Goal: Information Seeking & Learning: Learn about a topic

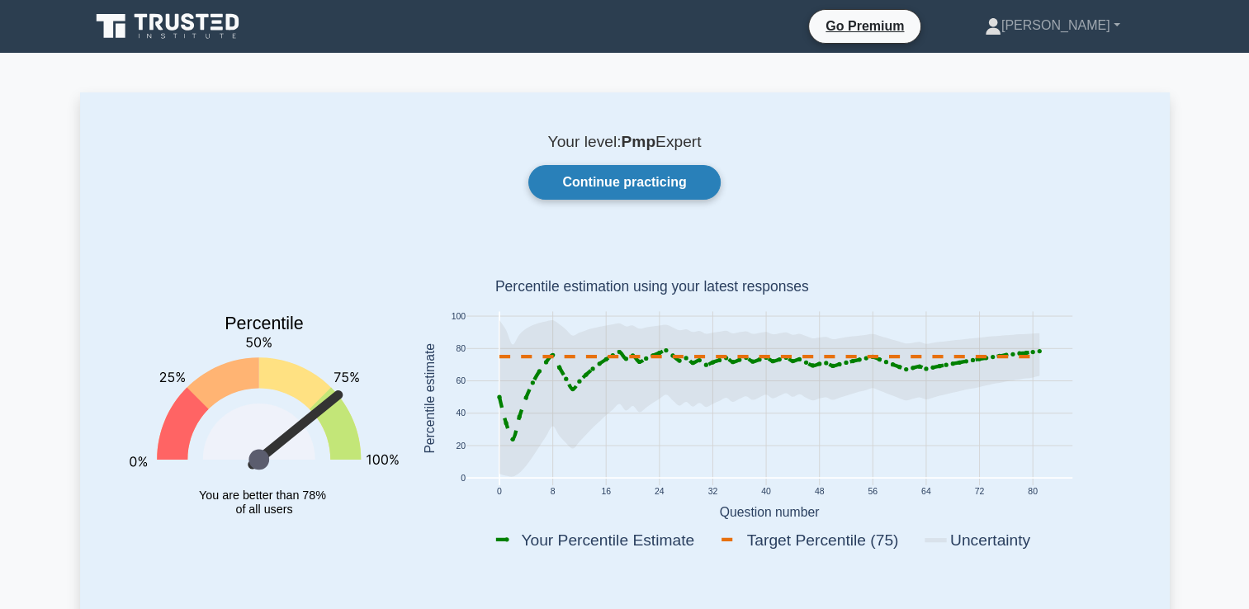
click at [665, 192] on link "Continue practicing" at bounding box center [624, 182] width 192 height 35
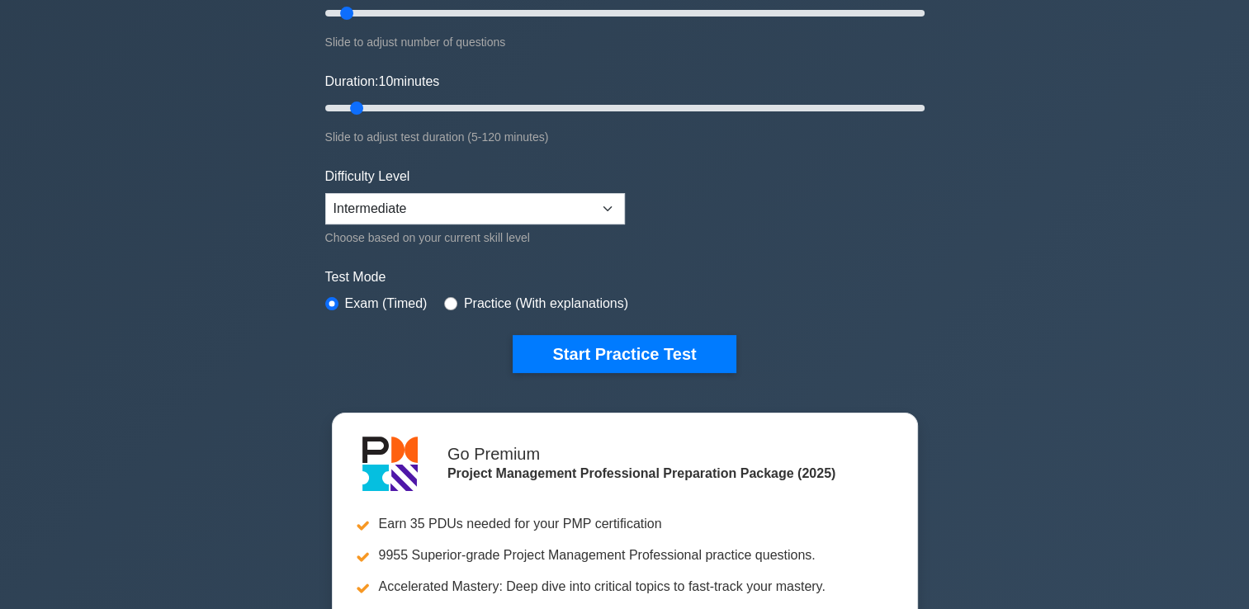
scroll to position [254, 0]
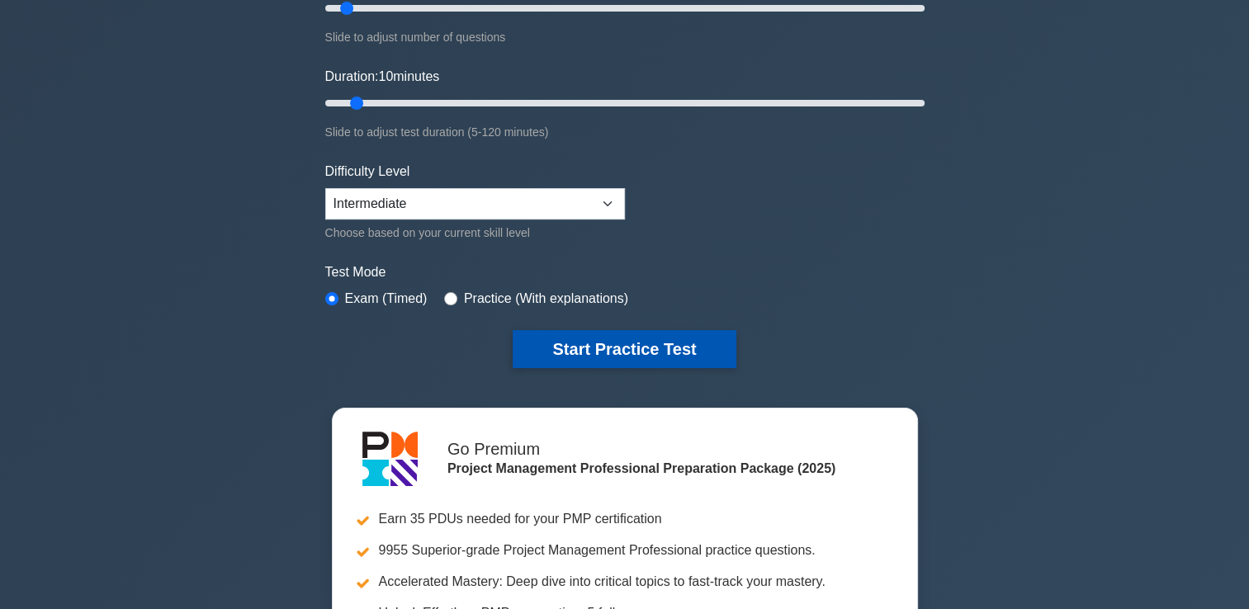
click at [651, 348] on button "Start Practice Test" at bounding box center [624, 349] width 223 height 38
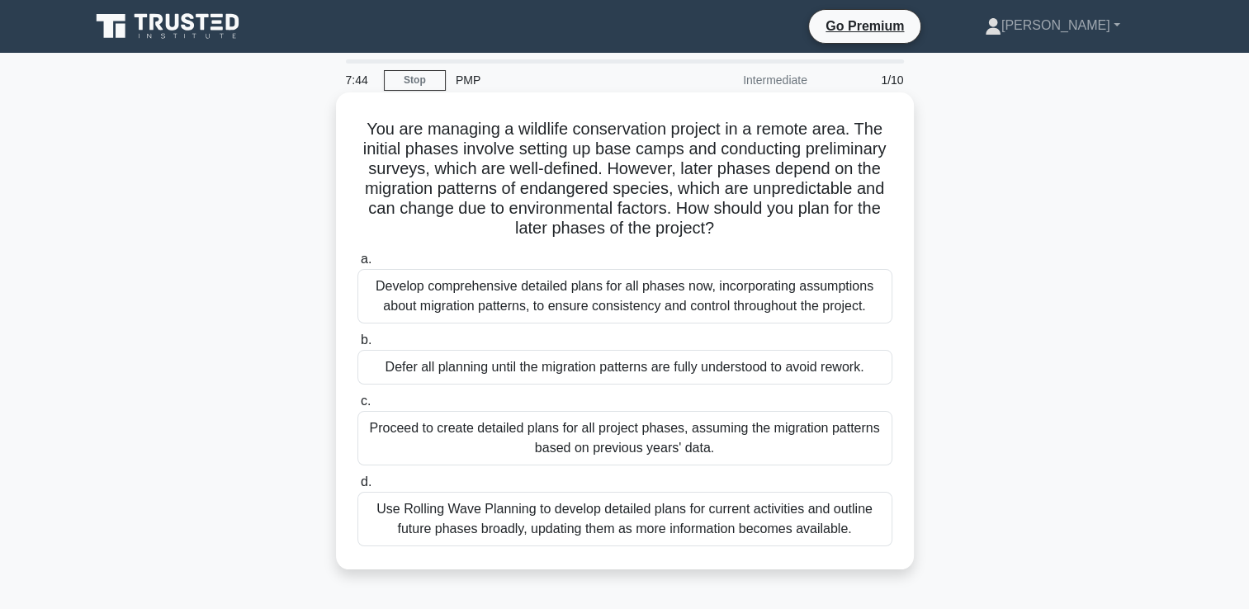
click at [617, 515] on div "Use Rolling Wave Planning to develop detailed plans for current activities and …" at bounding box center [624, 519] width 535 height 54
click at [357, 488] on input "d. Use Rolling Wave Planning to develop detailed plans for current activities a…" at bounding box center [357, 482] width 0 height 11
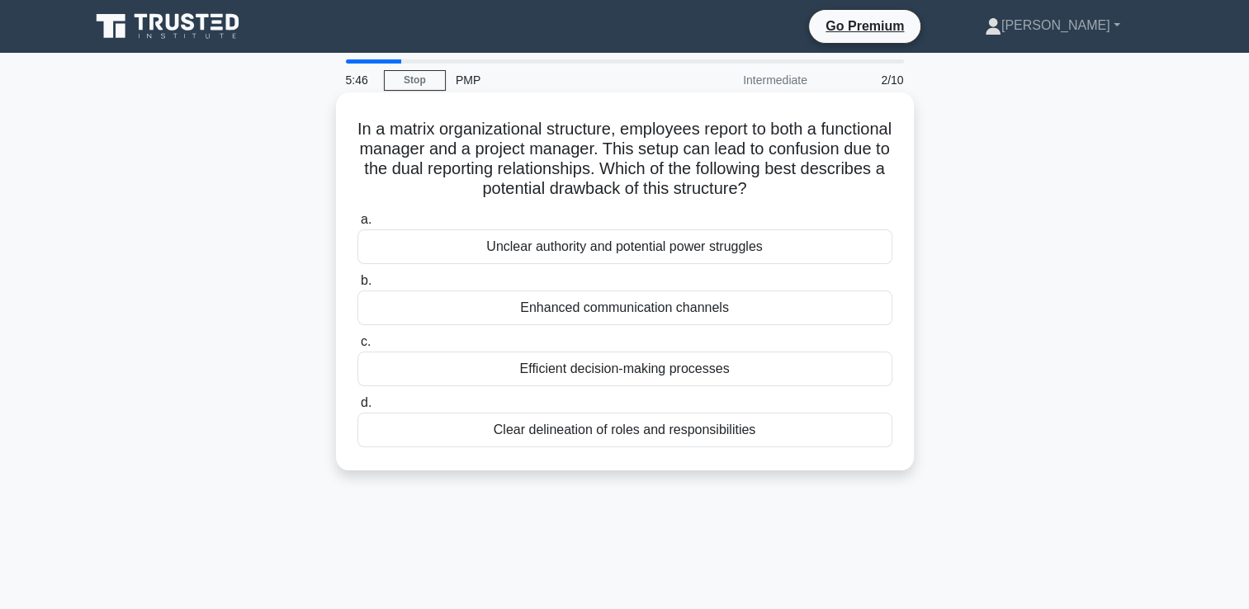
click at [712, 249] on div "Unclear authority and potential power struggles" at bounding box center [624, 246] width 535 height 35
click at [357, 225] on input "a. Unclear authority and potential power struggles" at bounding box center [357, 220] width 0 height 11
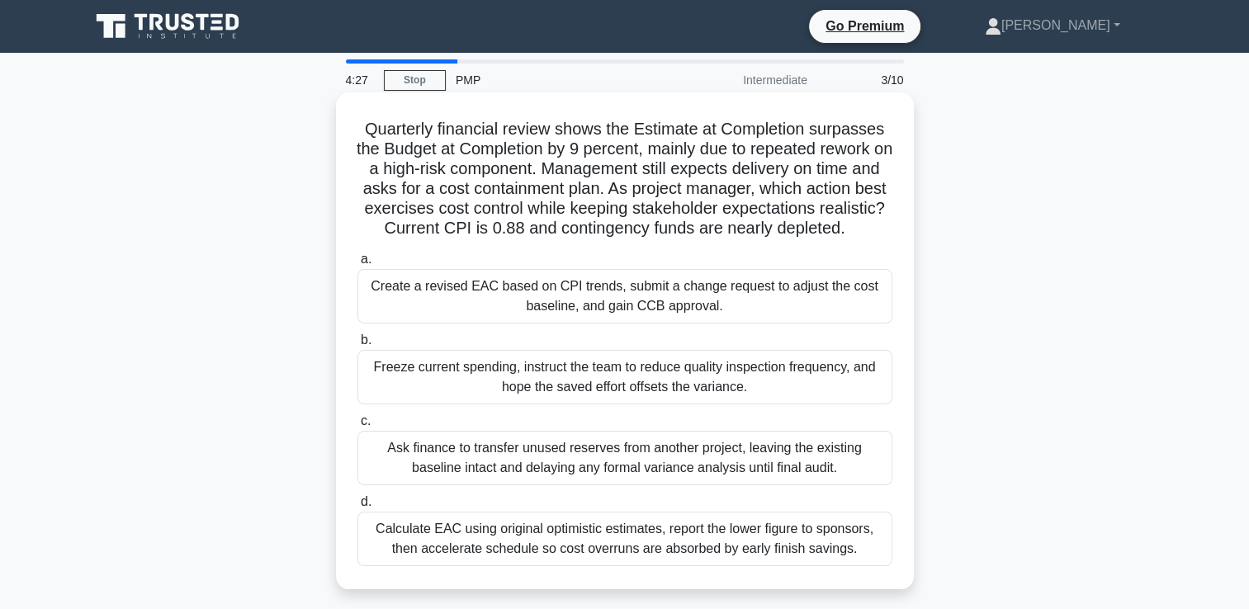
click at [598, 202] on h5 "Quarterly financial review shows the Estimate at Completion surpasses the Budge…" at bounding box center [625, 179] width 538 height 121
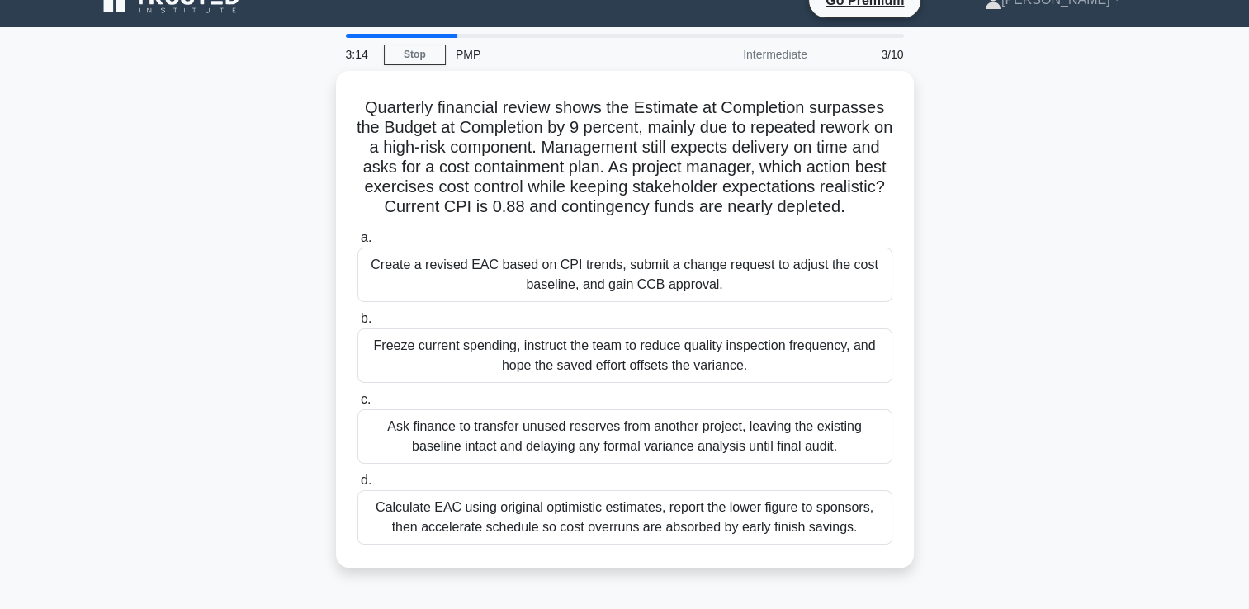
scroll to position [26, 0]
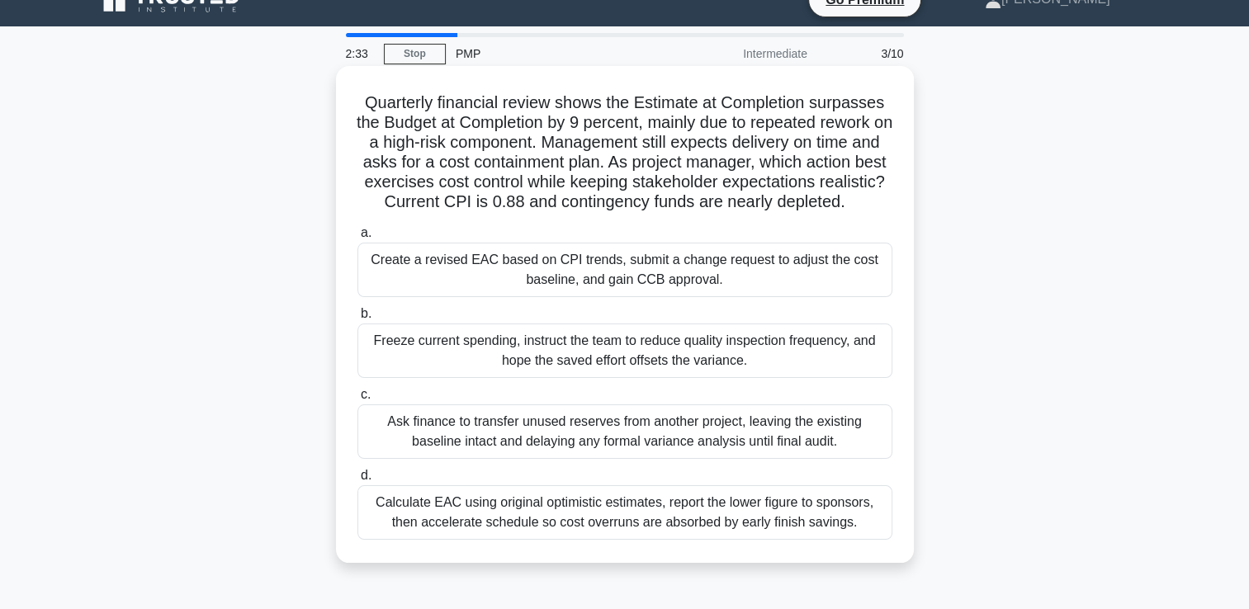
click at [821, 288] on div "Create a revised EAC based on CPI trends, submit a change request to adjust the…" at bounding box center [624, 270] width 535 height 54
click at [357, 239] on input "a. Create a revised EAC based on CPI trends, submit a change request to adjust …" at bounding box center [357, 233] width 0 height 11
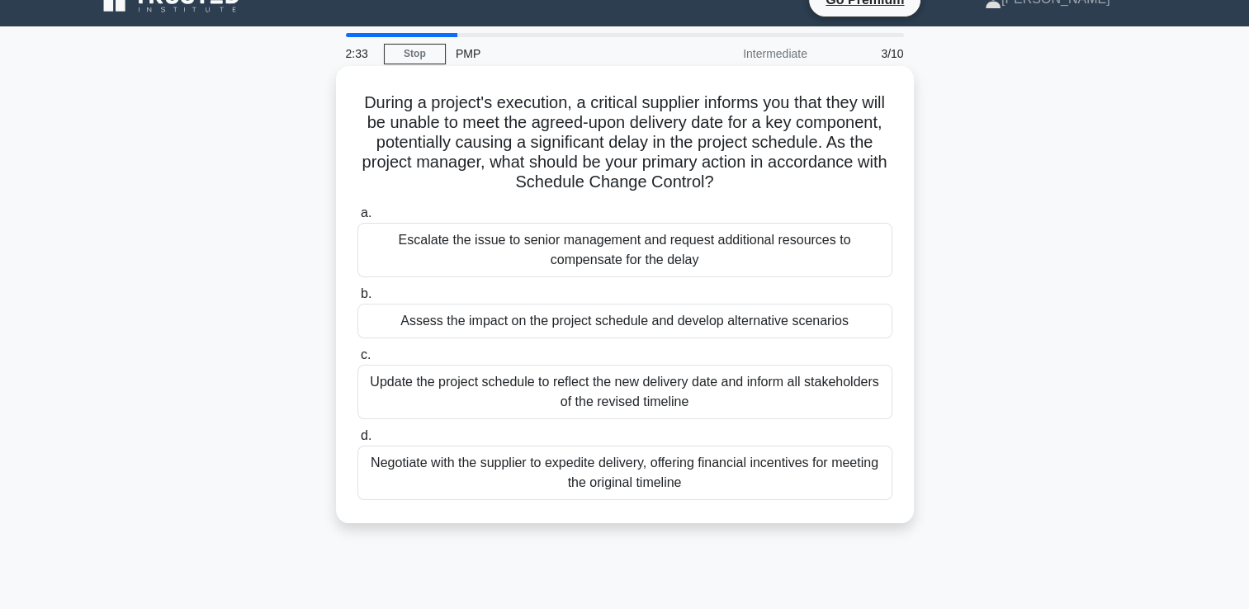
scroll to position [0, 0]
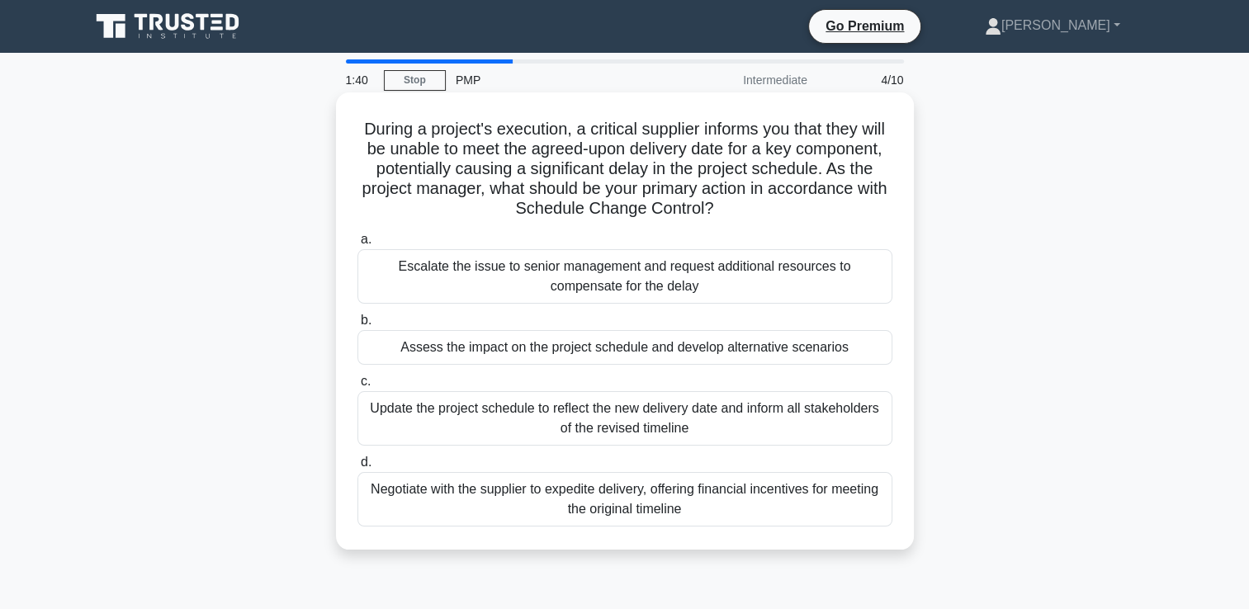
click at [611, 357] on div "Assess the impact on the project schedule and develop alternative scenarios" at bounding box center [624, 347] width 535 height 35
click at [357, 326] on input "b. Assess the impact on the project schedule and develop alternative scenarios" at bounding box center [357, 320] width 0 height 11
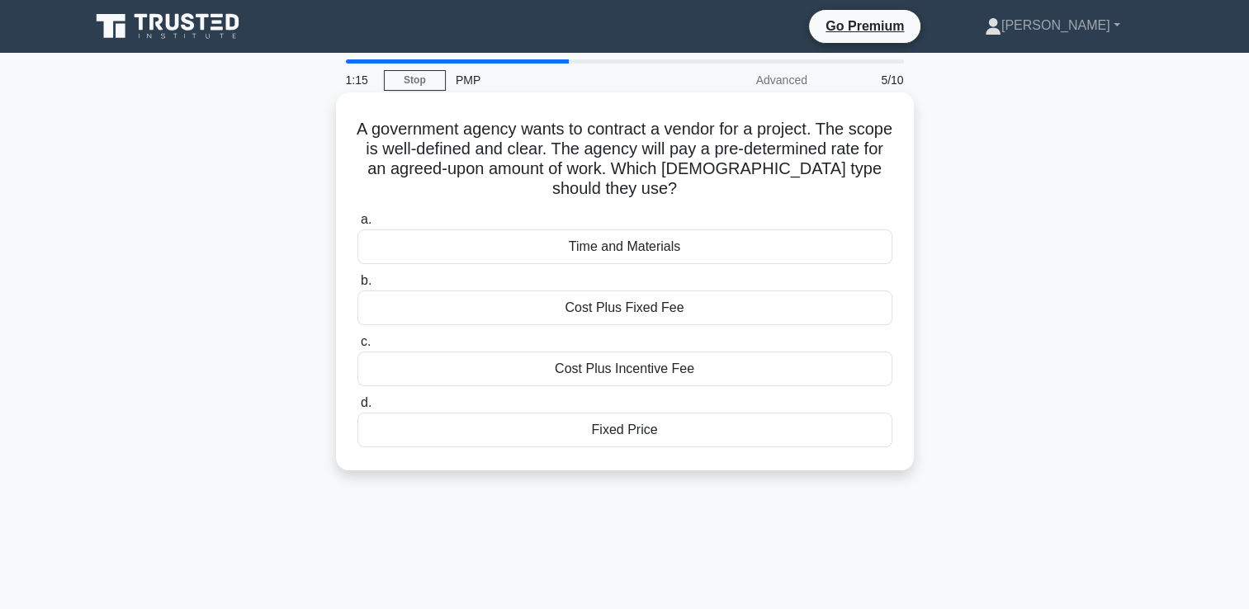
click at [624, 433] on div "Fixed Price" at bounding box center [624, 430] width 535 height 35
click at [357, 409] on input "d. Fixed Price" at bounding box center [357, 403] width 0 height 11
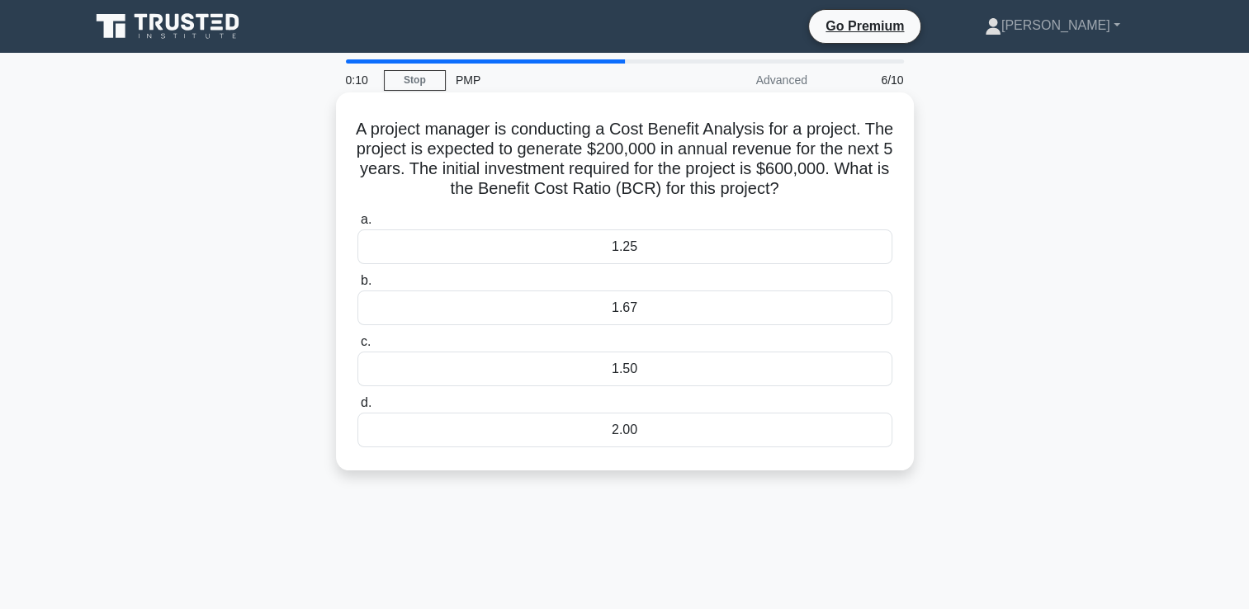
click at [776, 310] on div "1.67" at bounding box center [624, 308] width 535 height 35
click at [357, 286] on input "b. 1.67" at bounding box center [357, 281] width 0 height 11
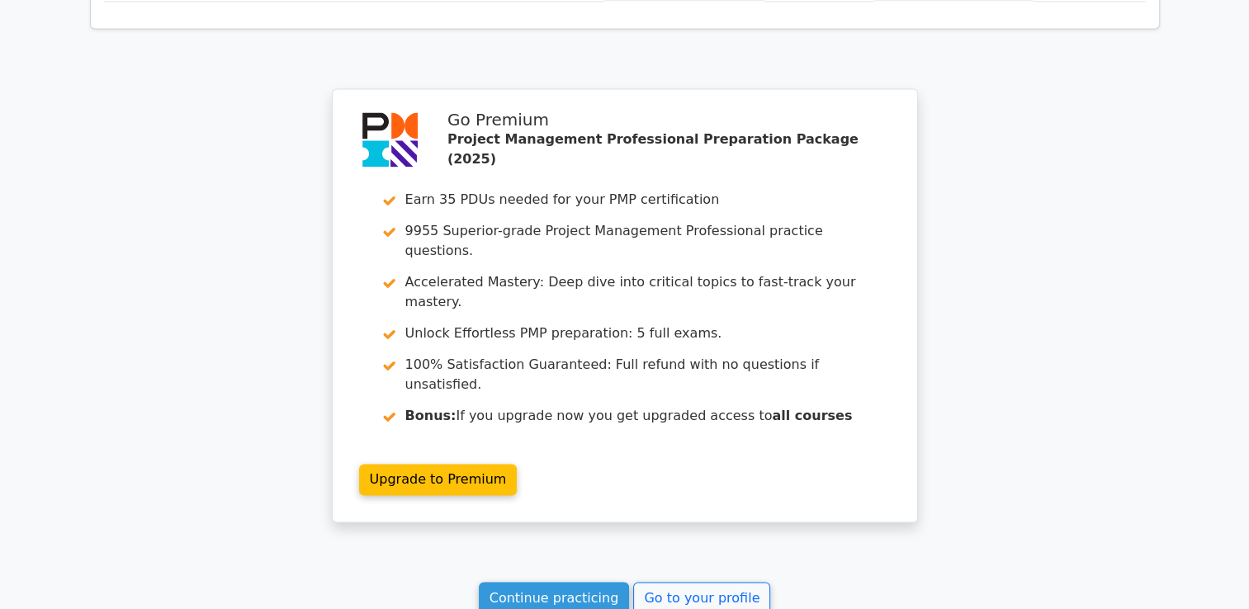
scroll to position [2536, 0]
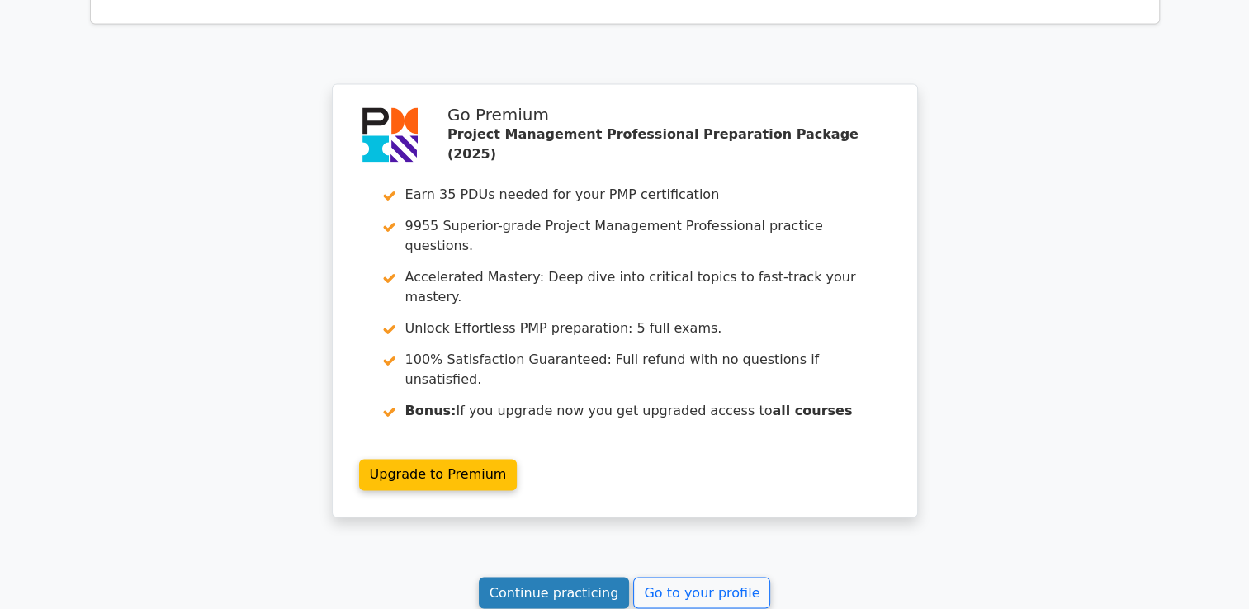
click at [542, 577] on link "Continue practicing" at bounding box center [554, 592] width 151 height 31
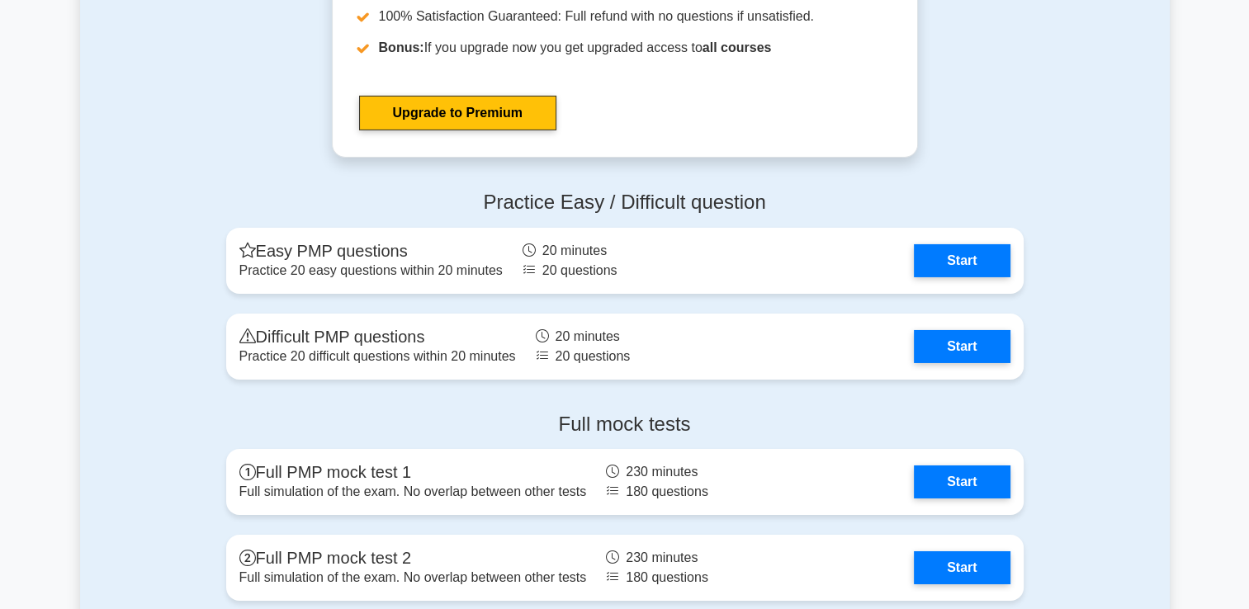
scroll to position [5554, 0]
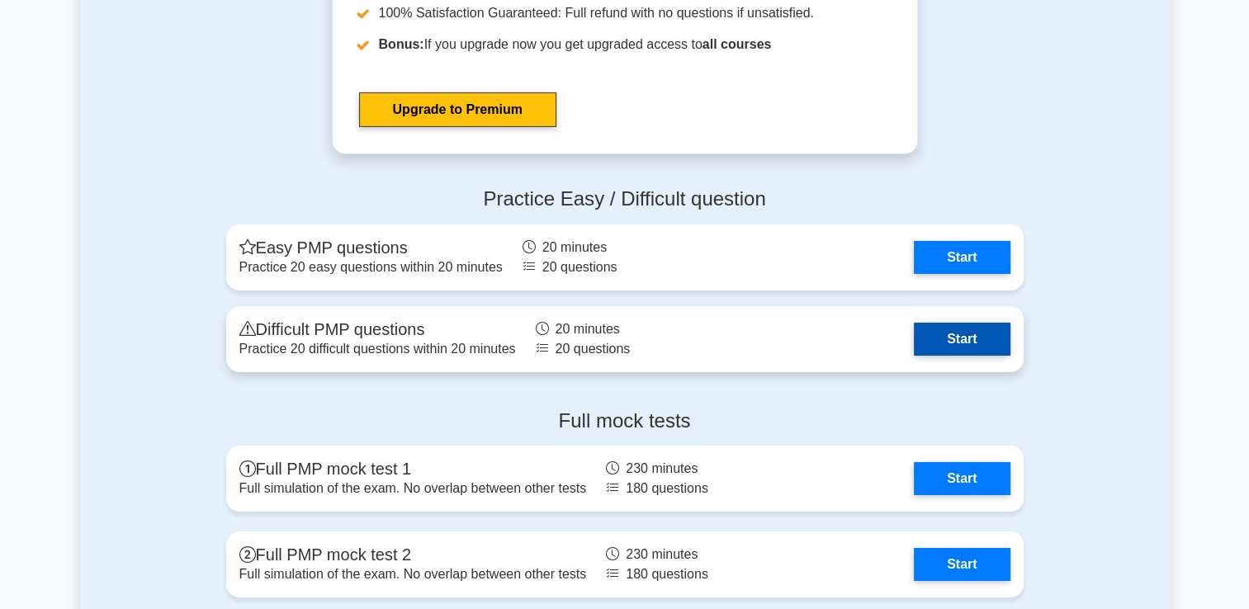
click at [951, 335] on link "Start" at bounding box center [962, 339] width 96 height 33
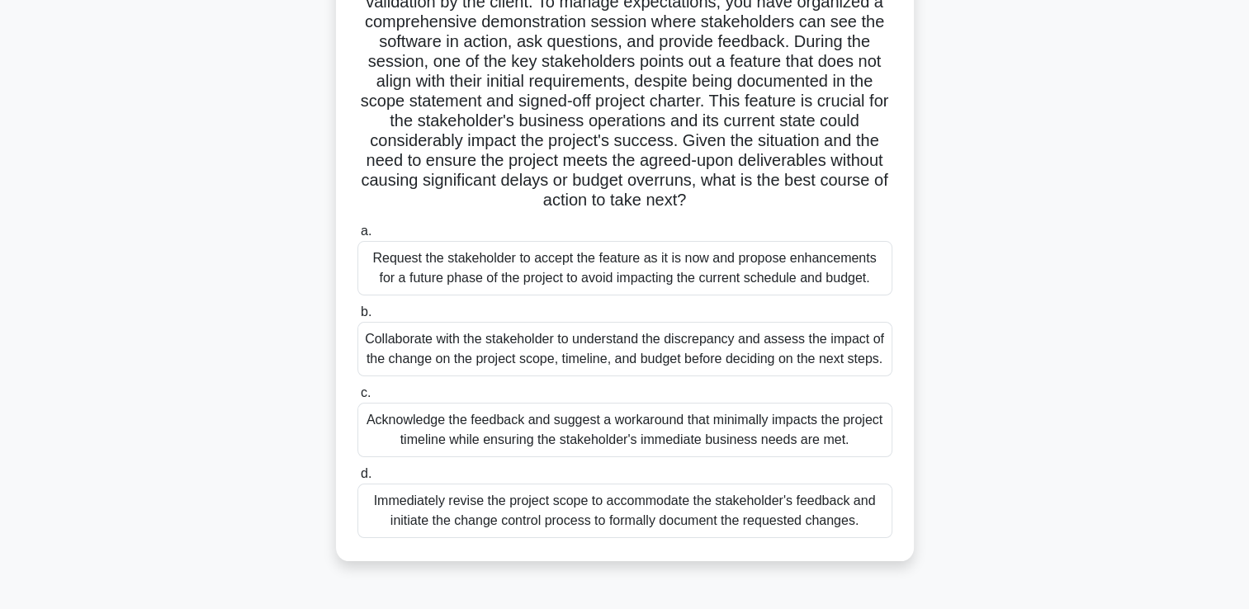
scroll to position [175, 0]
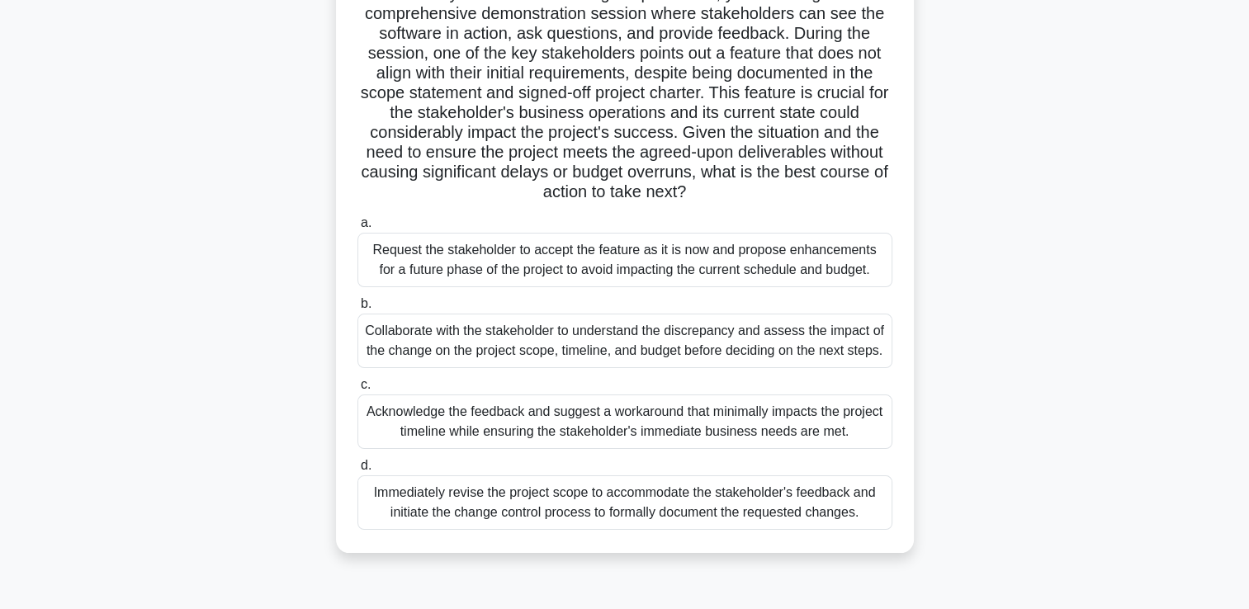
click at [679, 348] on div "Collaborate with the stakeholder to understand the discrepancy and assess the i…" at bounding box center [624, 341] width 535 height 54
click at [357, 310] on input "b. Collaborate with the stakeholder to understand the discrepancy and assess th…" at bounding box center [357, 304] width 0 height 11
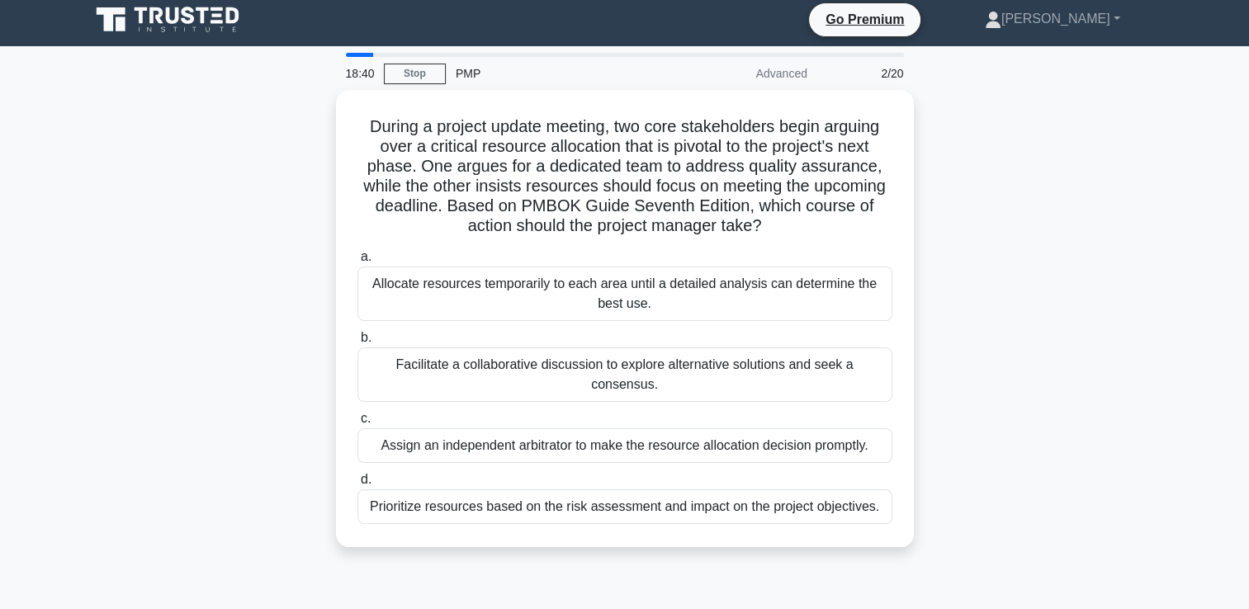
scroll to position [0, 0]
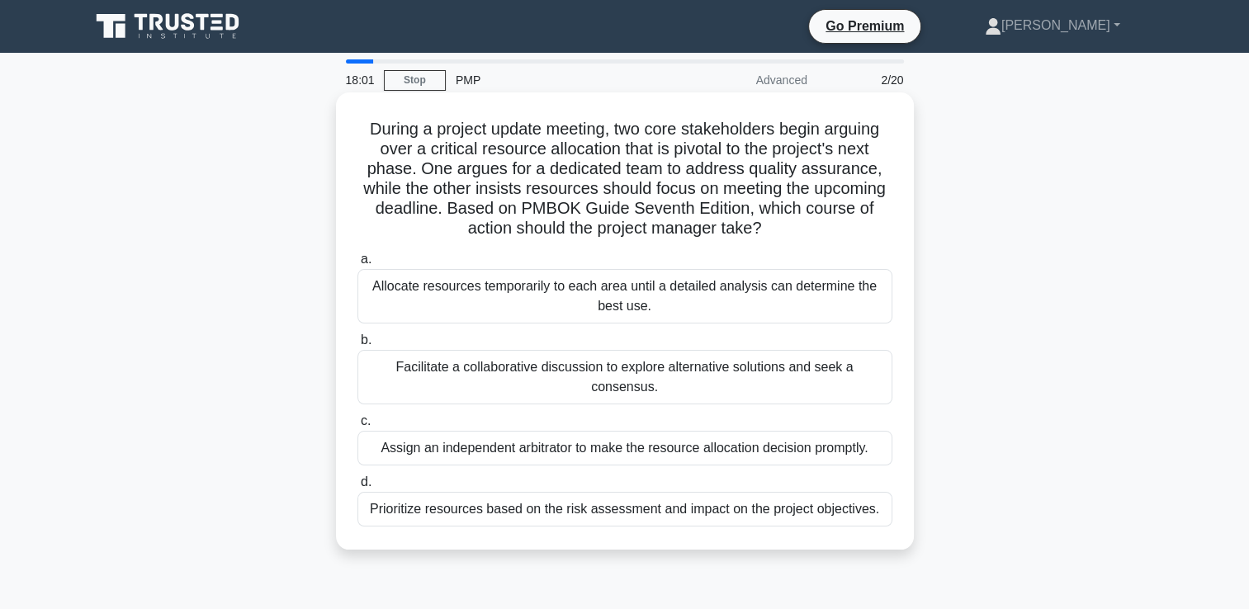
click at [571, 364] on div "Facilitate a collaborative discussion to explore alternative solutions and seek…" at bounding box center [624, 377] width 535 height 54
click at [357, 346] on input "b. Facilitate a collaborative discussion to explore alternative solutions and s…" at bounding box center [357, 340] width 0 height 11
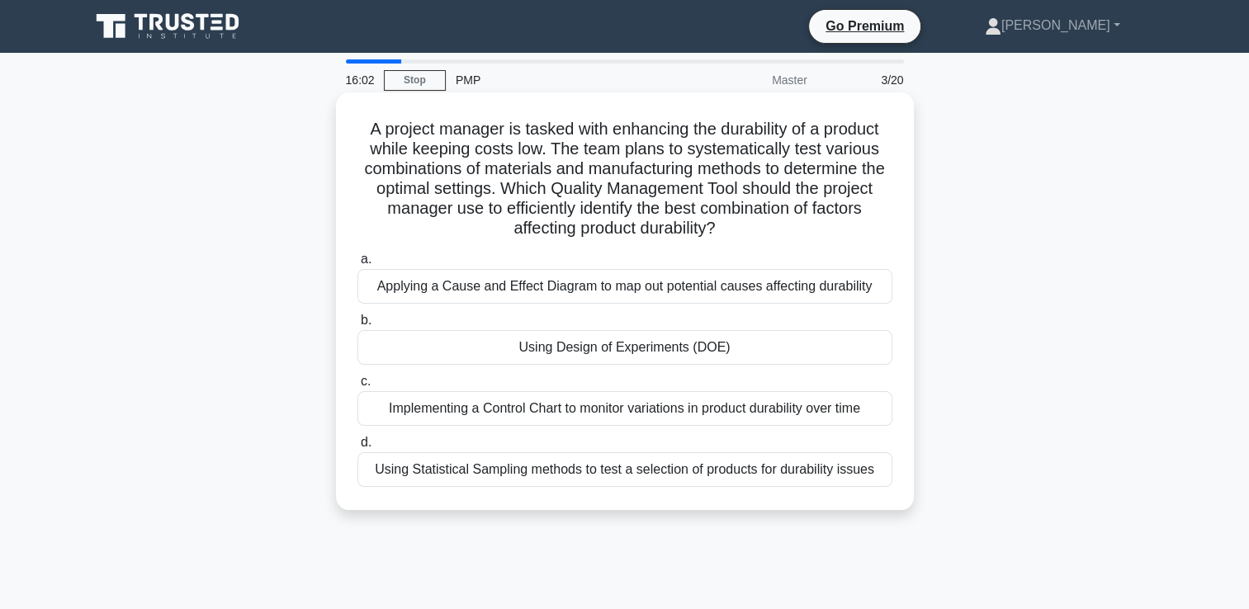
click at [484, 349] on div "Using Design of Experiments (DOE)" at bounding box center [624, 347] width 535 height 35
click at [357, 326] on input "b. Using Design of Experiments (DOE)" at bounding box center [357, 320] width 0 height 11
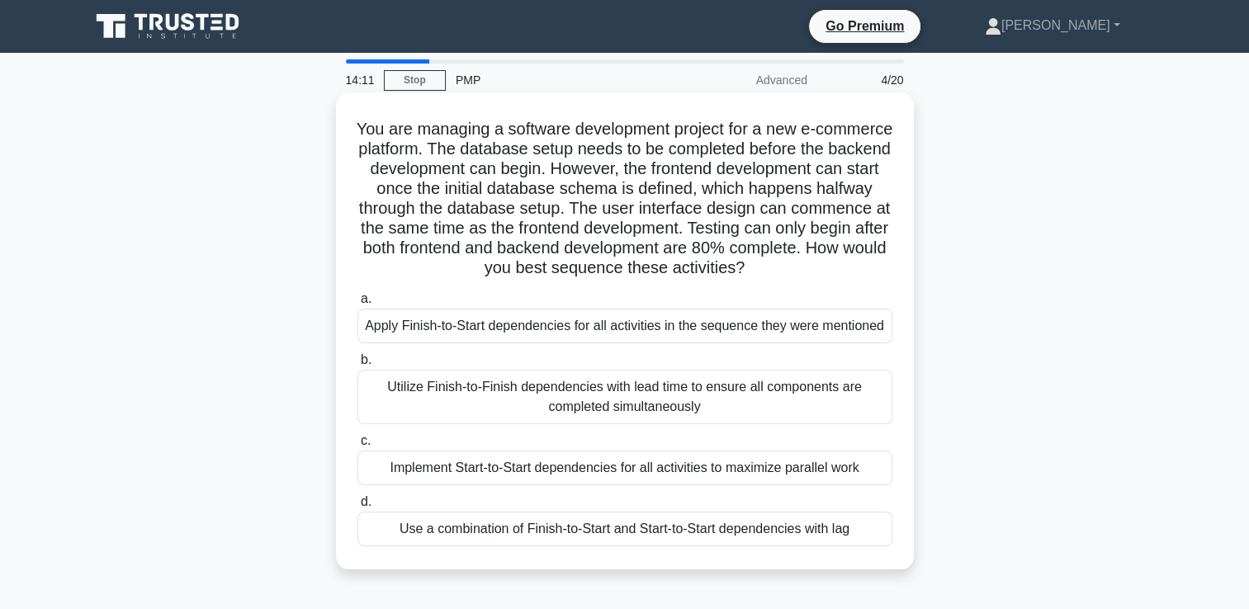
click at [631, 525] on div "Use a combination of Finish-to-Start and Start-to-Start dependencies with lag" at bounding box center [624, 529] width 535 height 35
click at [357, 508] on input "d. Use a combination of Finish-to-Start and Start-to-Start dependencies with lag" at bounding box center [357, 502] width 0 height 11
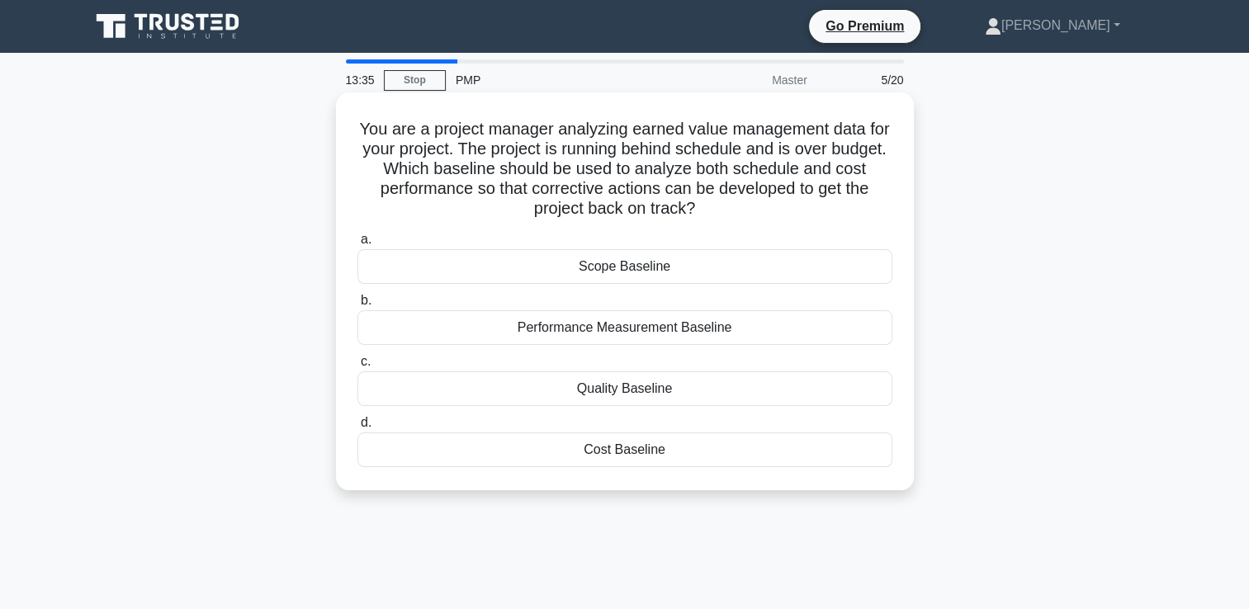
click at [584, 452] on div "Cost Baseline" at bounding box center [624, 450] width 535 height 35
click at [357, 428] on input "d. Cost Baseline" at bounding box center [357, 423] width 0 height 11
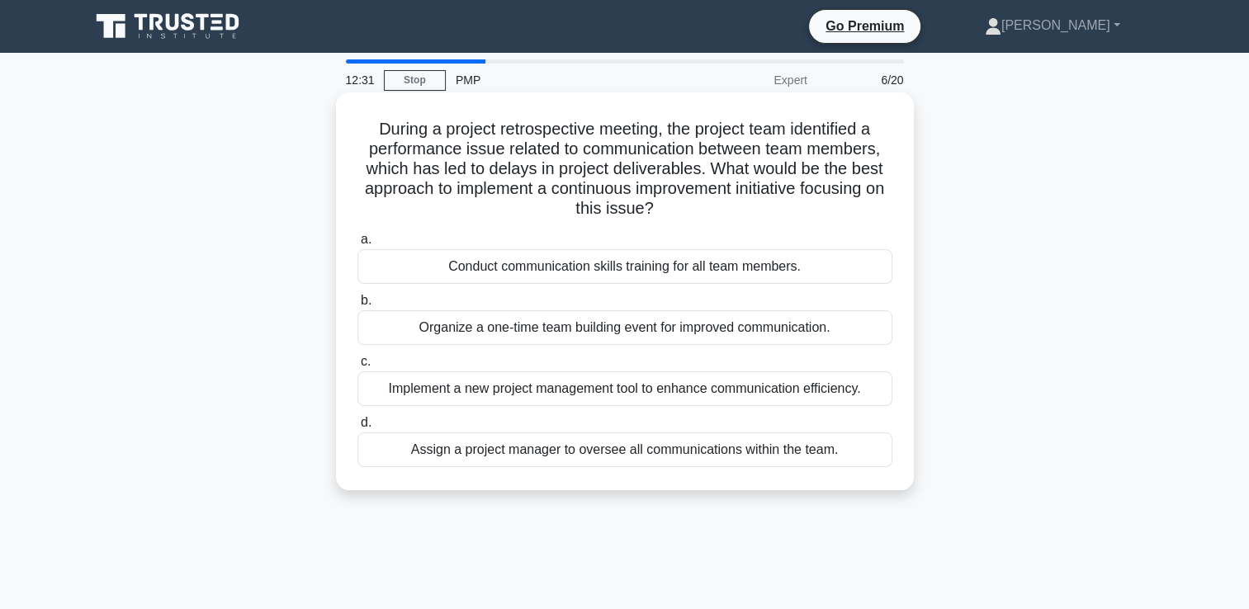
click at [773, 272] on div "Conduct communication skills training for all team members." at bounding box center [624, 266] width 535 height 35
click at [357, 245] on input "a. Conduct communication skills training for all team members." at bounding box center [357, 239] width 0 height 11
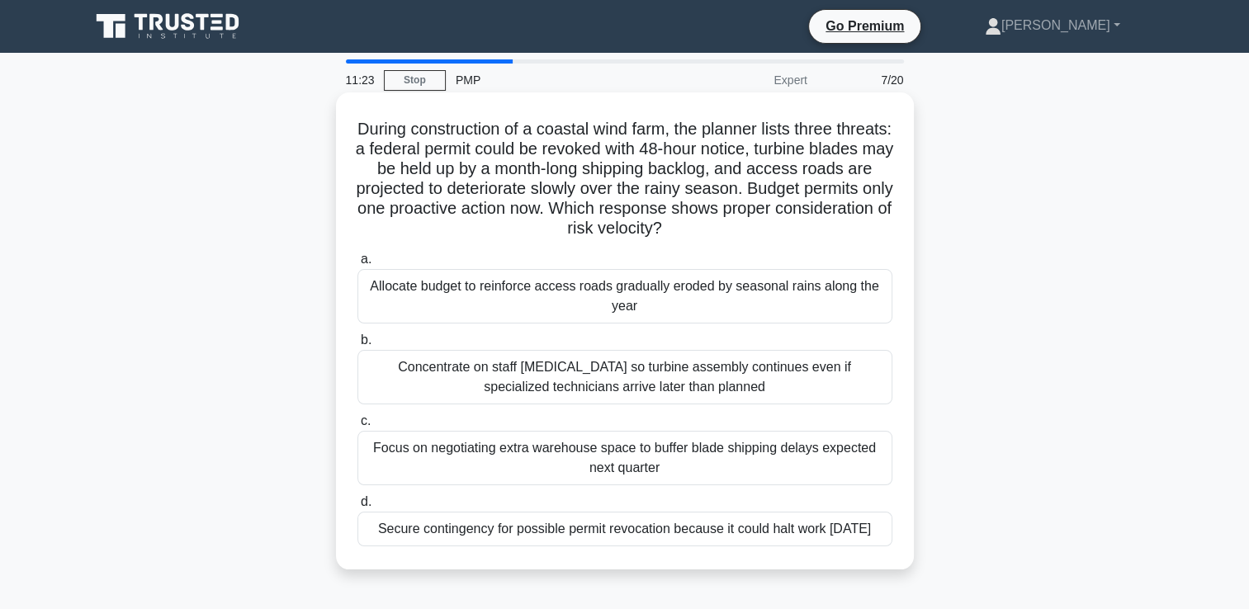
click at [835, 190] on h5 "During construction of a coastal wind farm, the planner lists three threats: a …" at bounding box center [625, 179] width 538 height 121
drag, startPoint x: 736, startPoint y: 236, endPoint x: 366, endPoint y: 136, distance: 383.1
click at [366, 136] on h5 "During construction of a coastal wind farm, the planner lists three threats: a …" at bounding box center [625, 179] width 538 height 121
copy h5 "During construction of a coastal wind farm, the planner lists three threats: a …"
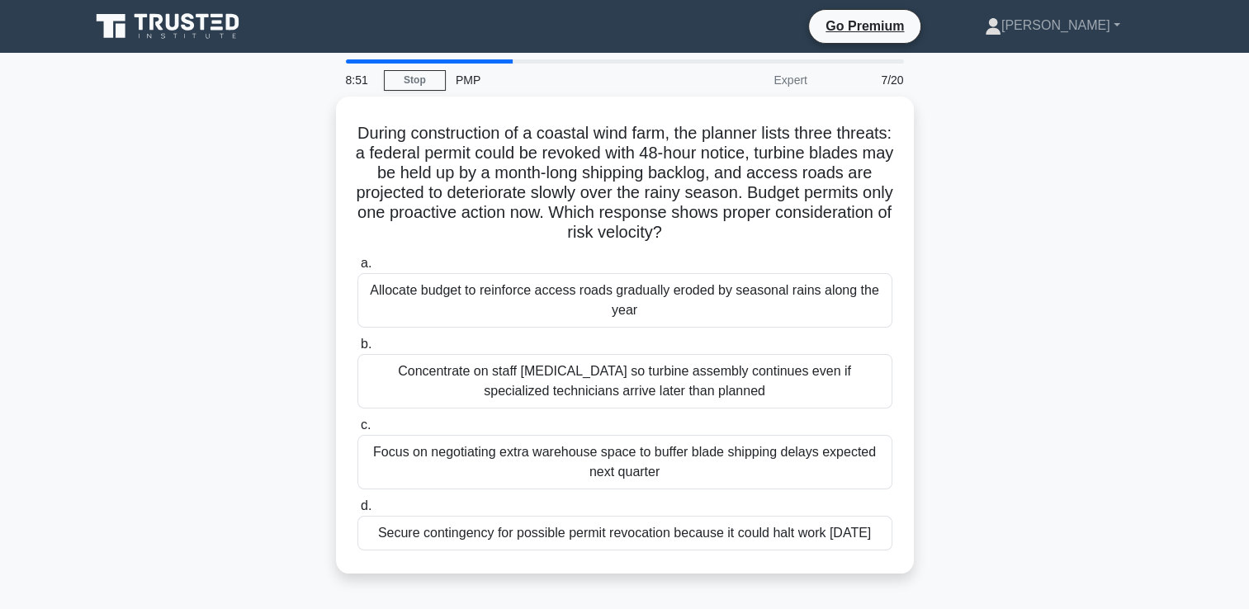
click at [1025, 486] on div "During construction of a coastal wind farm, the planner lists three threats: a …" at bounding box center [625, 345] width 1090 height 497
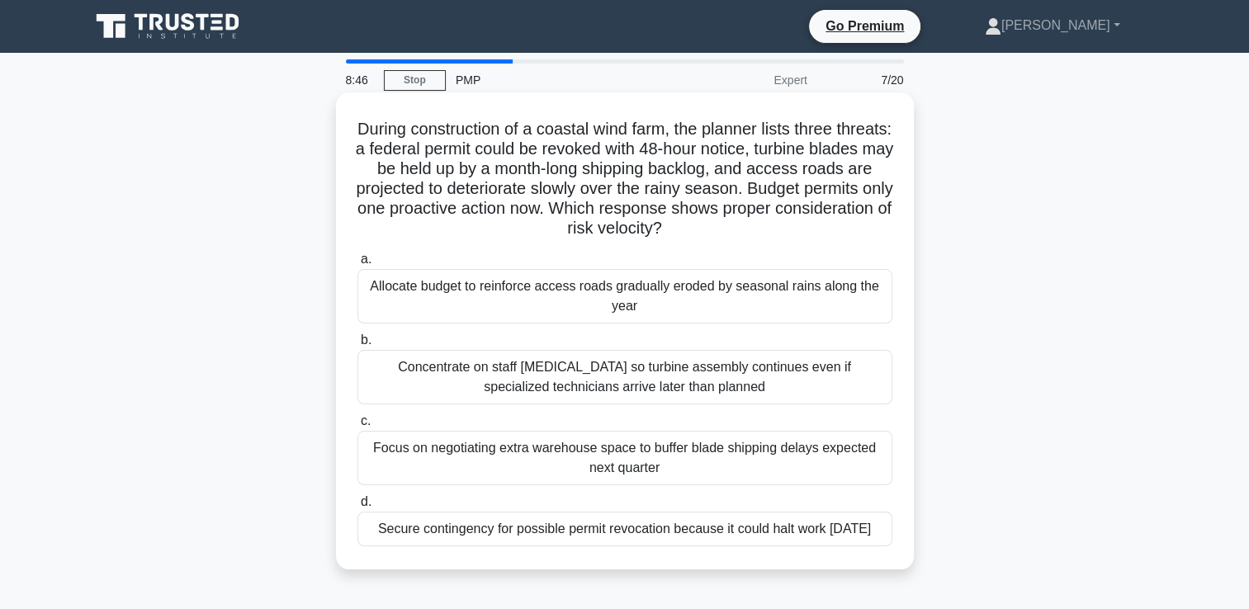
click at [567, 533] on div "Secure contingency for possible permit revocation because it could halt work wi…" at bounding box center [624, 529] width 535 height 35
click at [357, 508] on input "d. Secure contingency for possible permit revocation because it could halt work…" at bounding box center [357, 502] width 0 height 11
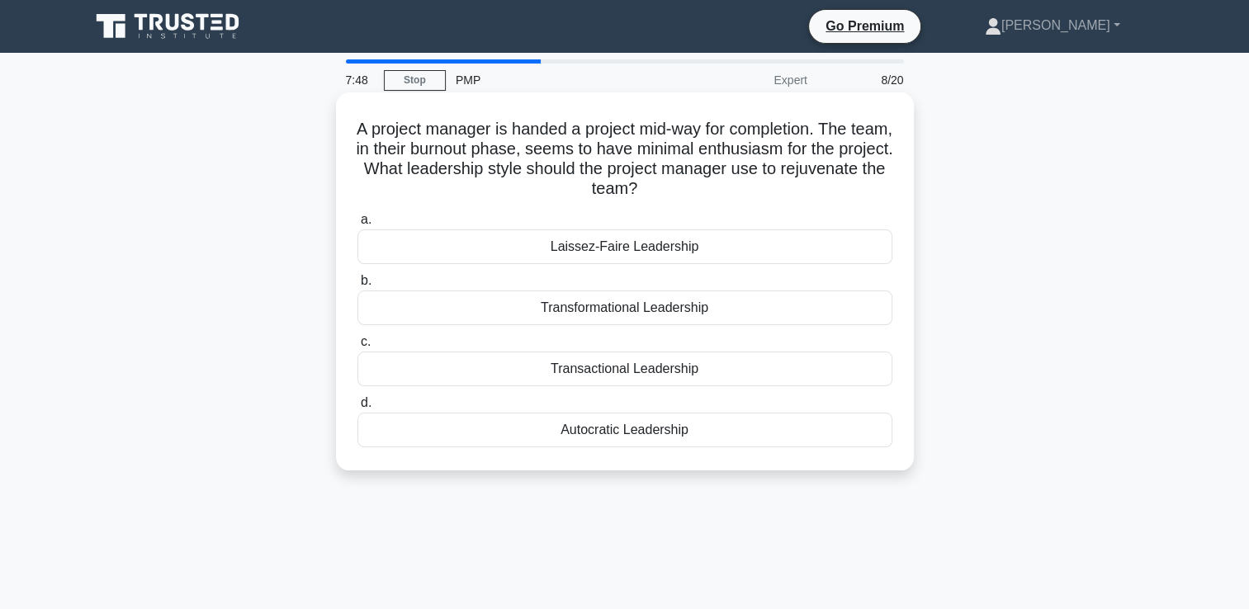
click at [522, 304] on div "Transformational Leadership" at bounding box center [624, 308] width 535 height 35
click at [357, 286] on input "b. Transformational Leadership" at bounding box center [357, 281] width 0 height 11
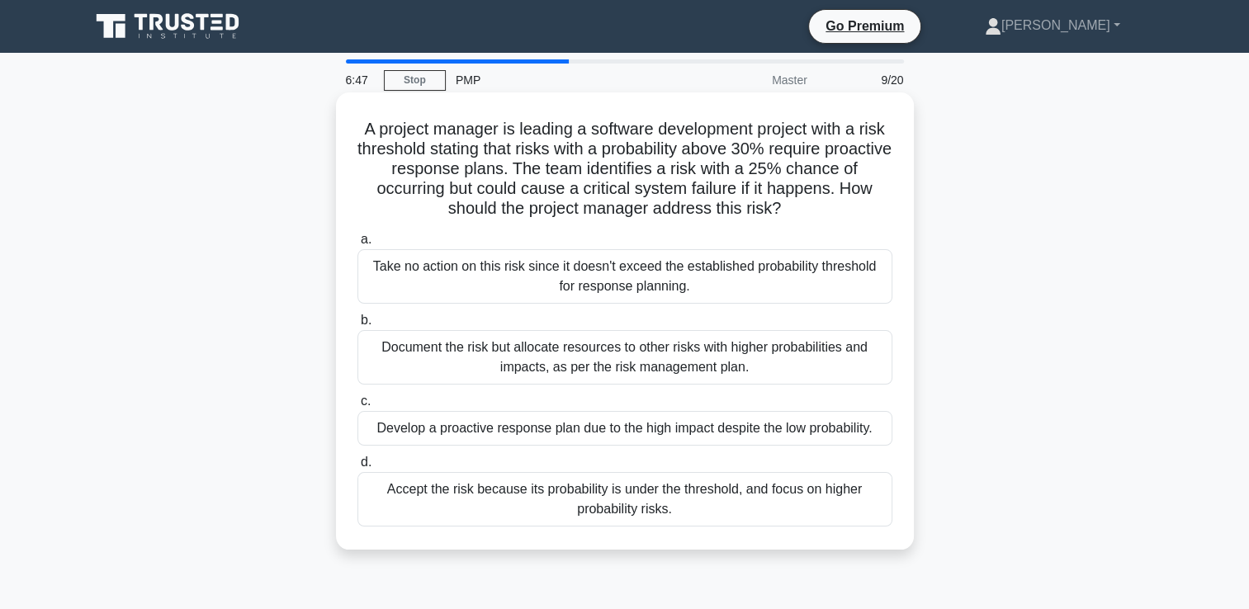
click at [835, 359] on div "Document the risk but allocate resources to other risks with higher probabiliti…" at bounding box center [624, 357] width 535 height 54
click at [357, 326] on input "b. Document the risk but allocate resources to other risks with higher probabil…" at bounding box center [357, 320] width 0 height 11
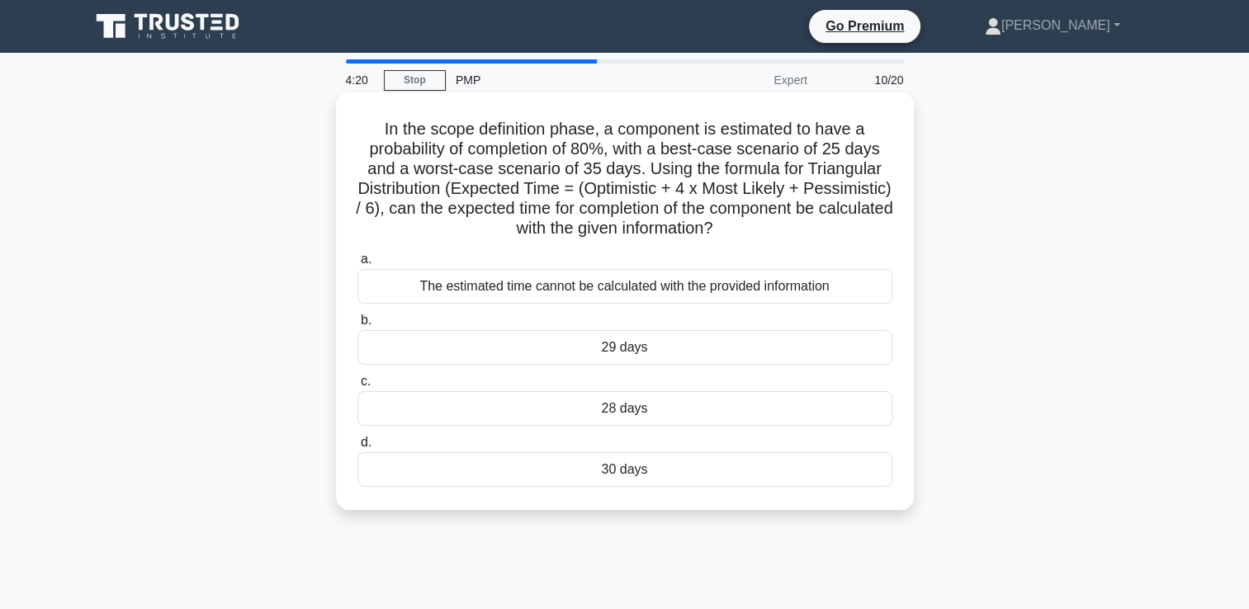
click at [604, 160] on h5 "In the scope definition phase, a component is estimated to have a probability o…" at bounding box center [625, 179] width 538 height 121
click at [608, 157] on h5 "In the scope definition phase, a component is estimated to have a probability o…" at bounding box center [625, 179] width 538 height 121
click at [639, 289] on div "The estimated time cannot be calculated with the provided information" at bounding box center [624, 286] width 535 height 35
click at [357, 265] on input "a. The estimated time cannot be calculated with the provided information" at bounding box center [357, 259] width 0 height 11
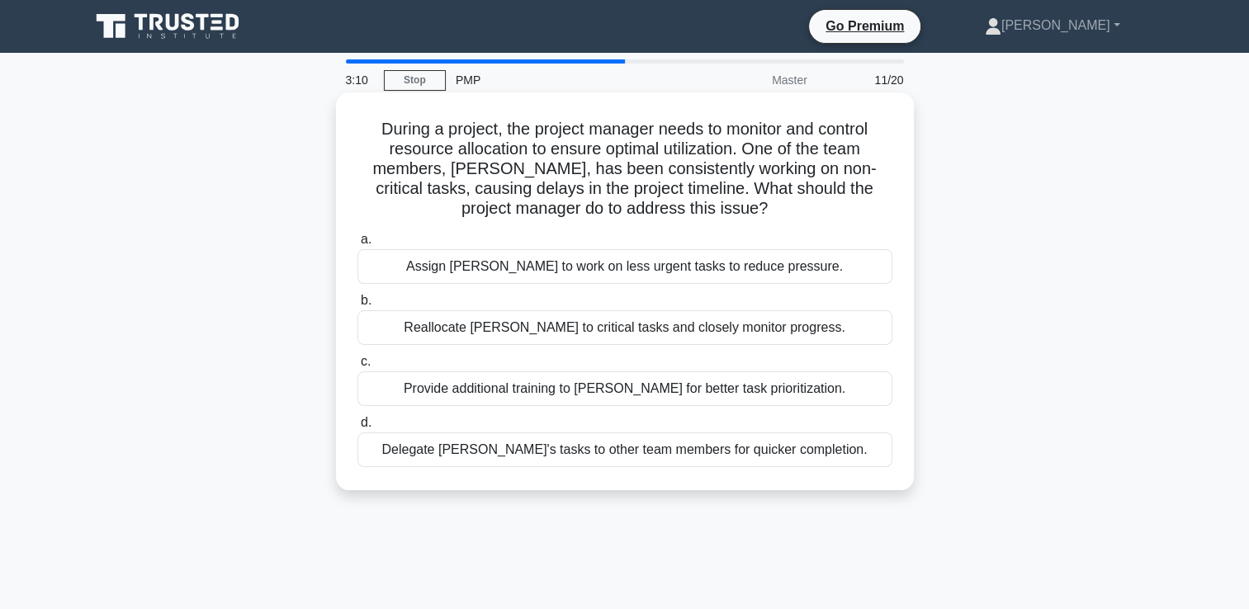
click at [664, 395] on div "Provide additional training to John for better task prioritization." at bounding box center [624, 388] width 535 height 35
click at [357, 367] on input "c. Provide additional training to John for better task prioritization." at bounding box center [357, 362] width 0 height 11
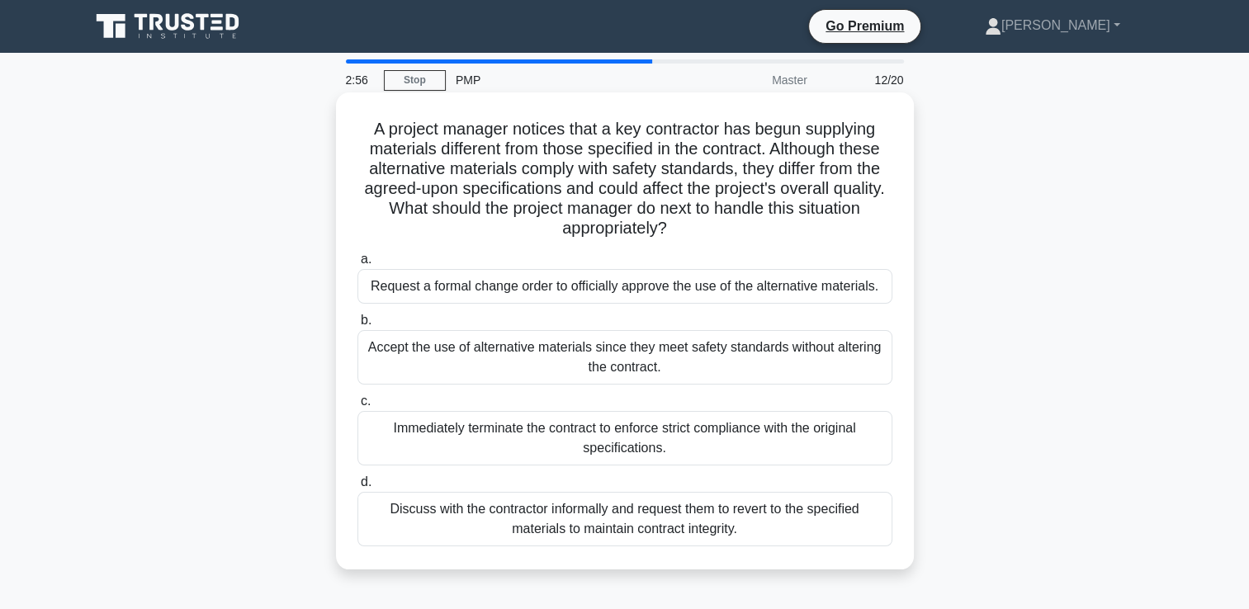
click at [747, 524] on div "Discuss with the contractor informally and request them to revert to the specif…" at bounding box center [624, 519] width 535 height 54
click at [357, 488] on input "d. Discuss with the contractor informally and request them to revert to the spe…" at bounding box center [357, 482] width 0 height 11
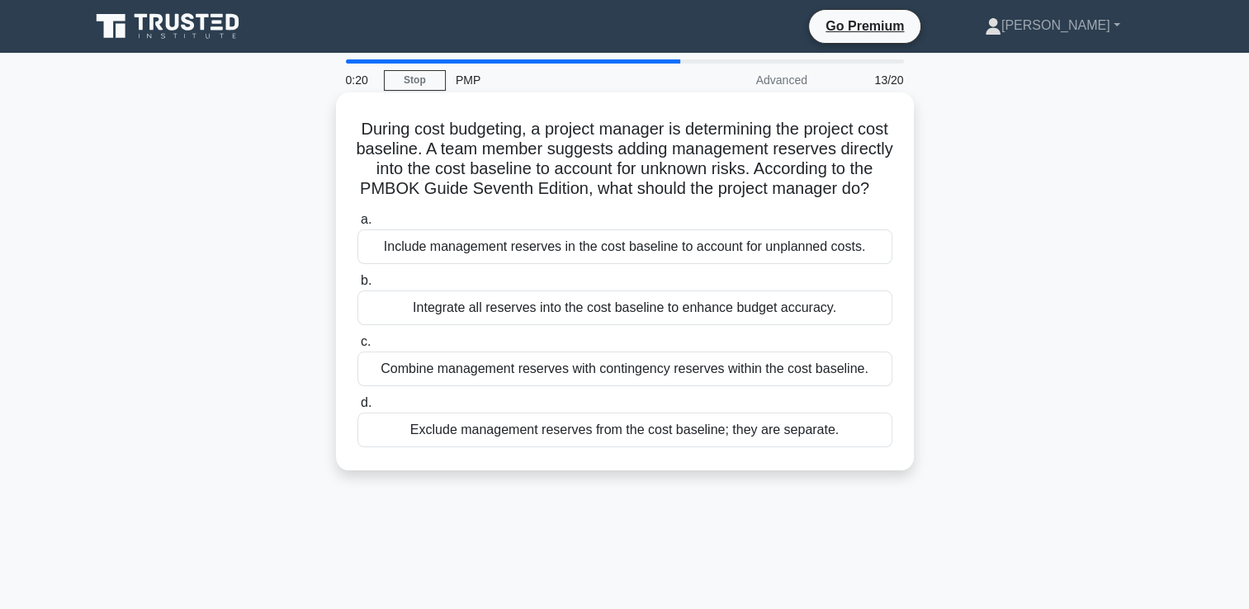
click at [482, 447] on div "Exclude management reserves from the cost baseline; they are separate." at bounding box center [624, 430] width 535 height 35
click at [357, 409] on input "d. Exclude management reserves from the cost baseline; they are separate." at bounding box center [357, 403] width 0 height 11
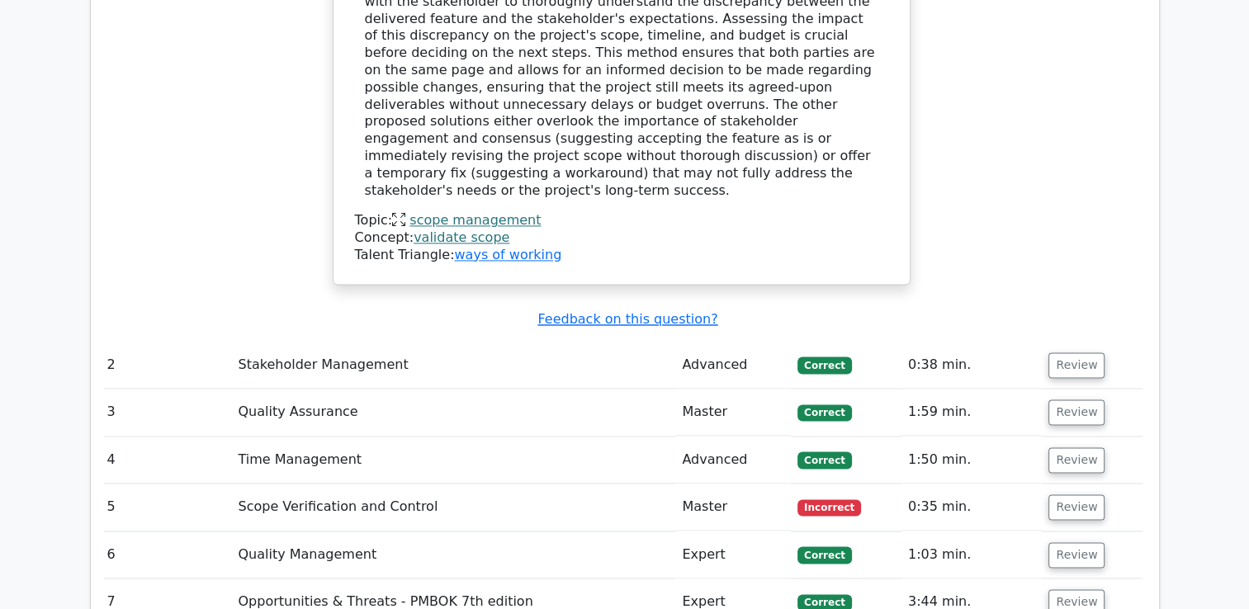
scroll to position [2514, 0]
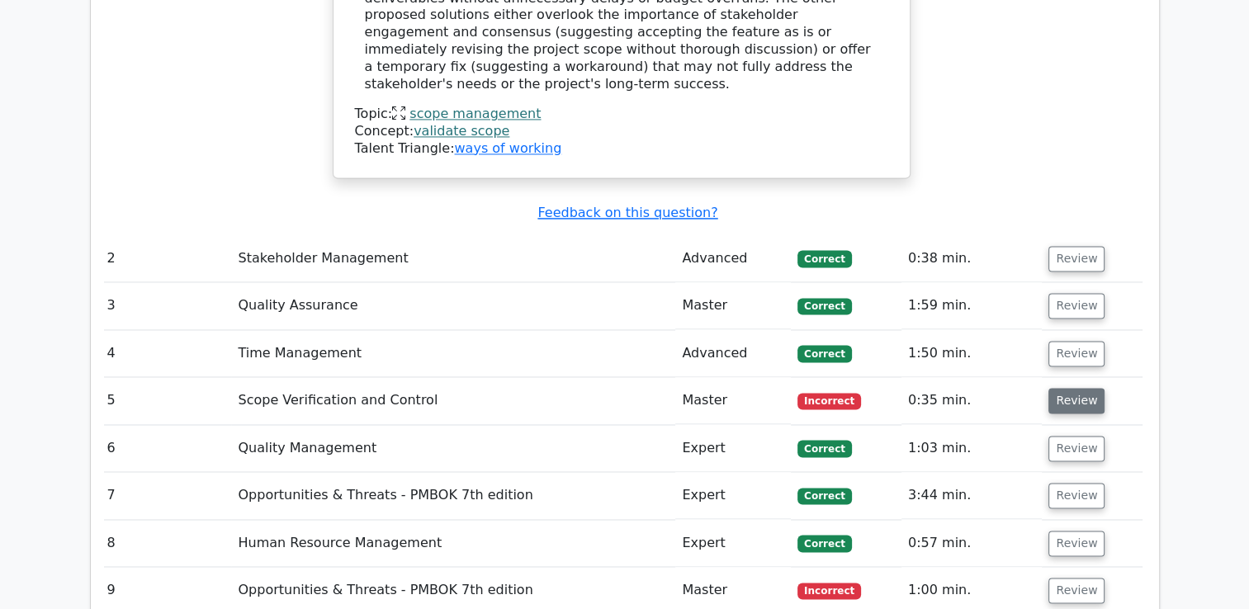
click at [1062, 388] on button "Review" at bounding box center [1076, 401] width 56 height 26
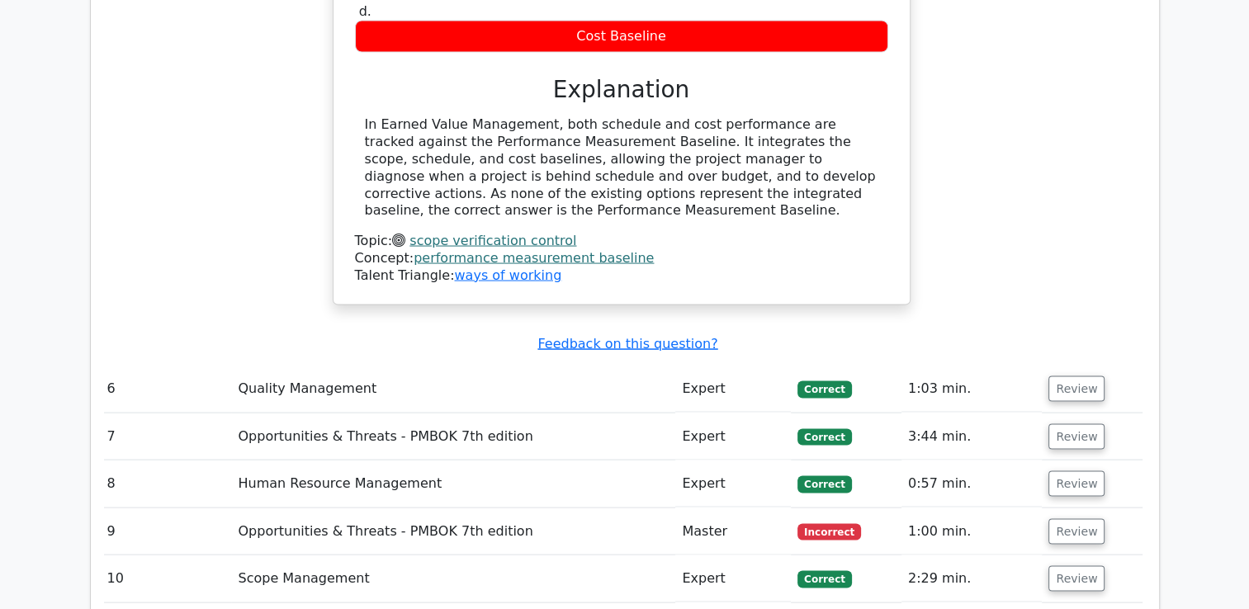
scroll to position [3238, 0]
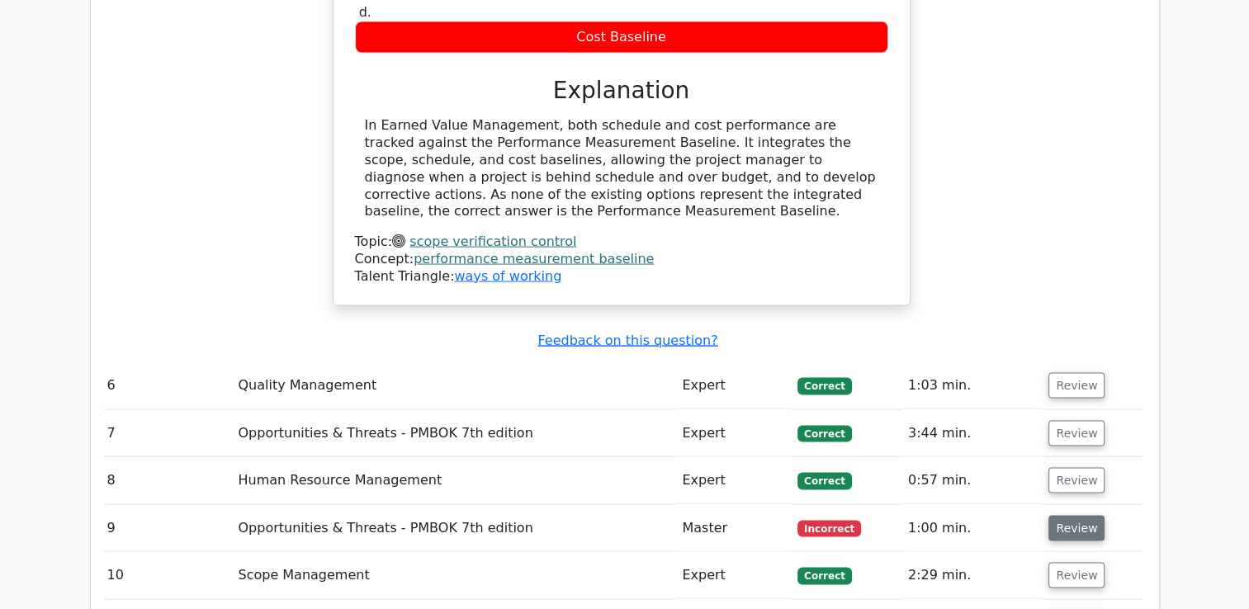
click at [1064, 516] on button "Review" at bounding box center [1076, 529] width 56 height 26
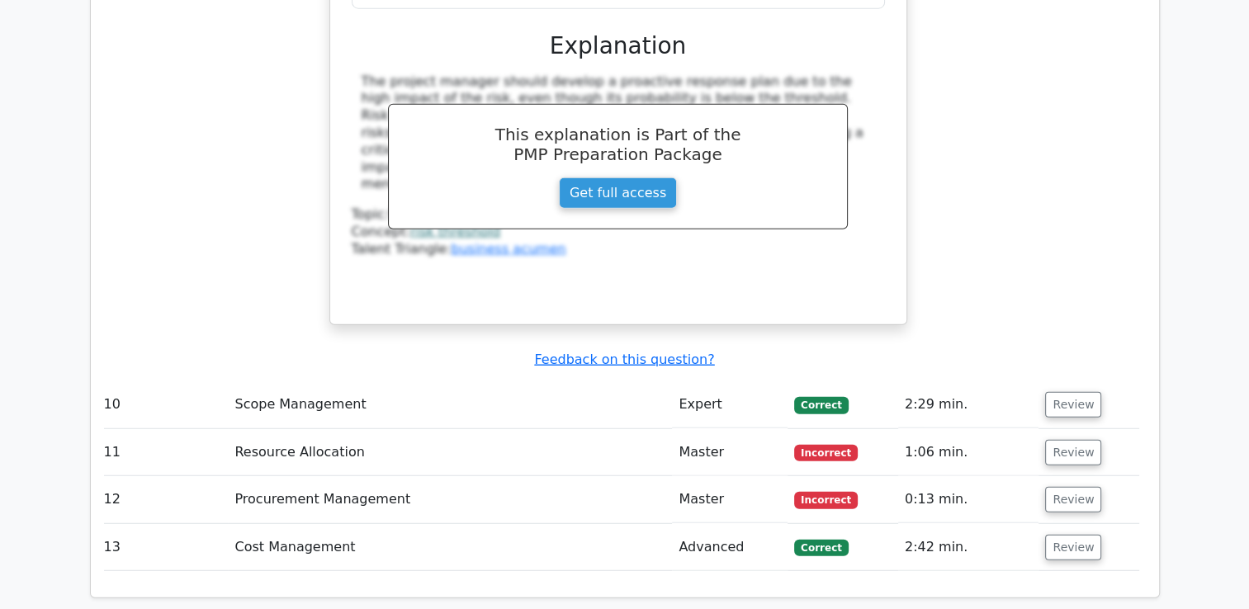
scroll to position [4334, 0]
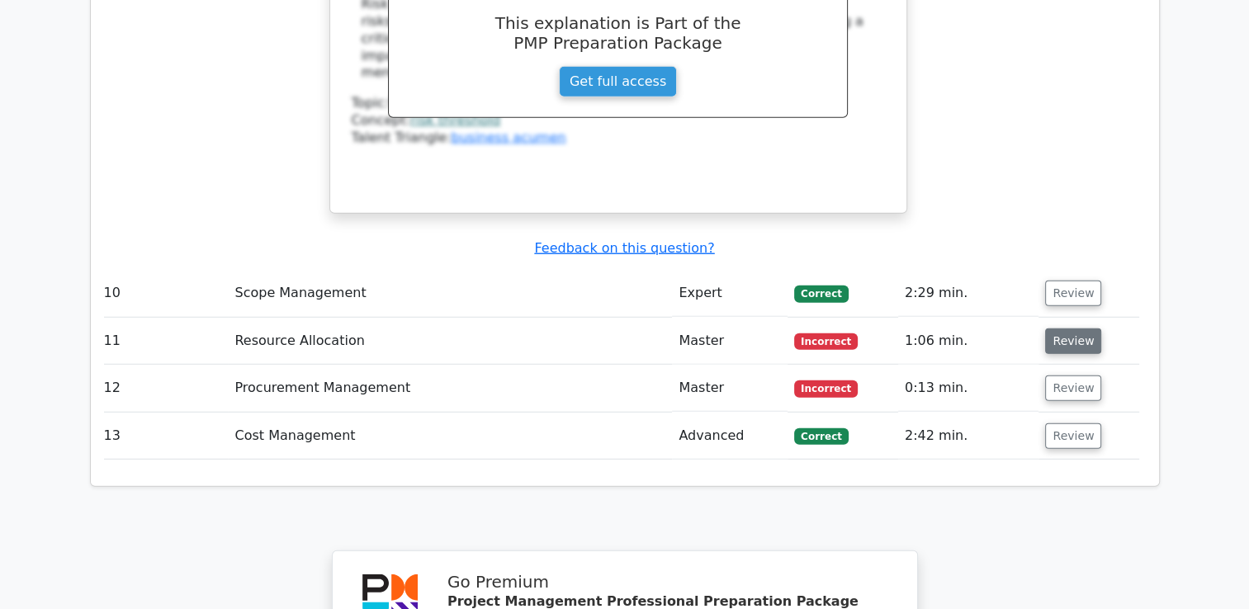
click at [1069, 329] on button "Review" at bounding box center [1073, 342] width 56 height 26
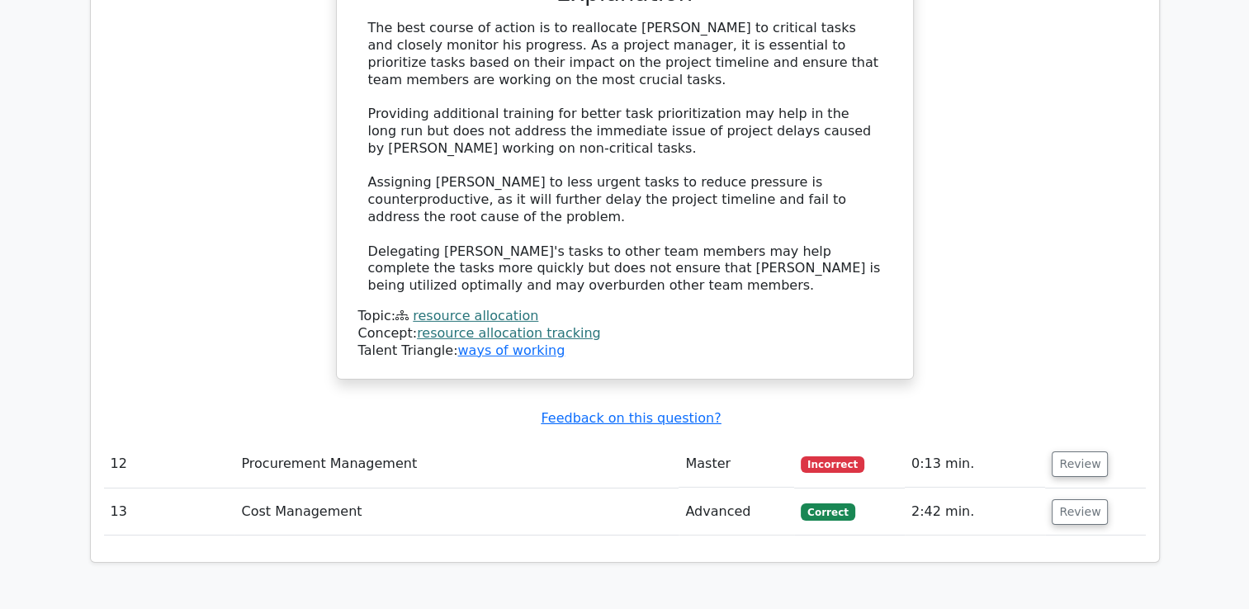
scroll to position [5137, 0]
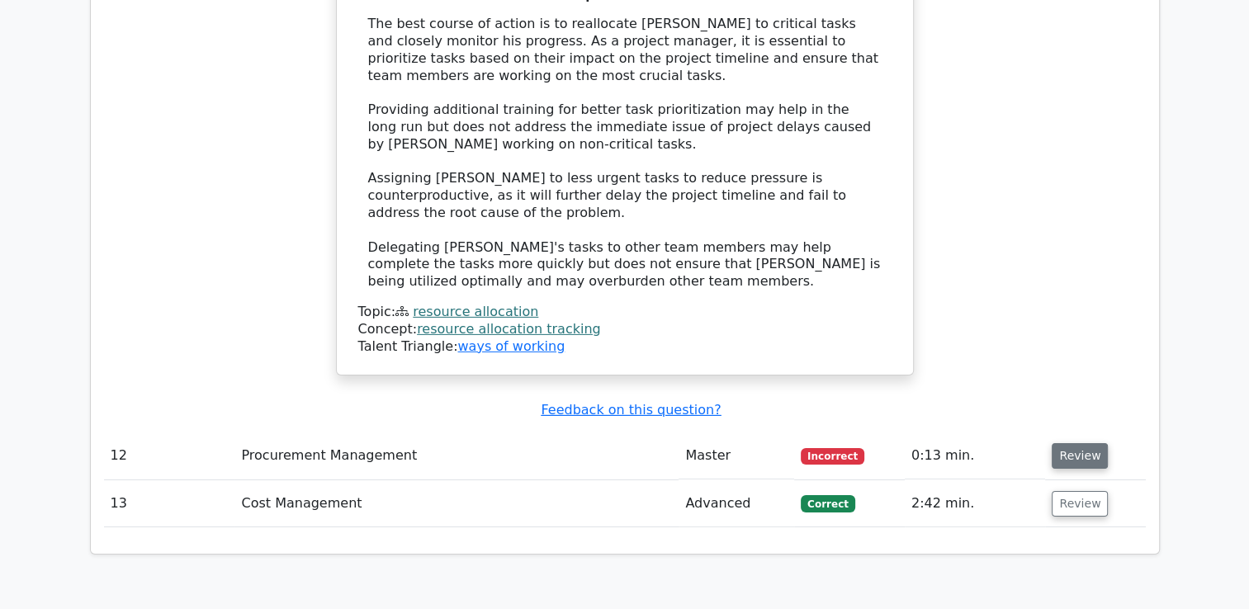
click at [1067, 443] on button "Review" at bounding box center [1080, 456] width 56 height 26
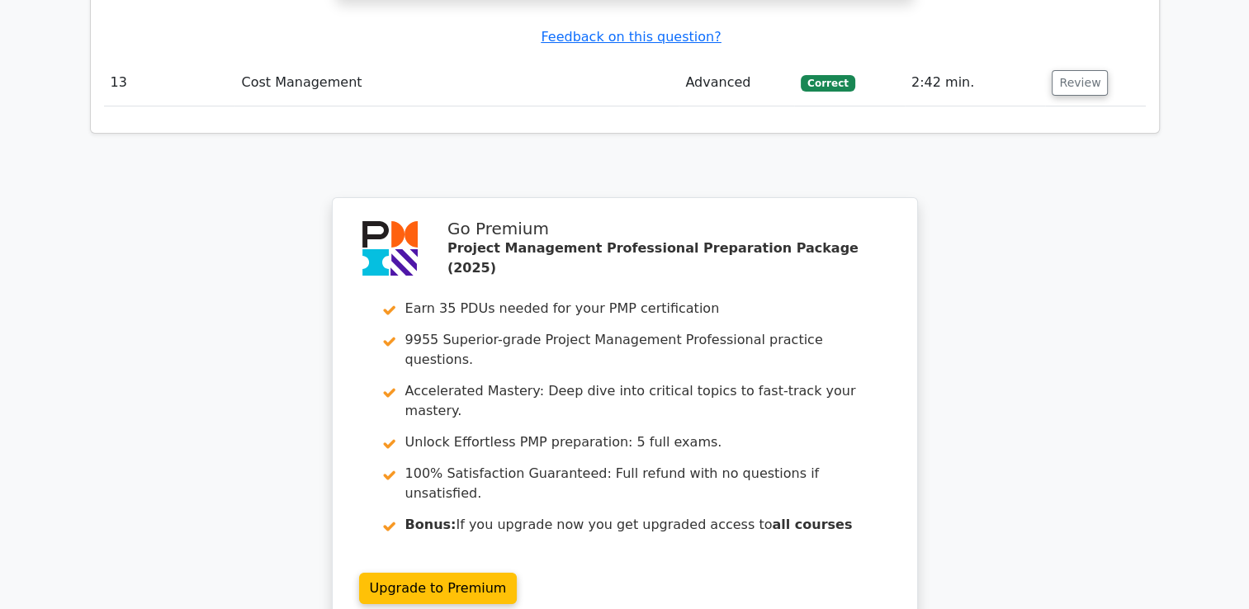
scroll to position [6399, 0]
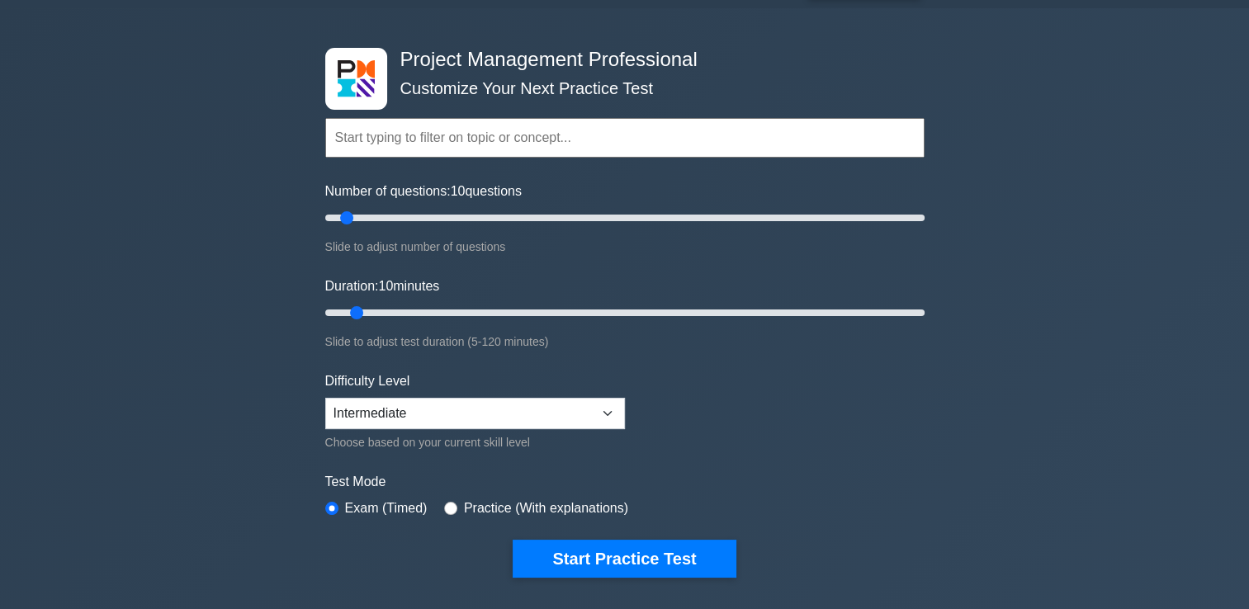
scroll to position [46, 0]
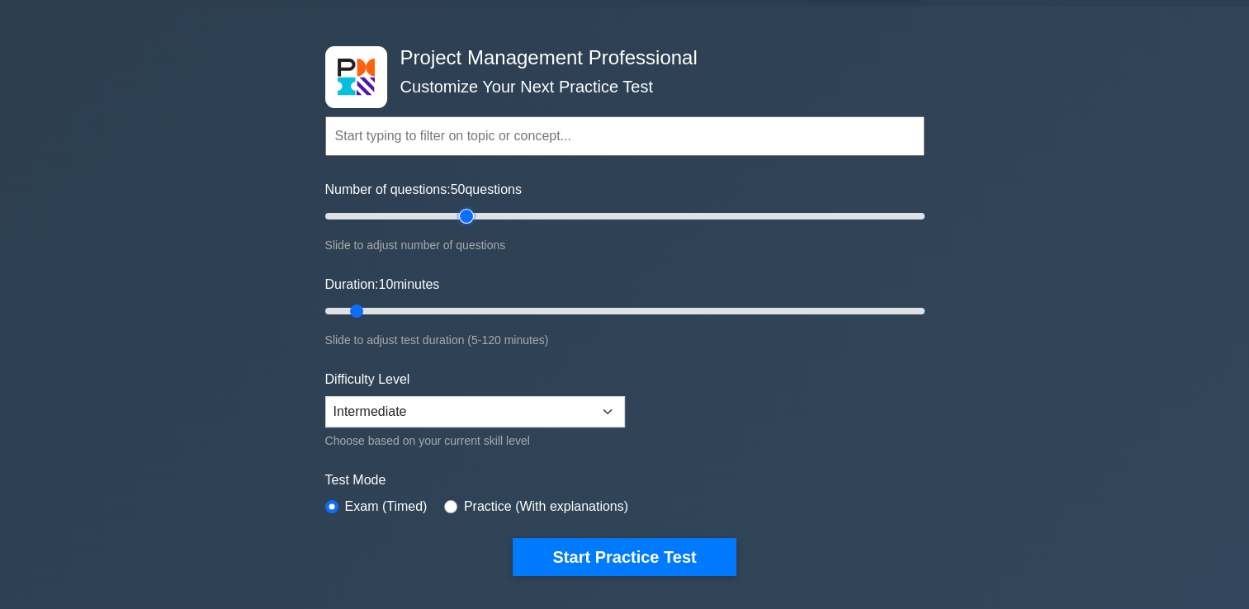
click at [469, 218] on input "Number of questions: 50 questions" at bounding box center [624, 216] width 599 height 20
click at [654, 212] on input "Number of questions: 110 questions" at bounding box center [624, 216] width 599 height 20
click at [603, 216] on input "Number of questions: 95 questions" at bounding box center [624, 216] width 599 height 20
type input "90"
click at [581, 219] on input "Number of questions: 90 questions" at bounding box center [624, 216] width 599 height 20
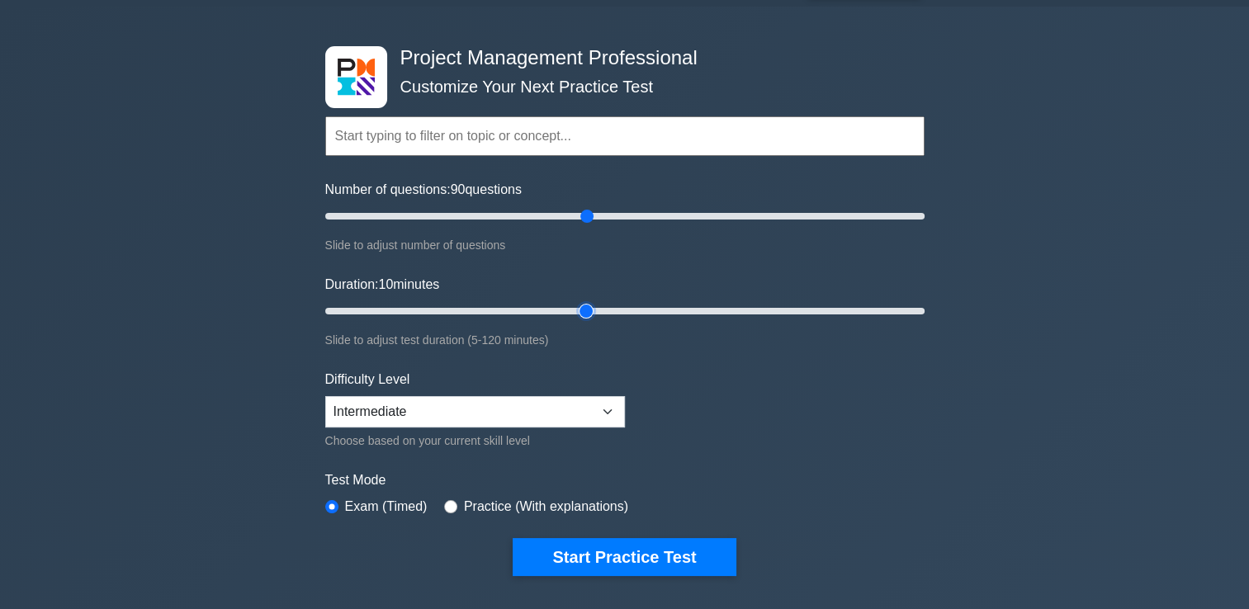
click at [591, 310] on input "Duration: 10 minutes" at bounding box center [624, 311] width 599 height 20
click at [629, 305] on input "Duration: 65 minutes" at bounding box center [624, 311] width 599 height 20
click at [703, 308] on input "Duration: 80 minutes" at bounding box center [624, 311] width 599 height 20
click at [576, 310] on input "Duration: 55 minutes" at bounding box center [624, 311] width 599 height 20
click at [499, 305] on input "Duration: 40 minutes" at bounding box center [624, 311] width 599 height 20
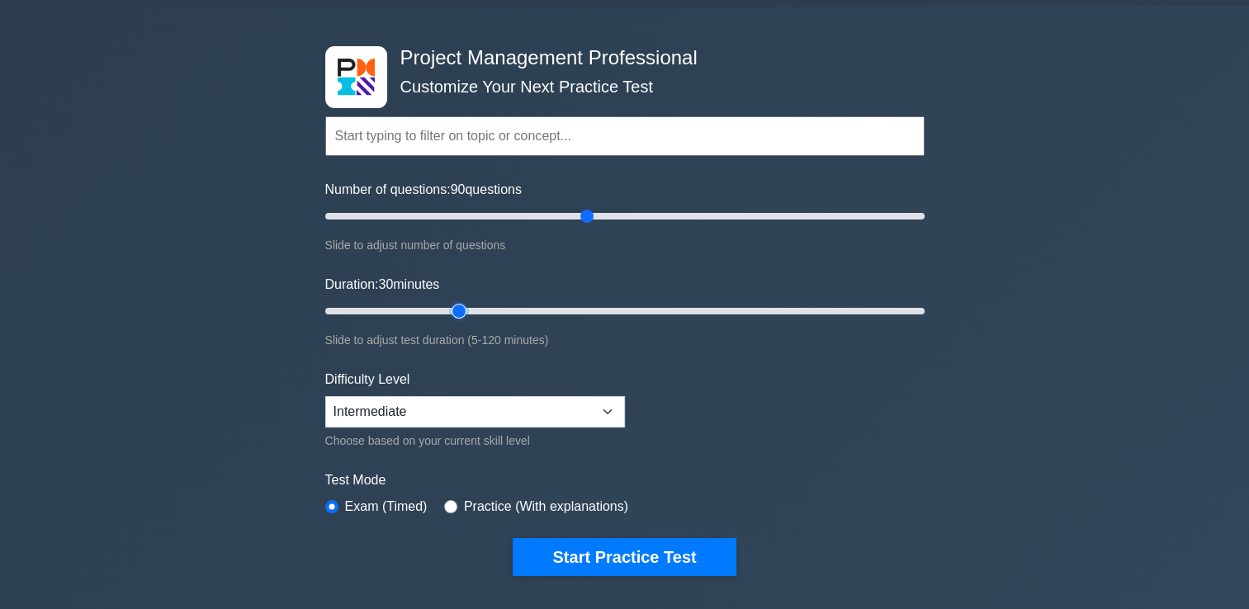
type input "30"
click at [451, 311] on input "Duration: 30 minutes" at bounding box center [624, 311] width 599 height 20
click at [479, 215] on input "Number of questions: 55 questions" at bounding box center [624, 216] width 599 height 20
click at [456, 215] on input "Number of questions: 45 questions" at bounding box center [624, 216] width 599 height 20
click at [423, 214] on input "Number of questions: 35 questions" at bounding box center [624, 216] width 599 height 20
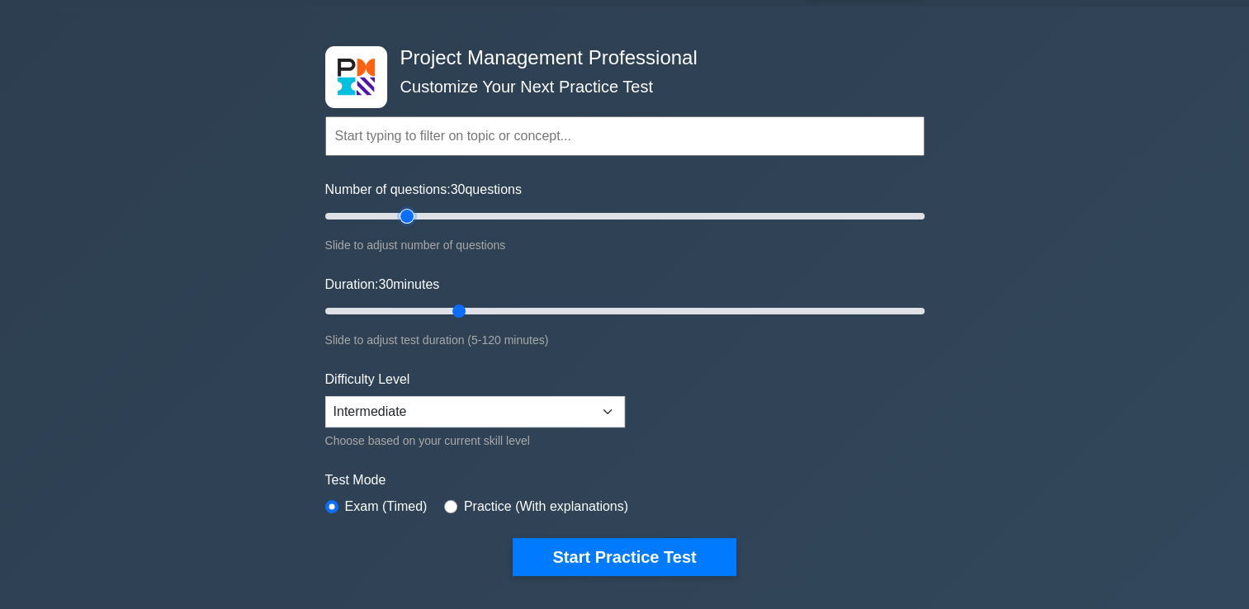
type input "30"
click at [406, 215] on input "Number of questions: 30 questions" at bounding box center [624, 216] width 599 height 20
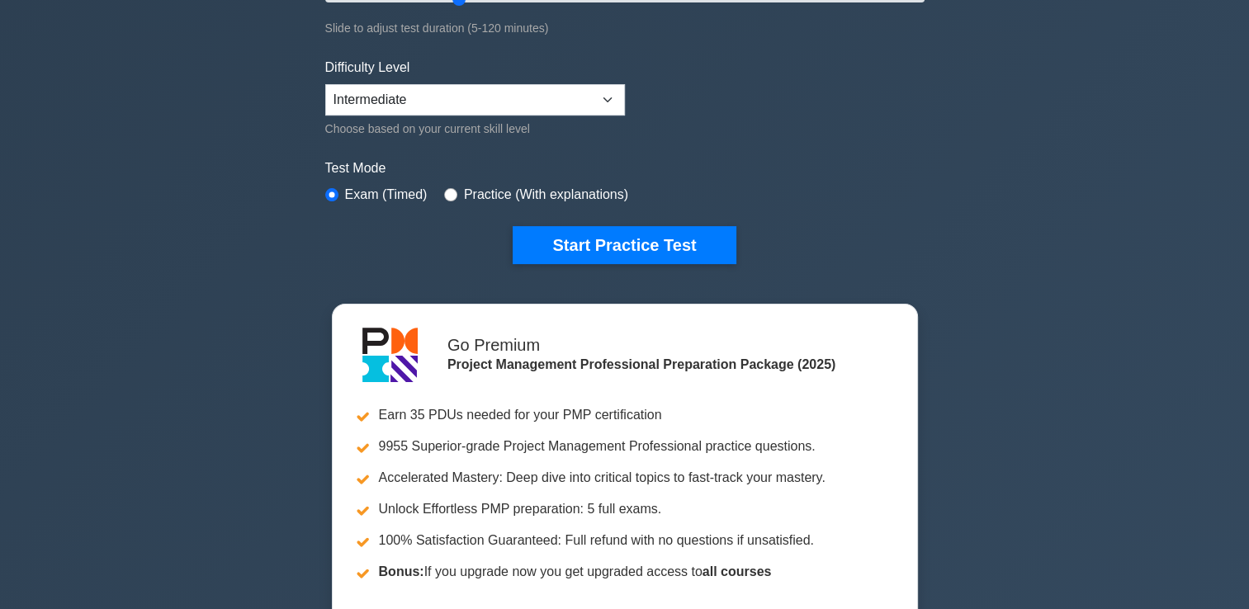
scroll to position [359, 0]
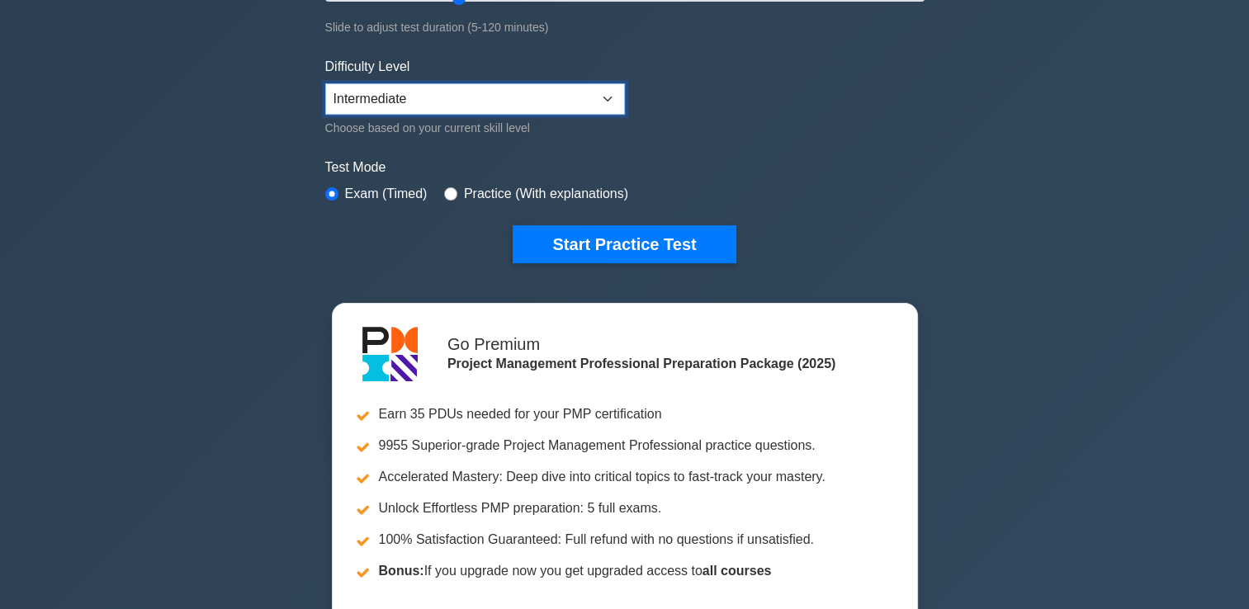
click at [594, 102] on select "Beginner Intermediate Expert" at bounding box center [475, 98] width 300 height 31
select select "expert"
click at [325, 83] on select "Beginner Intermediate Expert" at bounding box center [475, 98] width 300 height 31
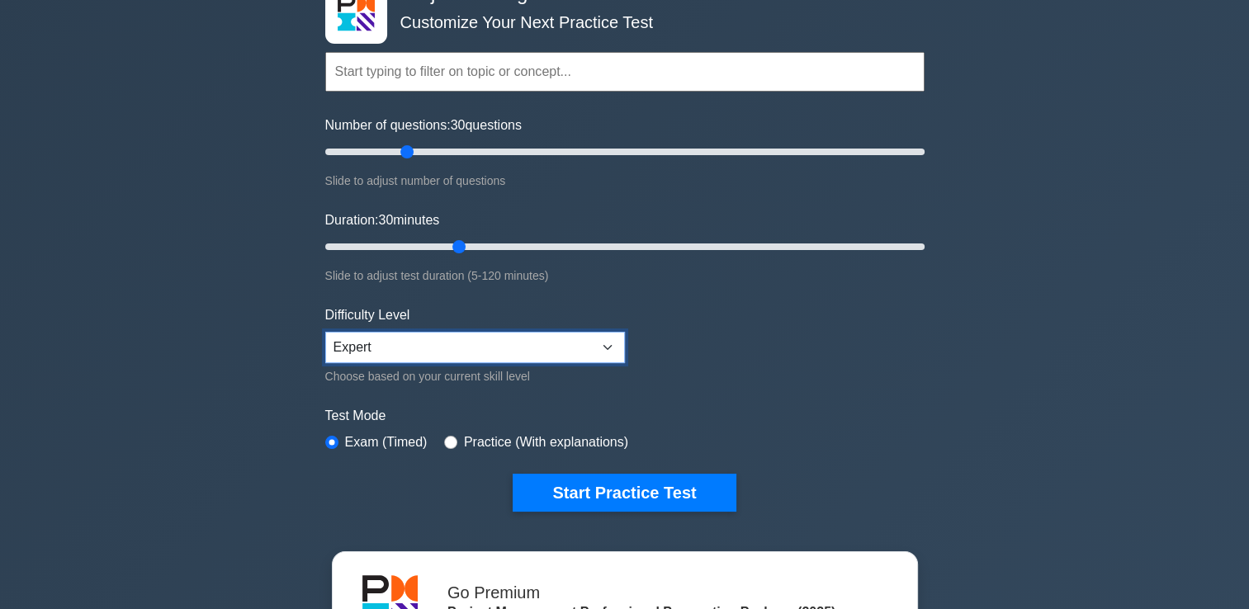
scroll to position [0, 0]
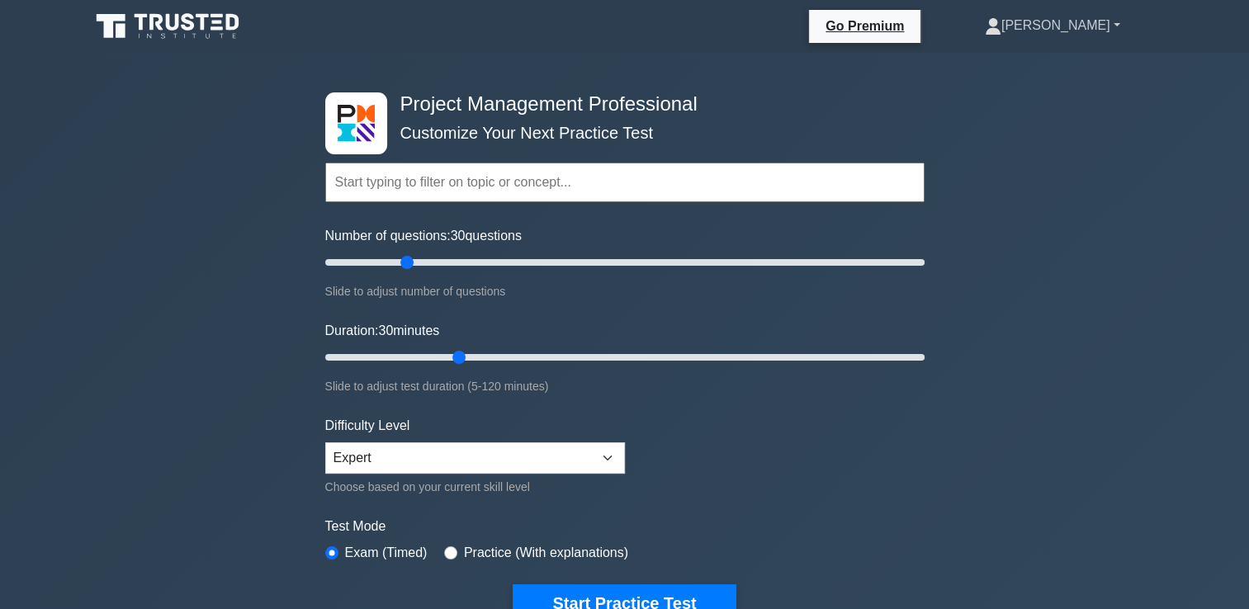
click at [1100, 22] on link "[PERSON_NAME]" at bounding box center [1052, 25] width 215 height 33
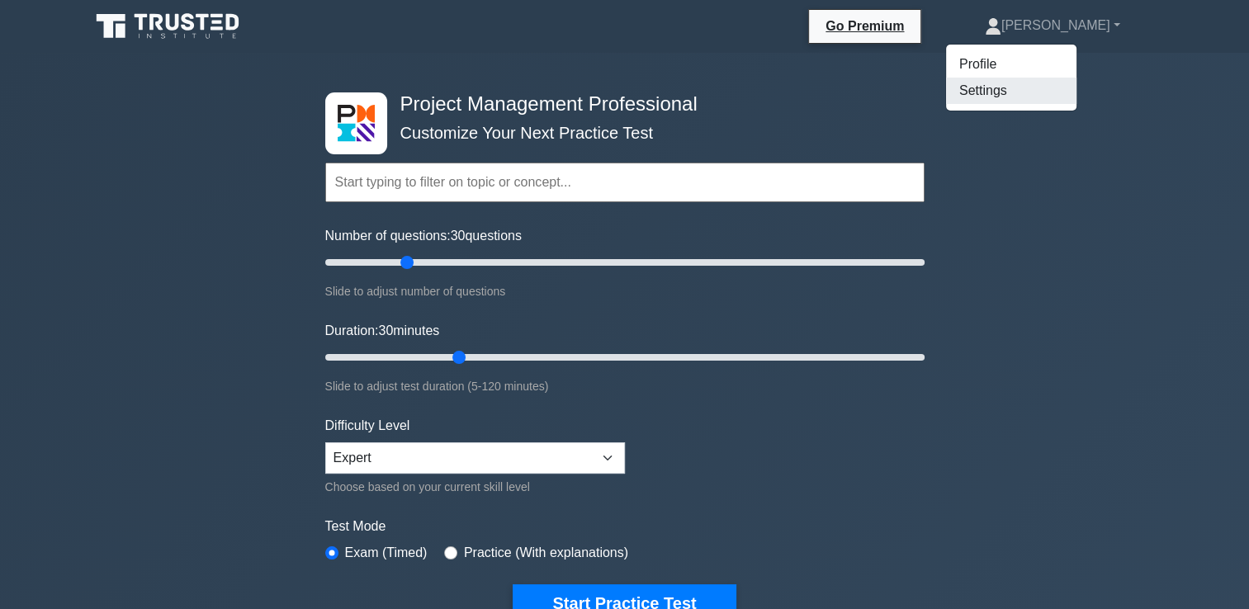
click at [1071, 88] on link "Settings" at bounding box center [1011, 91] width 130 height 26
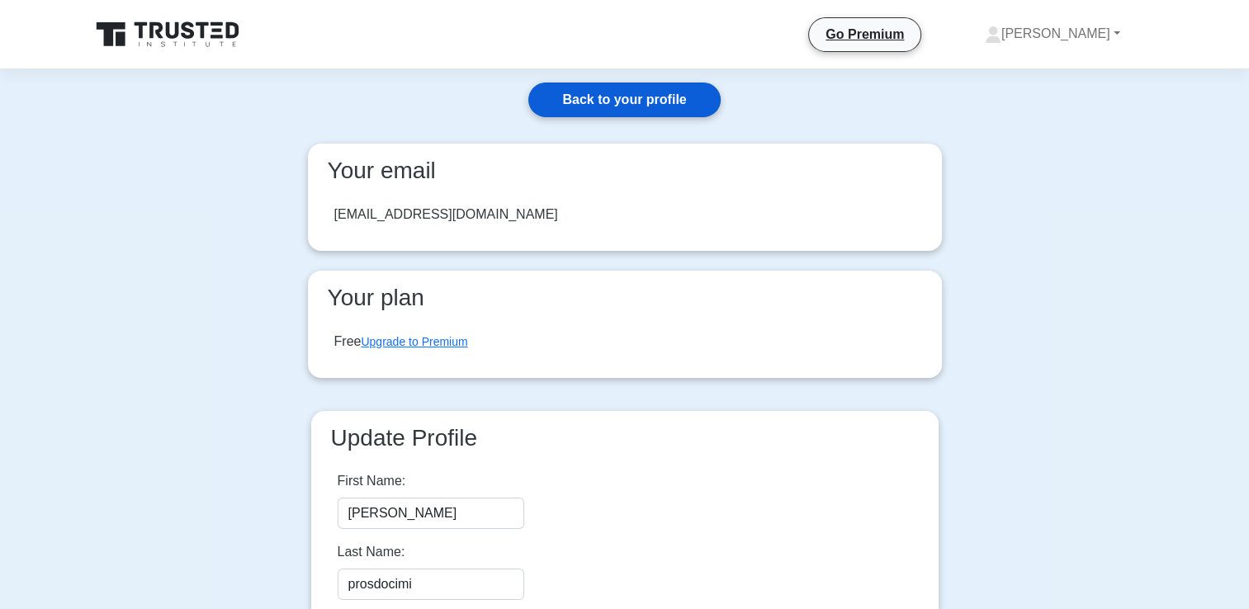
click at [684, 110] on link "Back to your profile" at bounding box center [624, 100] width 192 height 35
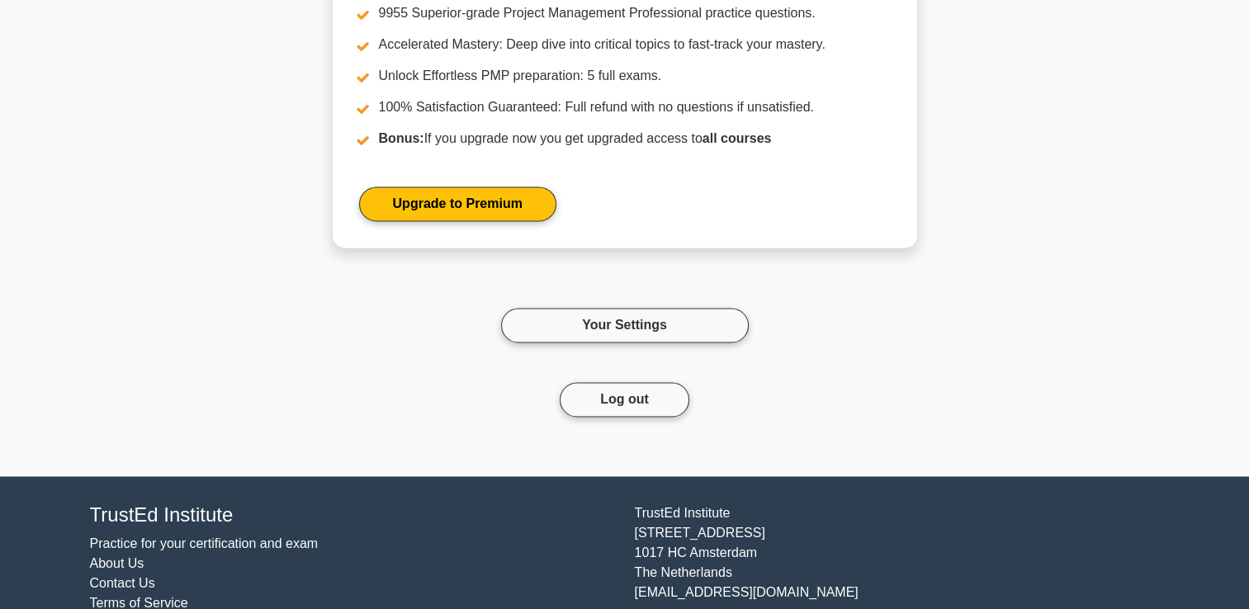
scroll to position [2704, 0]
click at [688, 308] on link "Your Settings" at bounding box center [625, 325] width 248 height 35
click at [641, 308] on link "Your Settings" at bounding box center [625, 325] width 248 height 35
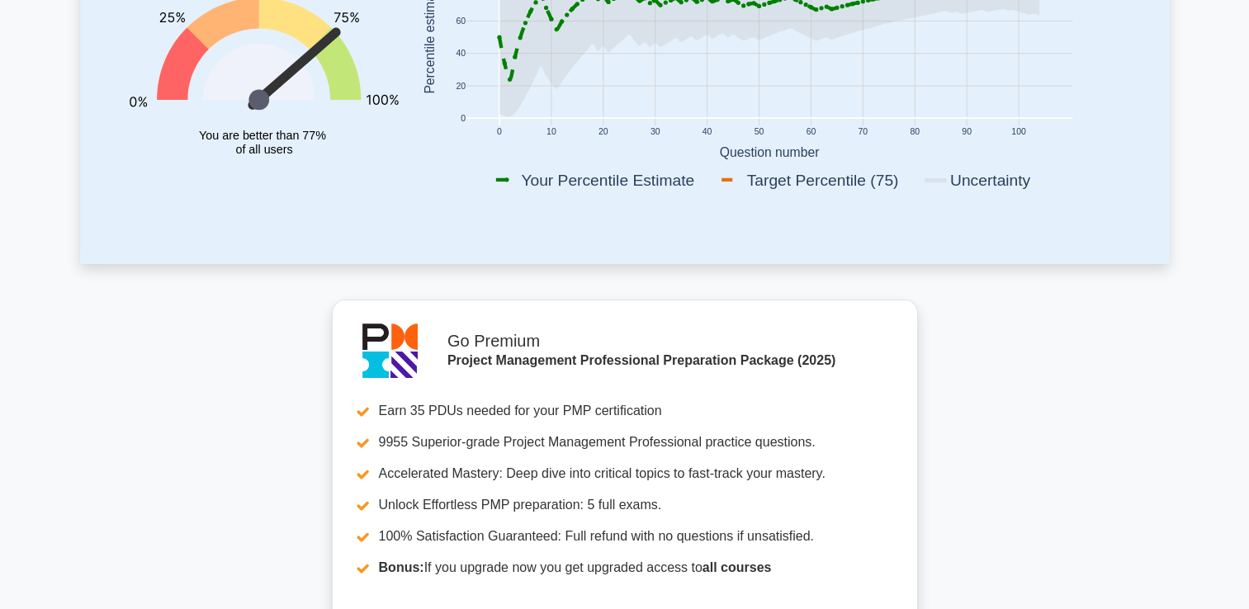
scroll to position [0, 0]
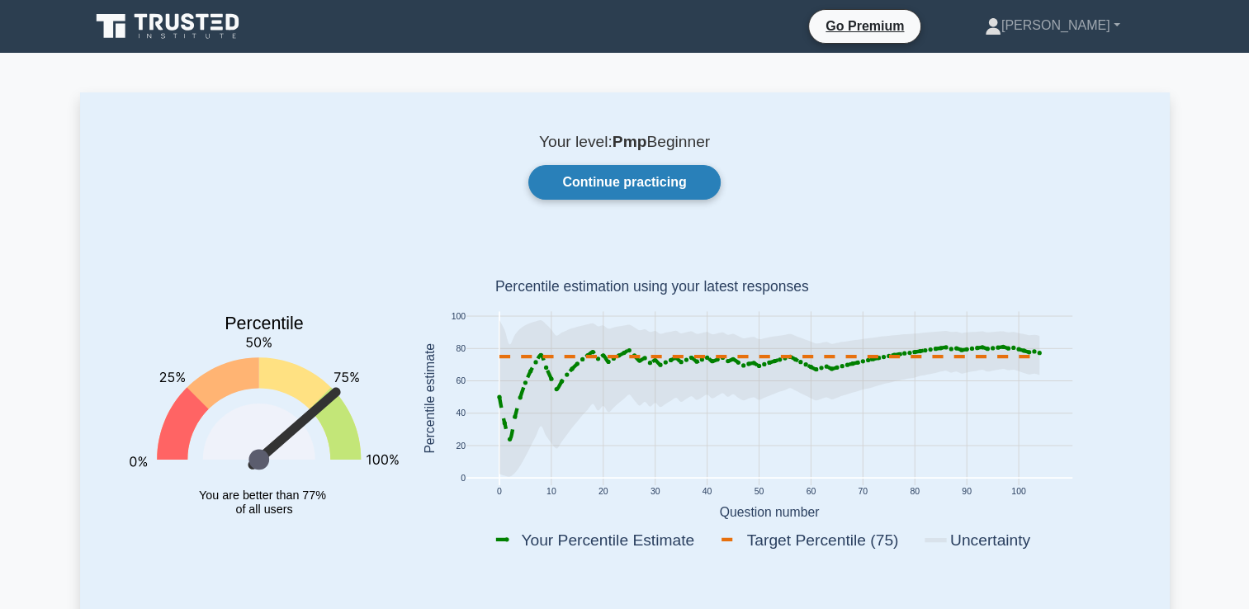
click at [601, 169] on link "Continue practicing" at bounding box center [624, 182] width 192 height 35
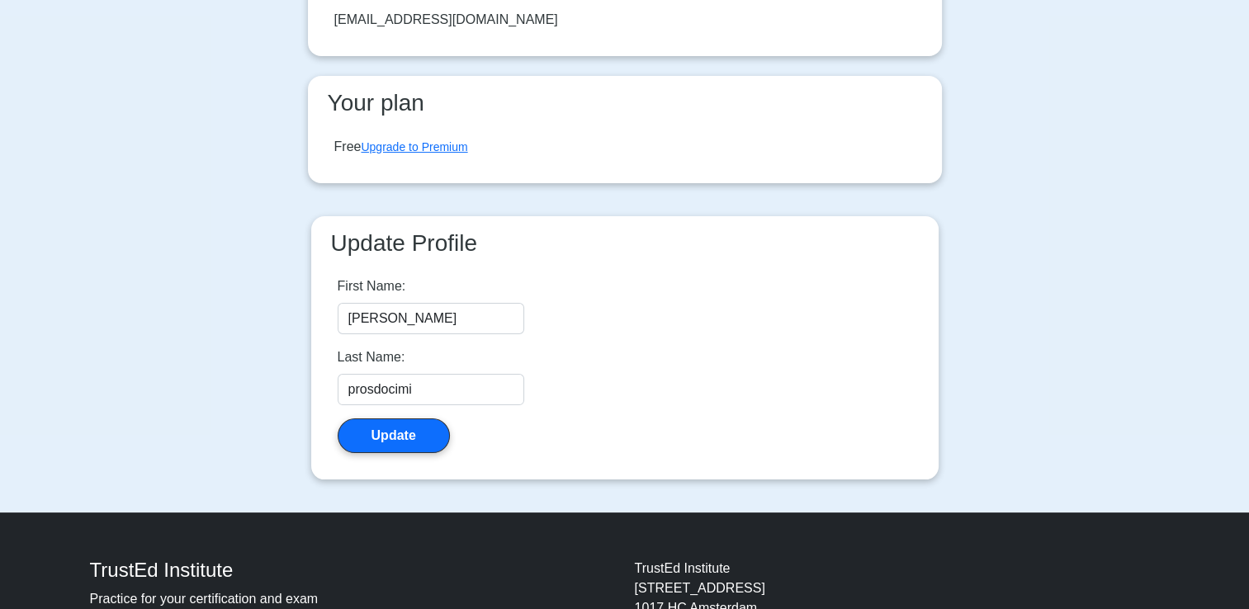
scroll to position [319, 0]
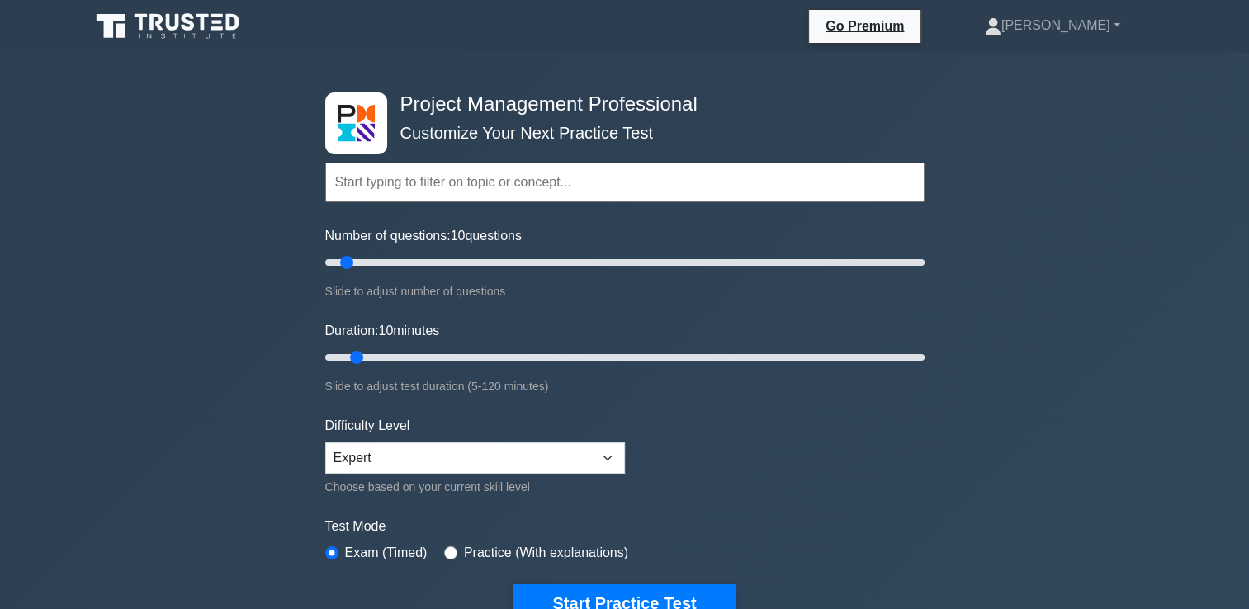
click at [764, 517] on label "Test Mode" at bounding box center [624, 527] width 599 height 20
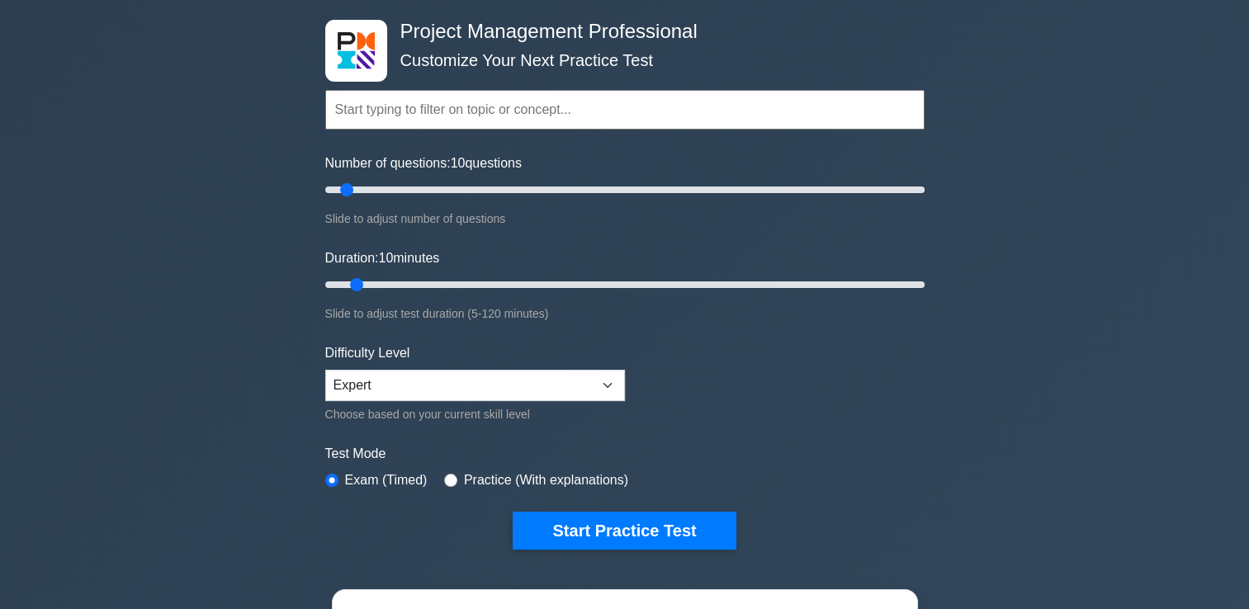
scroll to position [147, 0]
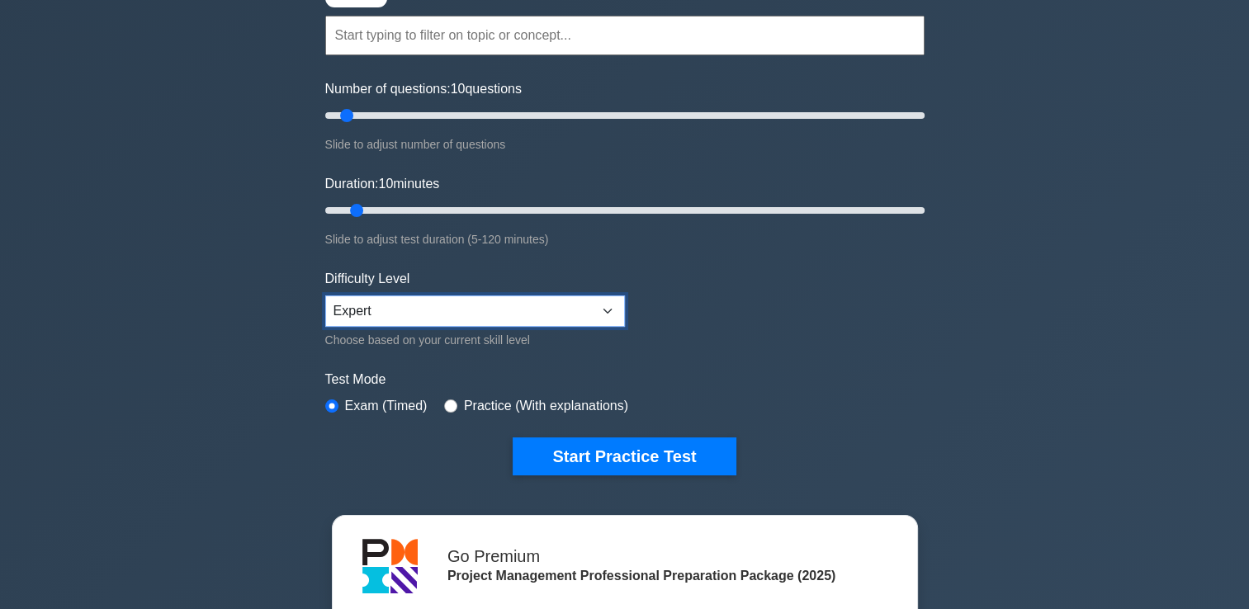
click at [594, 307] on select "Beginner Intermediate Expert" at bounding box center [475, 311] width 300 height 31
click at [325, 296] on select "Beginner Intermediate Expert" at bounding box center [475, 311] width 300 height 31
click at [417, 114] on input "Number of questions: 35 questions" at bounding box center [624, 116] width 599 height 20
type input "30"
click at [406, 115] on input "Number of questions: 30 questions" at bounding box center [624, 116] width 599 height 20
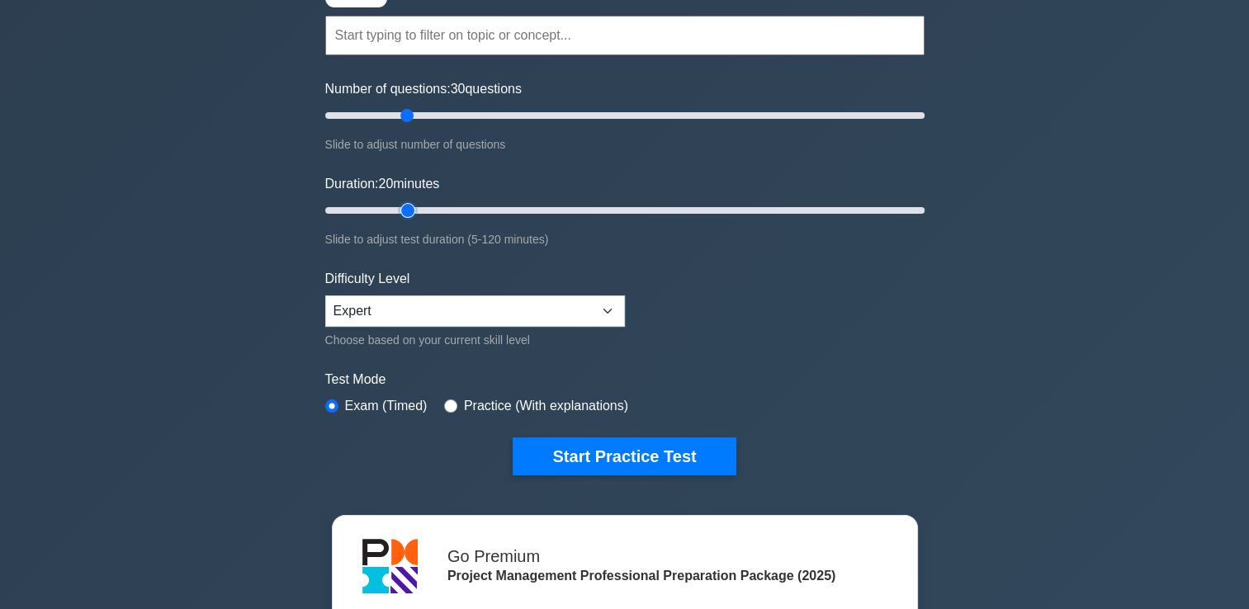
click at [413, 205] on input "Duration: 20 minutes" at bounding box center [624, 211] width 599 height 20
click at [426, 212] on input "Duration: 25 minutes" at bounding box center [624, 211] width 599 height 20
type input "30"
click at [456, 211] on input "Duration: 30 minutes" at bounding box center [624, 211] width 599 height 20
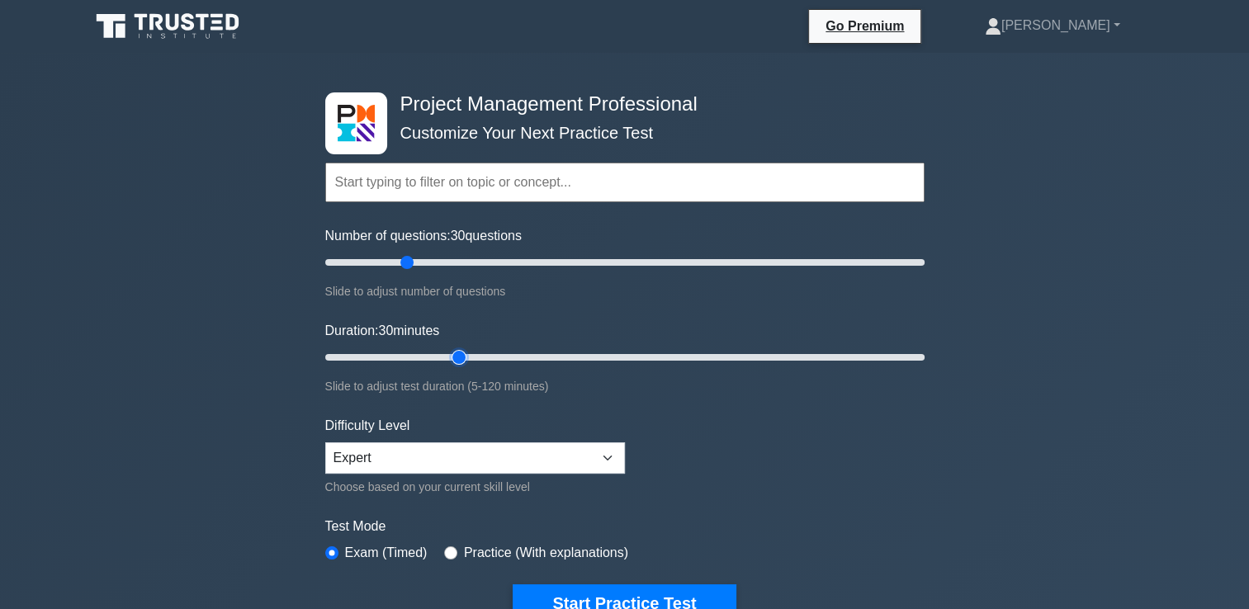
scroll to position [216, 0]
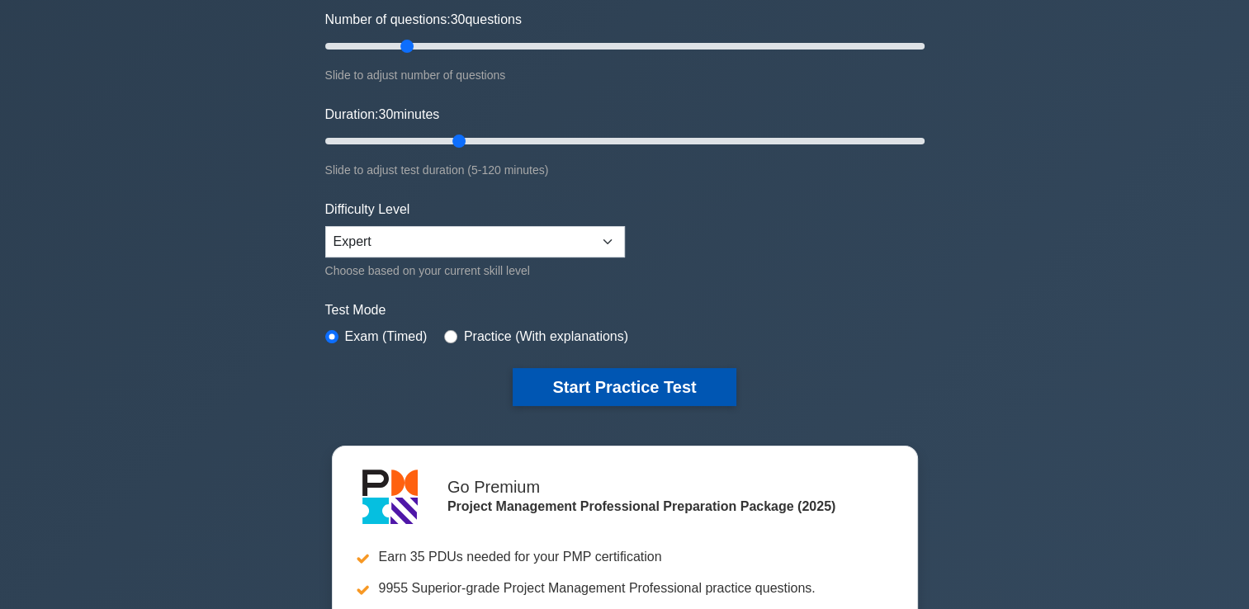
click at [637, 395] on button "Start Practice Test" at bounding box center [624, 387] width 223 height 38
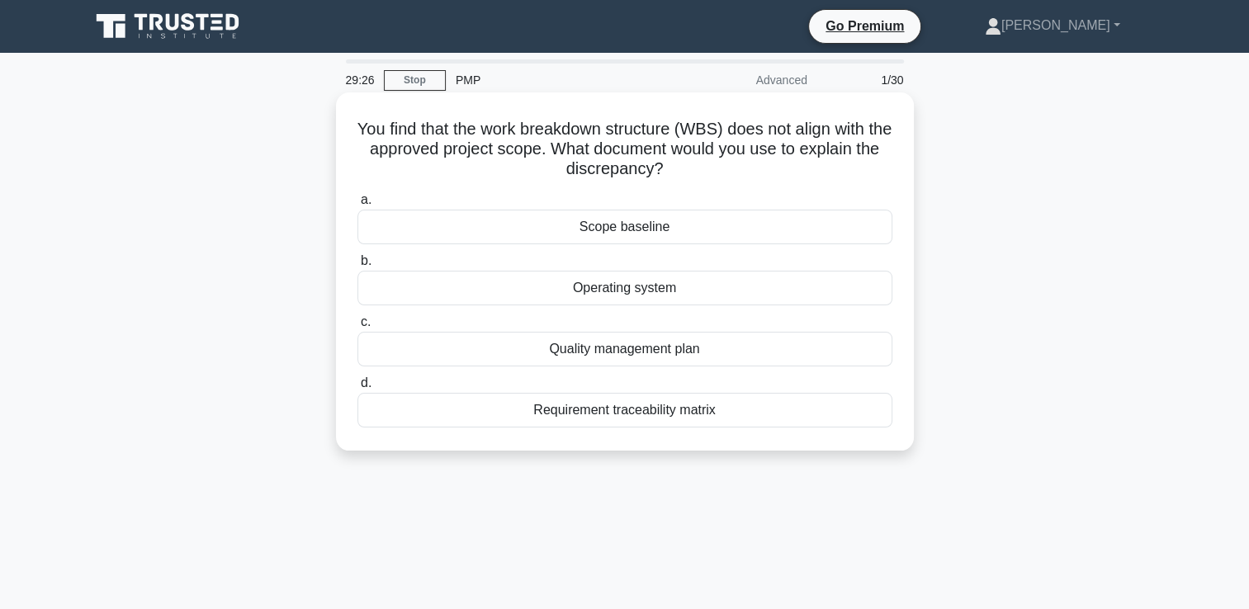
click at [736, 234] on div "Scope baseline" at bounding box center [624, 227] width 535 height 35
click at [357, 206] on input "a. Scope baseline" at bounding box center [357, 200] width 0 height 11
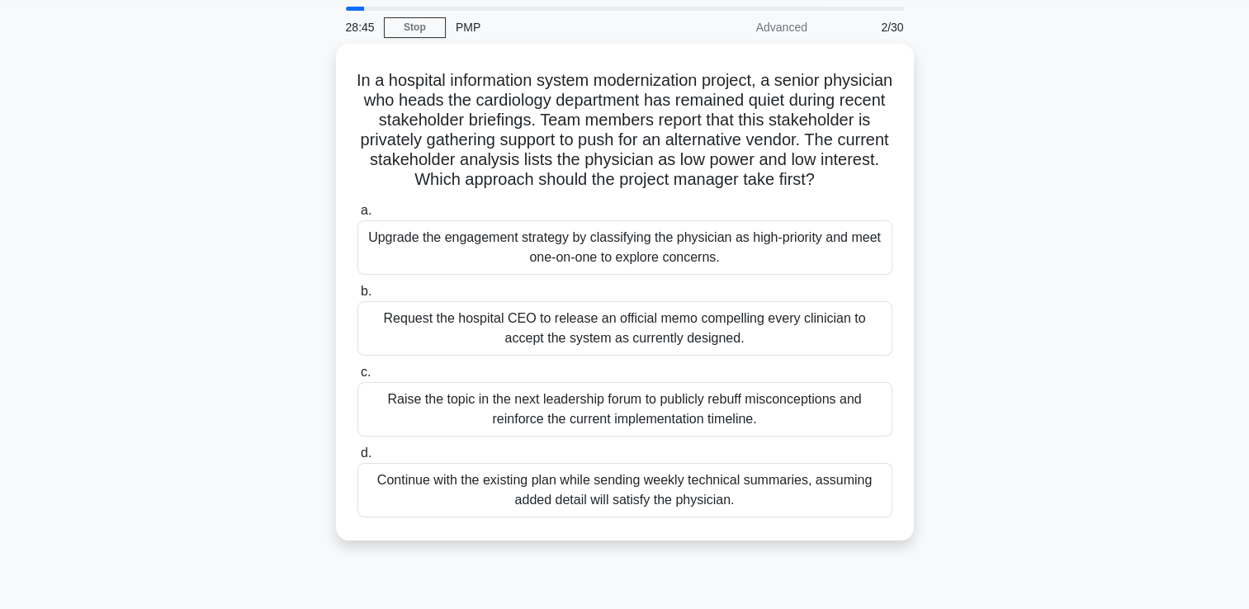
scroll to position [53, 0]
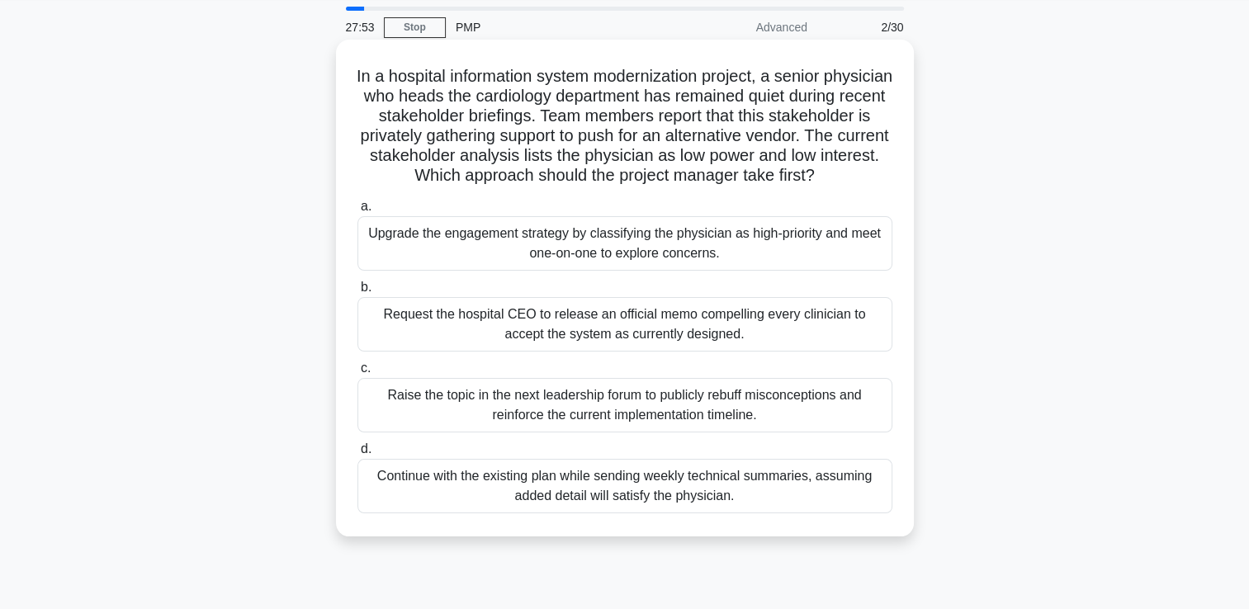
click at [660, 266] on div "Upgrade the engagement strategy by classifying the physician as high-priority a…" at bounding box center [624, 243] width 535 height 54
click at [357, 212] on input "a. Upgrade the engagement strategy by classifying the physician as high-priorit…" at bounding box center [357, 206] width 0 height 11
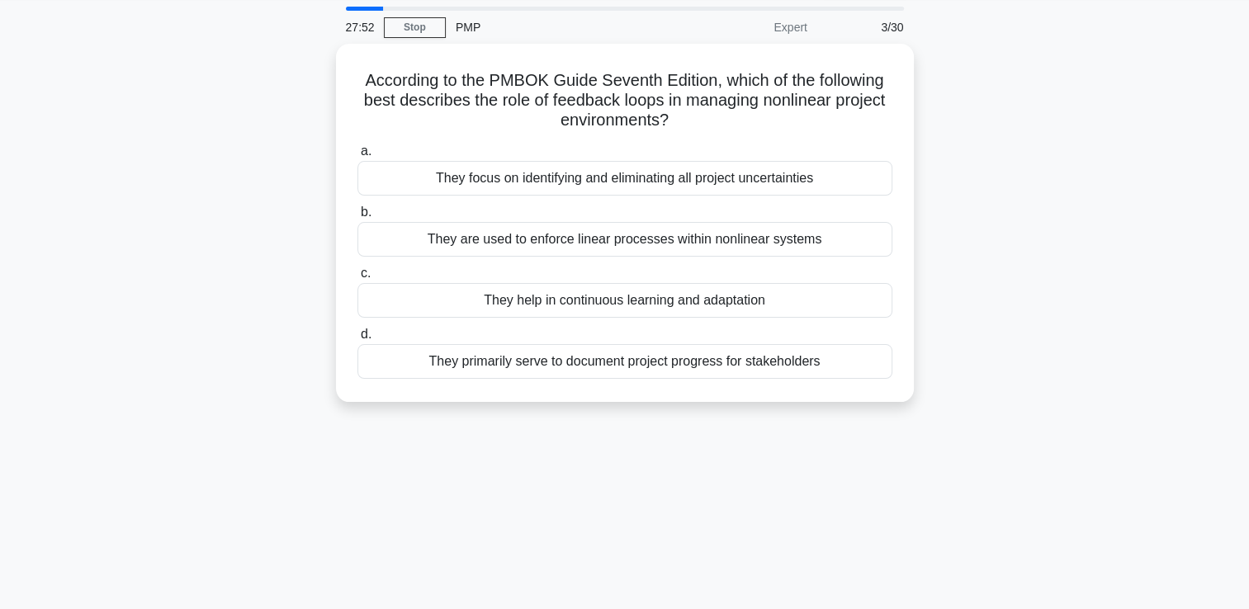
scroll to position [0, 0]
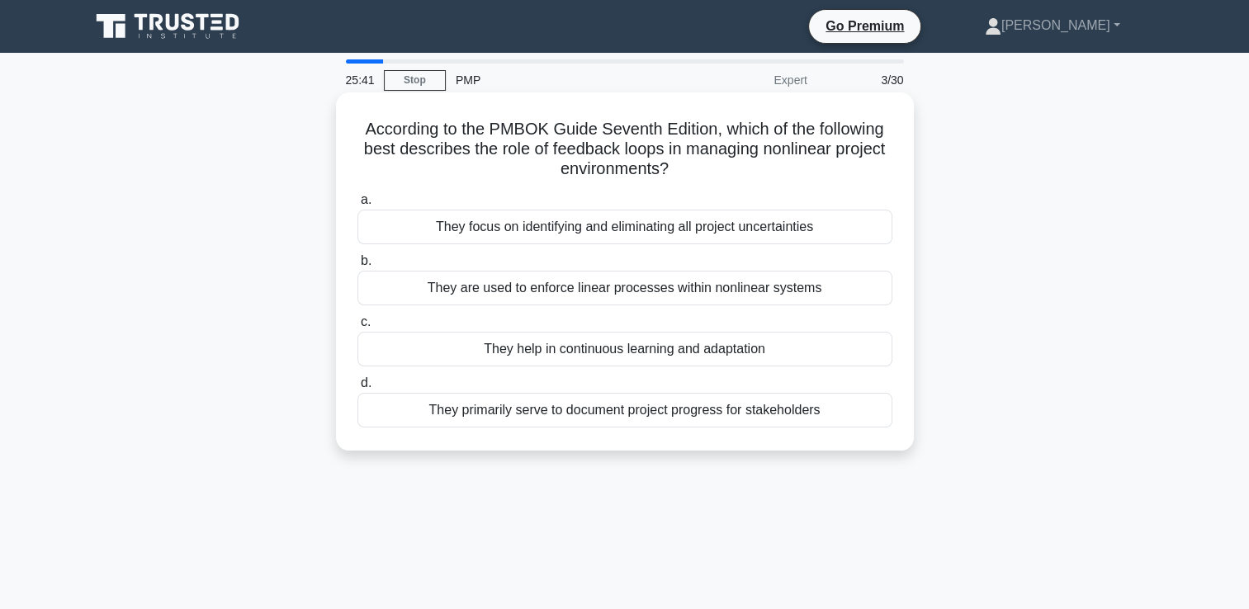
click at [833, 233] on div "They focus on identifying and eliminating all project uncertainties" at bounding box center [624, 227] width 535 height 35
click at [357, 206] on input "a. They focus on identifying and eliminating all project uncertainties" at bounding box center [357, 200] width 0 height 11
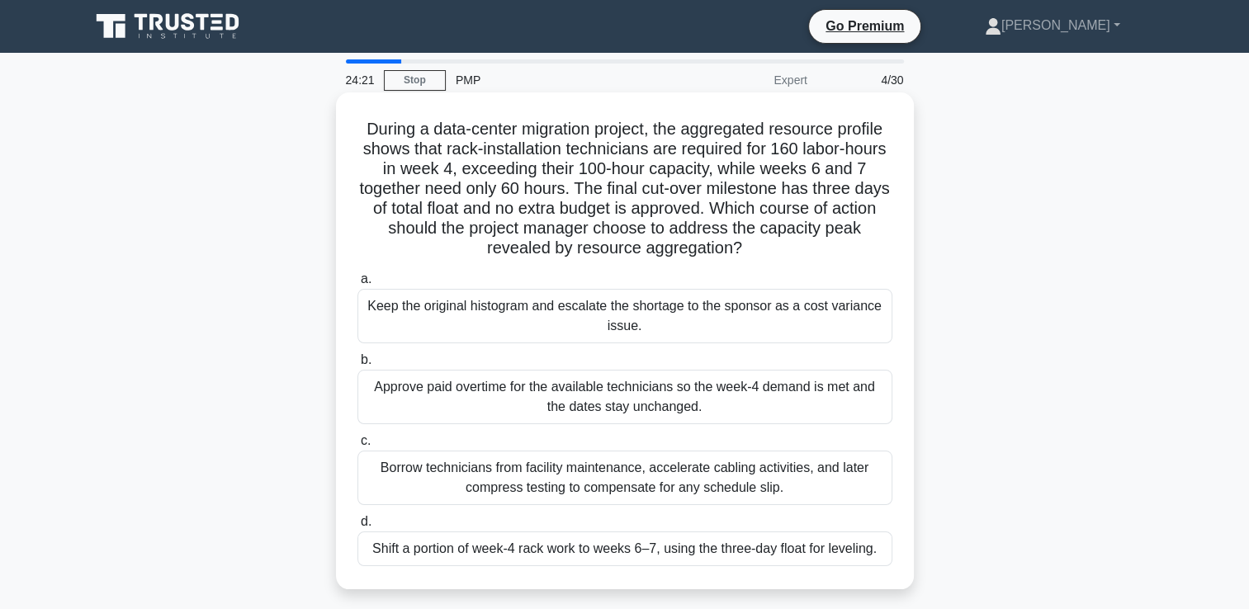
drag, startPoint x: 749, startPoint y: 245, endPoint x: 357, endPoint y: 124, distance: 409.7
click at [357, 124] on h5 "During a data-center migration project, the aggregated resource profile shows t…" at bounding box center [625, 189] width 538 height 140
copy h5 "During a data-center migration project, the aggregated resource profile shows t…"
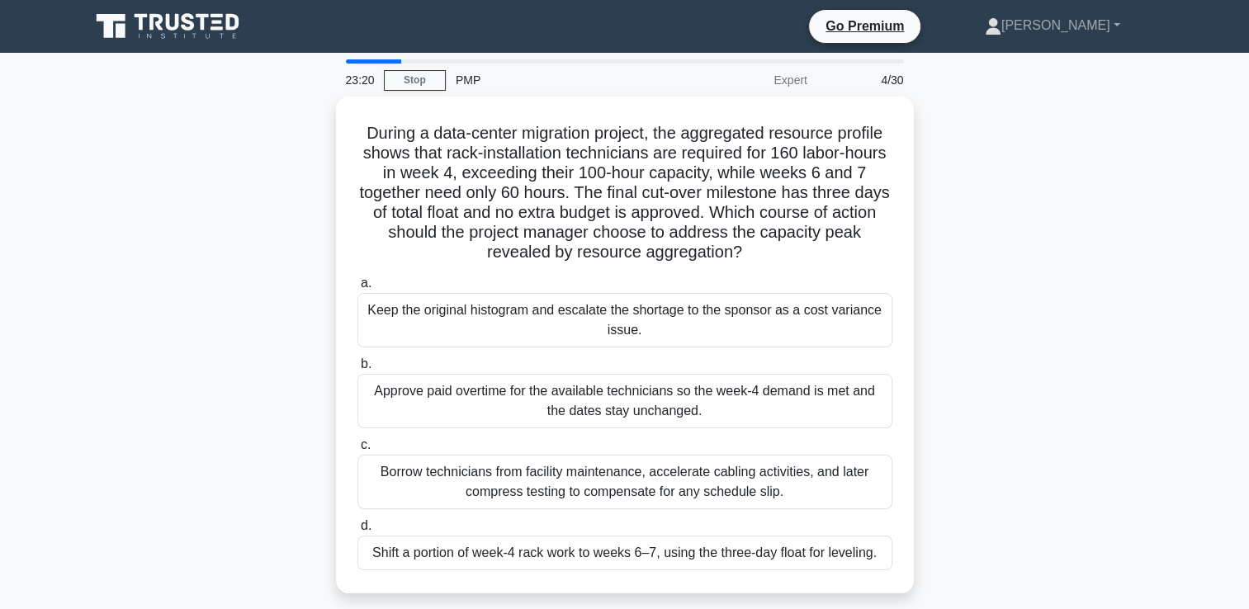
click at [1129, 386] on div "During a data-center migration project, the aggregated resource profile shows t…" at bounding box center [625, 355] width 1090 height 517
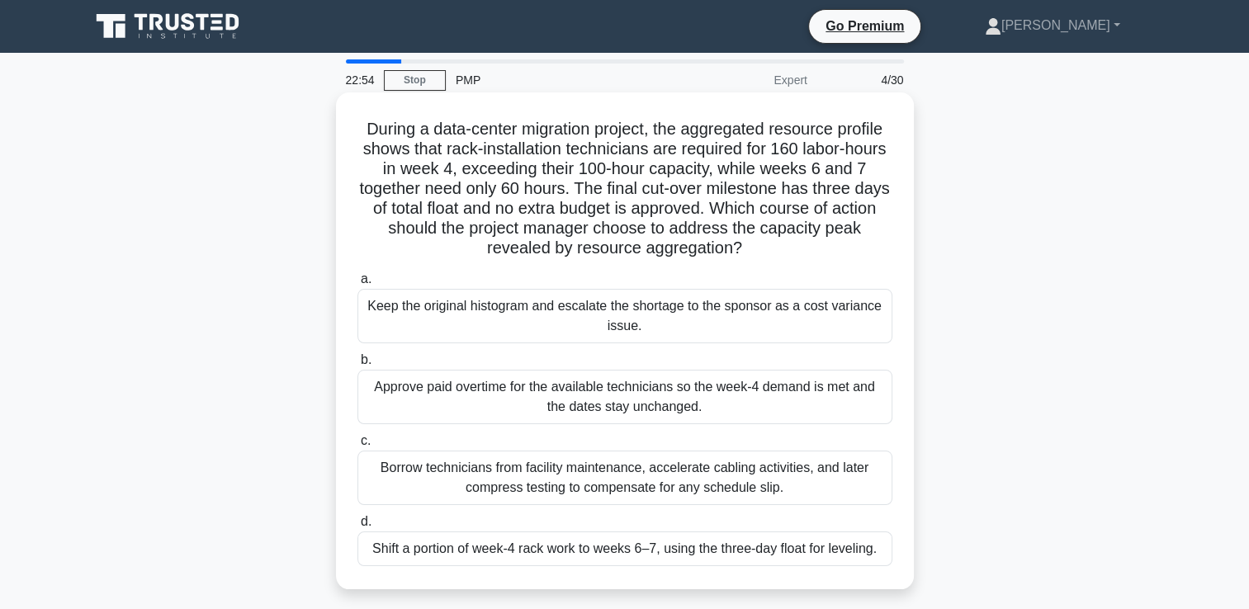
click at [775, 556] on div "Shift a portion of week-4 rack work to weeks 6–7, using the three-day float for…" at bounding box center [624, 549] width 535 height 35
click at [357, 527] on input "d. Shift a portion of week-4 rack work to weeks 6–7, using the three-day float …" at bounding box center [357, 522] width 0 height 11
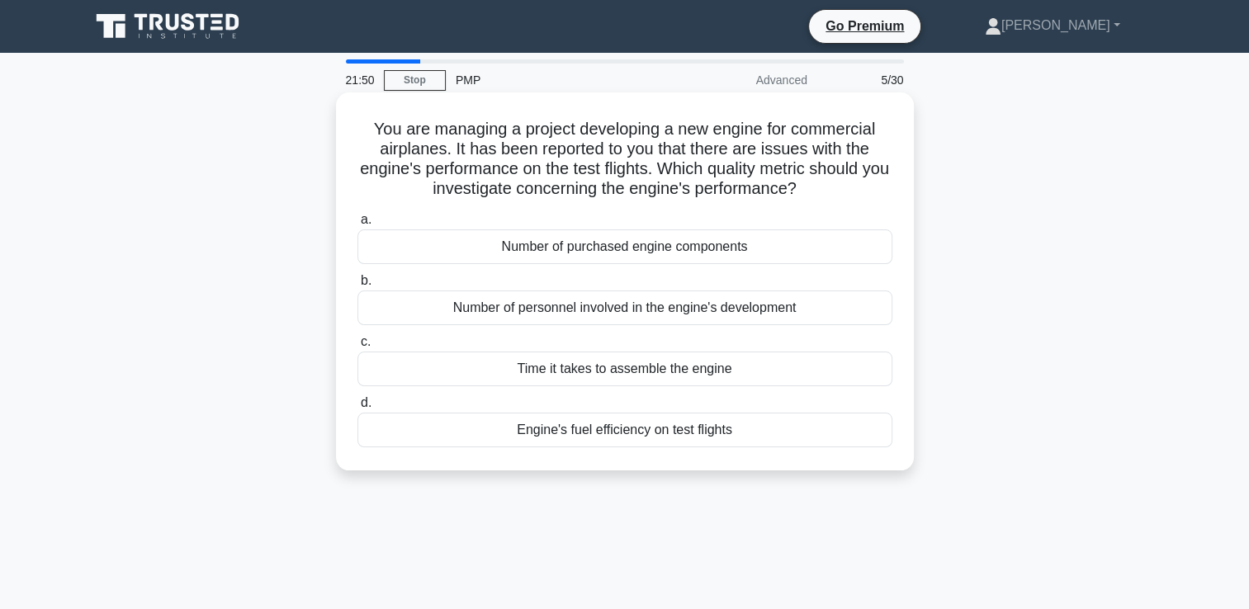
click at [753, 433] on div "Engine's fuel efficiency on test flights" at bounding box center [624, 430] width 535 height 35
click at [357, 409] on input "d. Engine's fuel efficiency on test flights" at bounding box center [357, 403] width 0 height 11
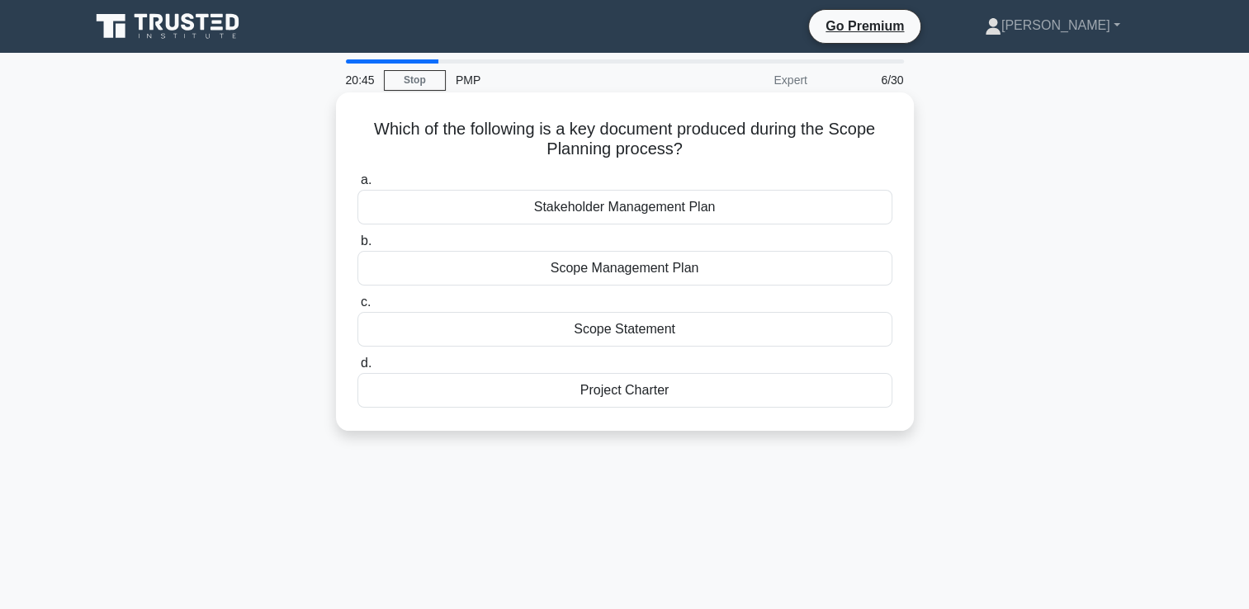
click at [758, 276] on div "Scope Management Plan" at bounding box center [624, 268] width 535 height 35
click at [357, 247] on input "b. Scope Management Plan" at bounding box center [357, 241] width 0 height 11
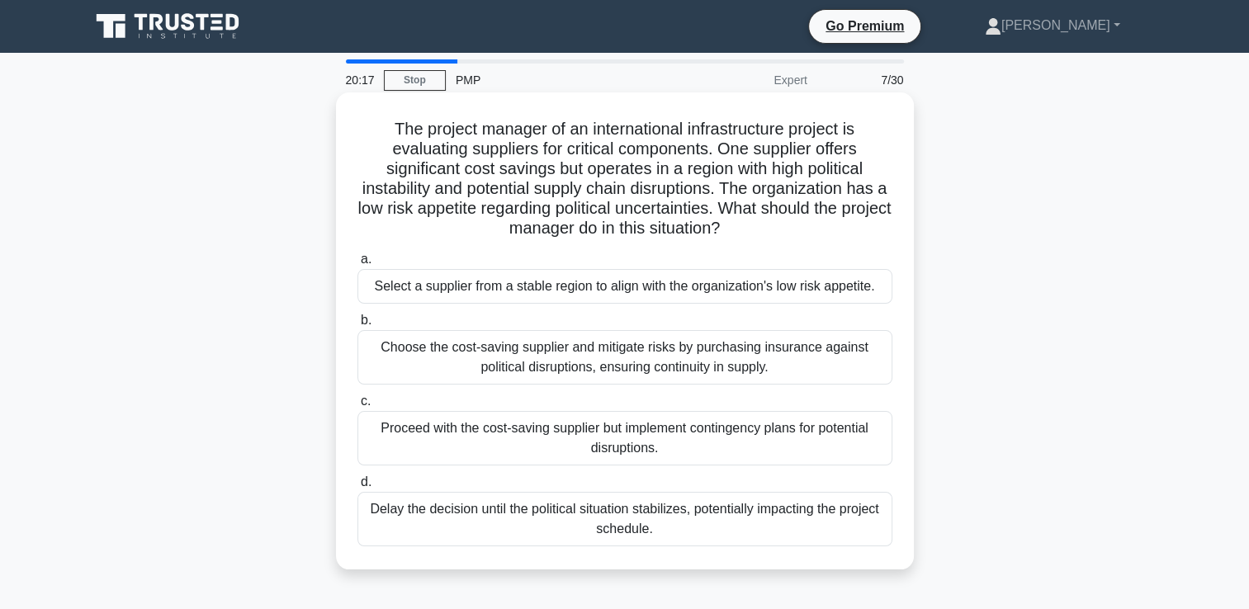
drag, startPoint x: 766, startPoint y: 227, endPoint x: 371, endPoint y: 123, distance: 408.9
click at [371, 123] on h5 "The project manager of an international infrastructure project is evaluating su…" at bounding box center [625, 179] width 538 height 121
copy h5 "The project manager of an international infrastructure project is evaluating su…"
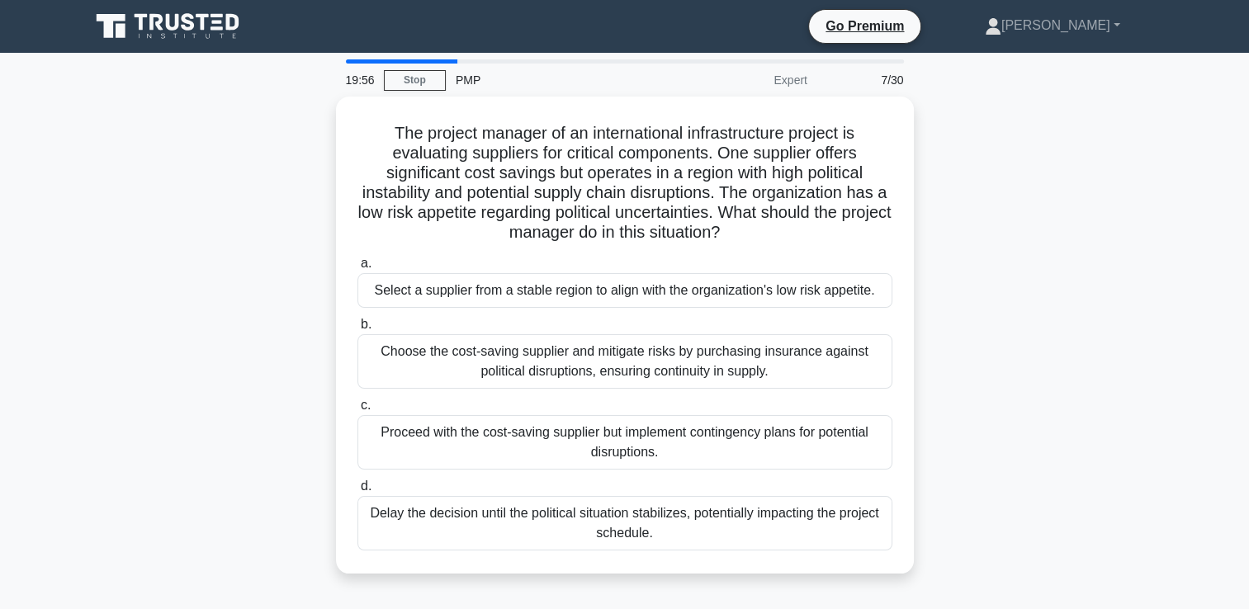
click at [1092, 378] on div "The project manager of an international infrastructure project is evaluating su…" at bounding box center [625, 345] width 1090 height 497
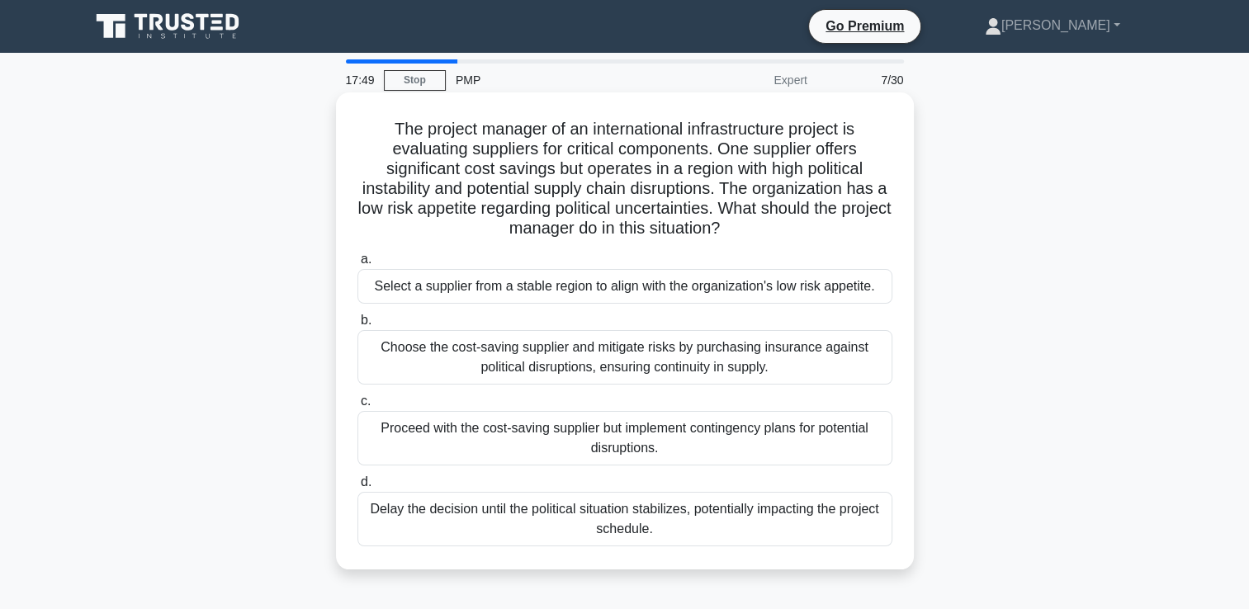
click at [736, 371] on div "Choose the cost-saving supplier and mitigate risks by purchasing insurance agai…" at bounding box center [624, 357] width 535 height 54
click at [357, 326] on input "b. Choose the cost-saving supplier and mitigate risks by purchasing insurance a…" at bounding box center [357, 320] width 0 height 11
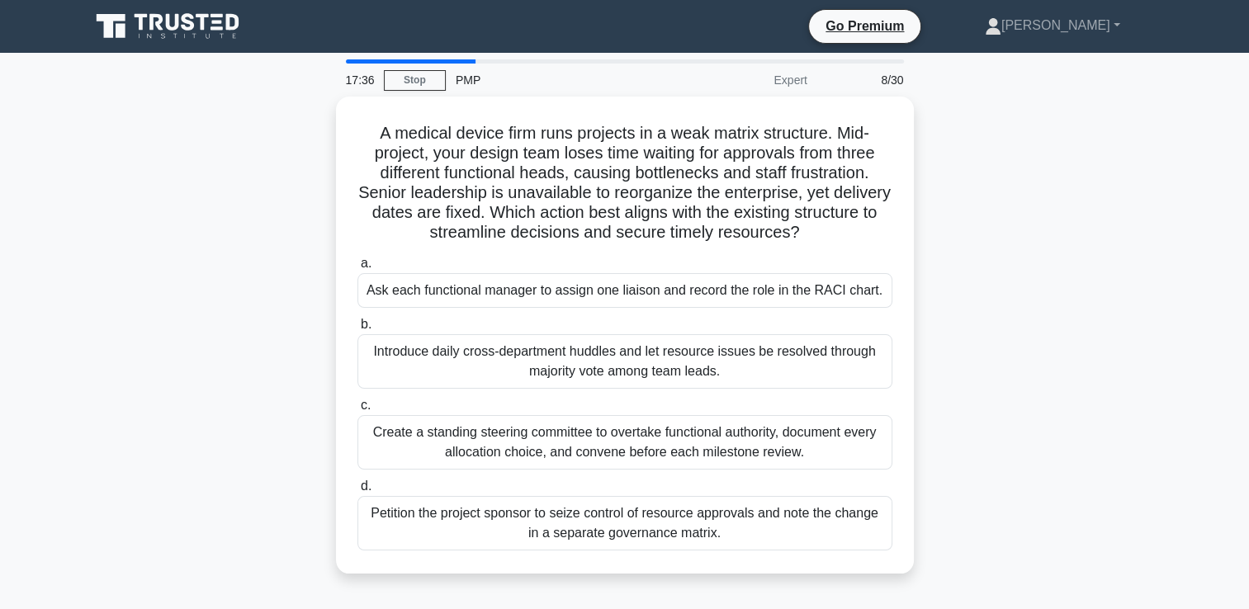
drag, startPoint x: 855, startPoint y: 234, endPoint x: 292, endPoint y: 135, distance: 571.6
click at [292, 135] on div "A medical device firm runs projects in a weak matrix structure. Mid-project, yo…" at bounding box center [625, 345] width 1090 height 497
copy h5 "A medical device firm runs projects in a weak matrix structure. Mid-project, yo…"
click at [1000, 301] on div "A medical device firm runs projects in a weak matrix structure. Mid-project, yo…" at bounding box center [625, 345] width 1090 height 497
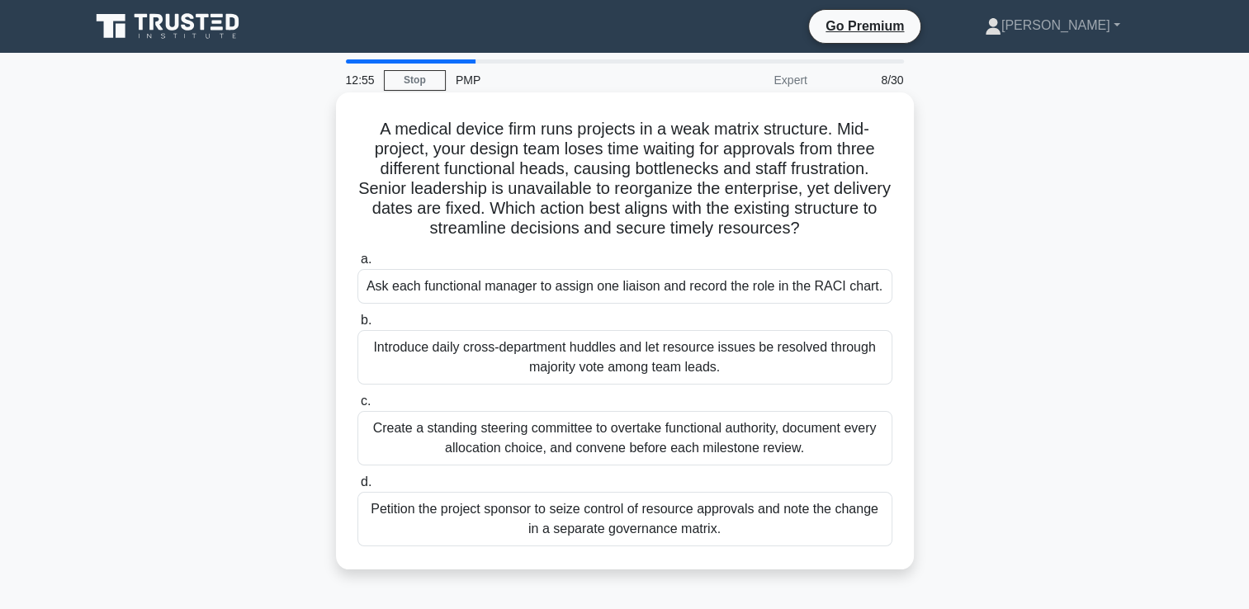
click at [792, 294] on div "Ask each functional manager to assign one liaison and record the role in the RA…" at bounding box center [624, 286] width 535 height 35
click at [357, 265] on input "a. Ask each functional manager to assign one liaison and record the role in the…" at bounding box center [357, 259] width 0 height 11
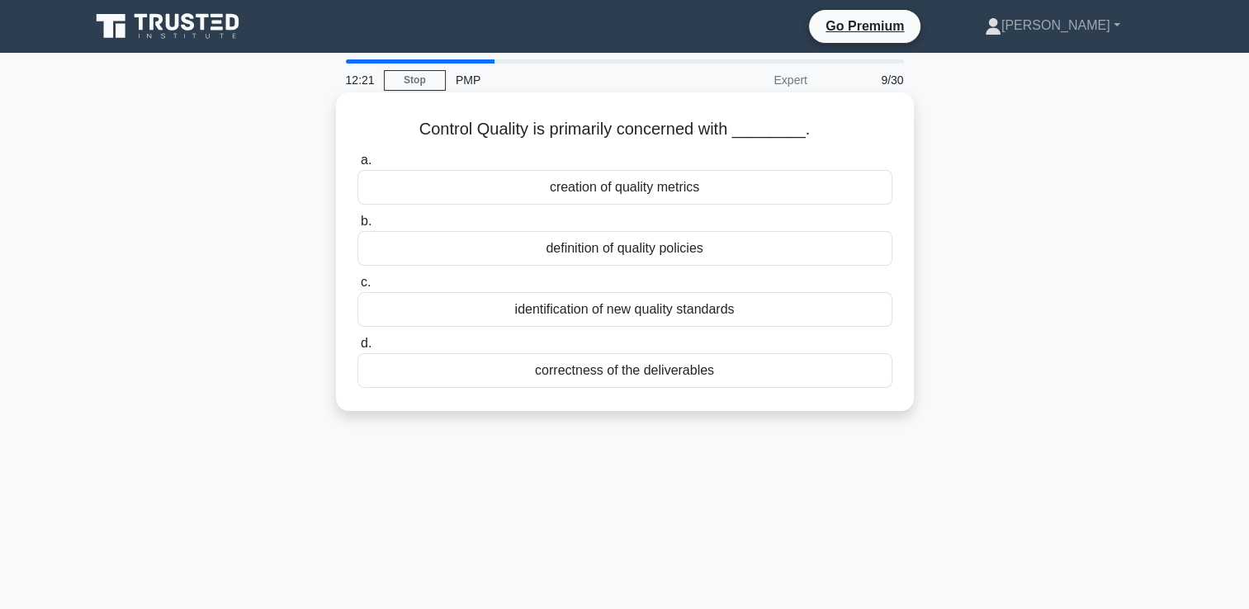
click at [728, 373] on div "correctness of the deliverables" at bounding box center [624, 370] width 535 height 35
click at [357, 349] on input "d. correctness of the deliverables" at bounding box center [357, 343] width 0 height 11
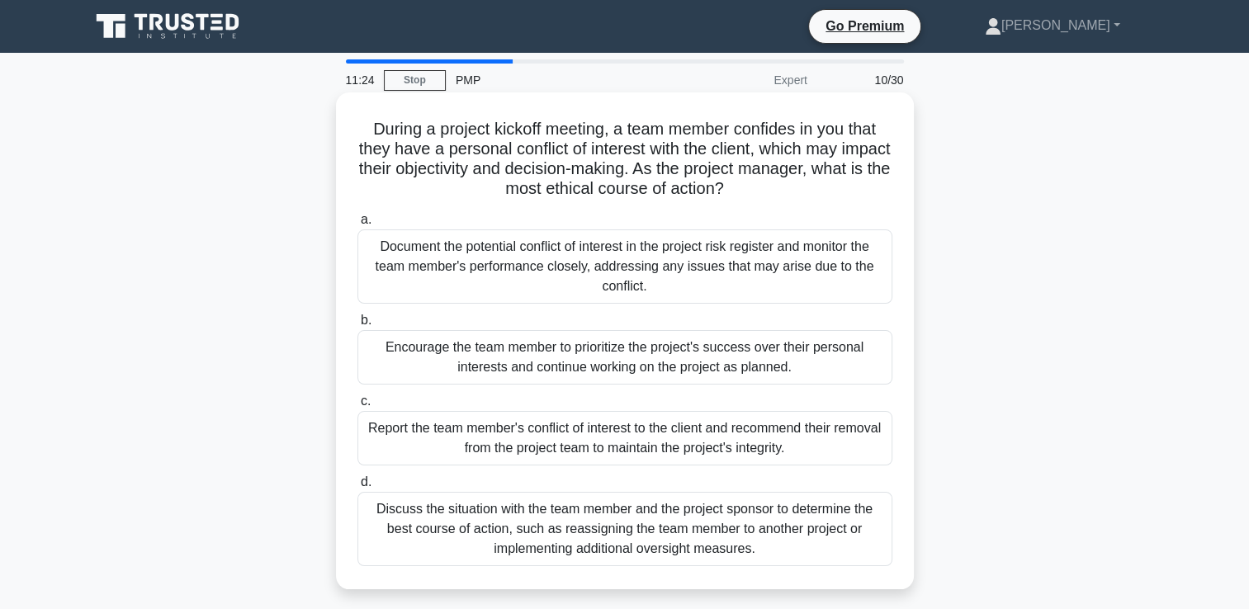
click at [811, 452] on div "Report the team member's conflict of interest to the client and recommend their…" at bounding box center [624, 438] width 535 height 54
click at [357, 407] on input "c. Report the team member's conflict of interest to the client and recommend th…" at bounding box center [357, 401] width 0 height 11
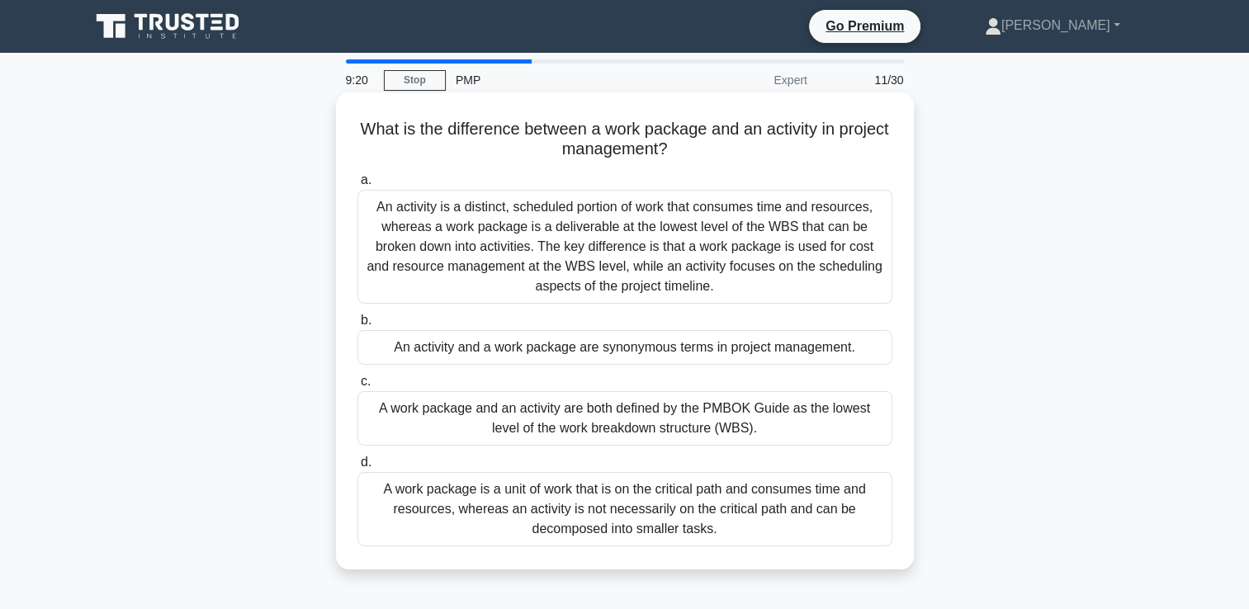
click at [528, 252] on div "An activity is a distinct, scheduled portion of work that consumes time and res…" at bounding box center [624, 247] width 535 height 114
click at [357, 186] on input "a. An activity is a distinct, scheduled portion of work that consumes time and …" at bounding box center [357, 180] width 0 height 11
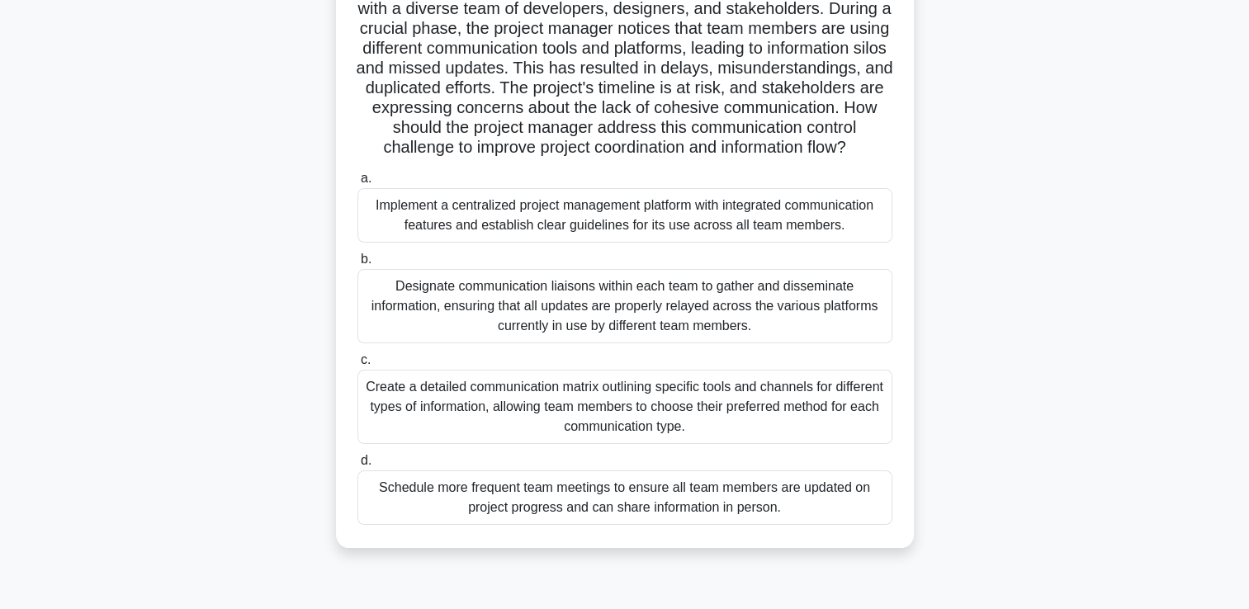
scroll to position [139, 0]
click at [813, 324] on div "Designate communication liaisons within each team to gather and disseminate inf…" at bounding box center [624, 308] width 535 height 74
click at [357, 267] on input "b. Designate communication liaisons within each team to gather and disseminate …" at bounding box center [357, 261] width 0 height 11
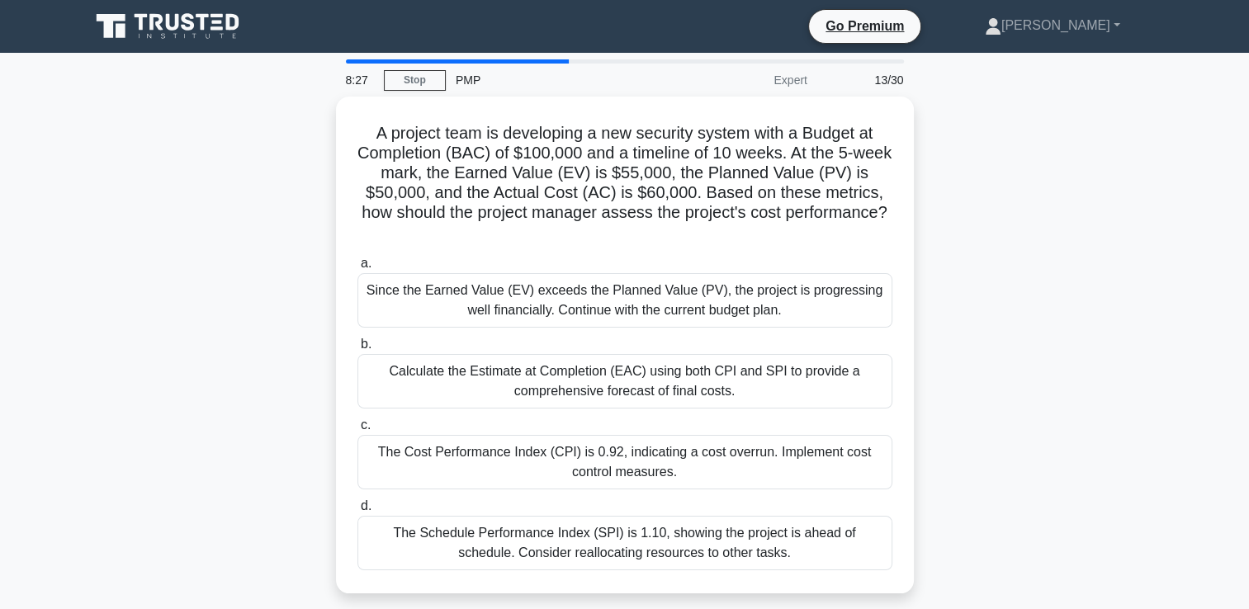
scroll to position [0, 0]
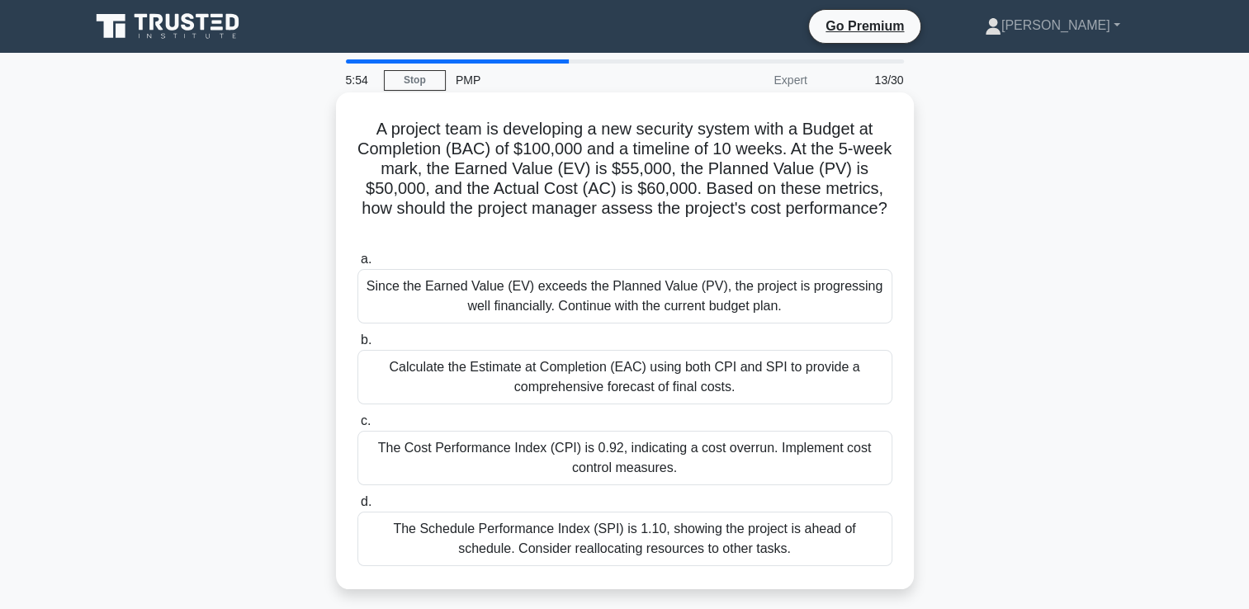
click at [677, 465] on div "The Cost Performance Index (CPI) is 0.92, indicating a cost overrun. Implement …" at bounding box center [624, 458] width 535 height 54
click at [357, 427] on input "c. The Cost Performance Index (CPI) is 0.92, indicating a cost overrun. Impleme…" at bounding box center [357, 421] width 0 height 11
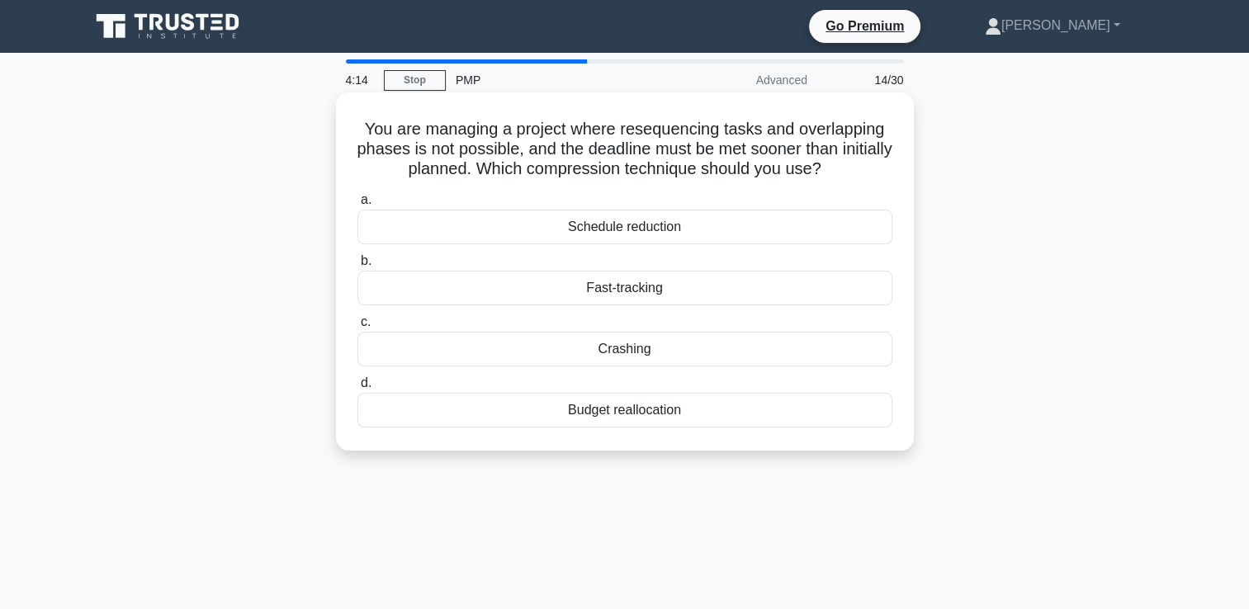
click at [638, 356] on div "Crashing" at bounding box center [624, 349] width 535 height 35
click at [357, 328] on input "c. Crashing" at bounding box center [357, 322] width 0 height 11
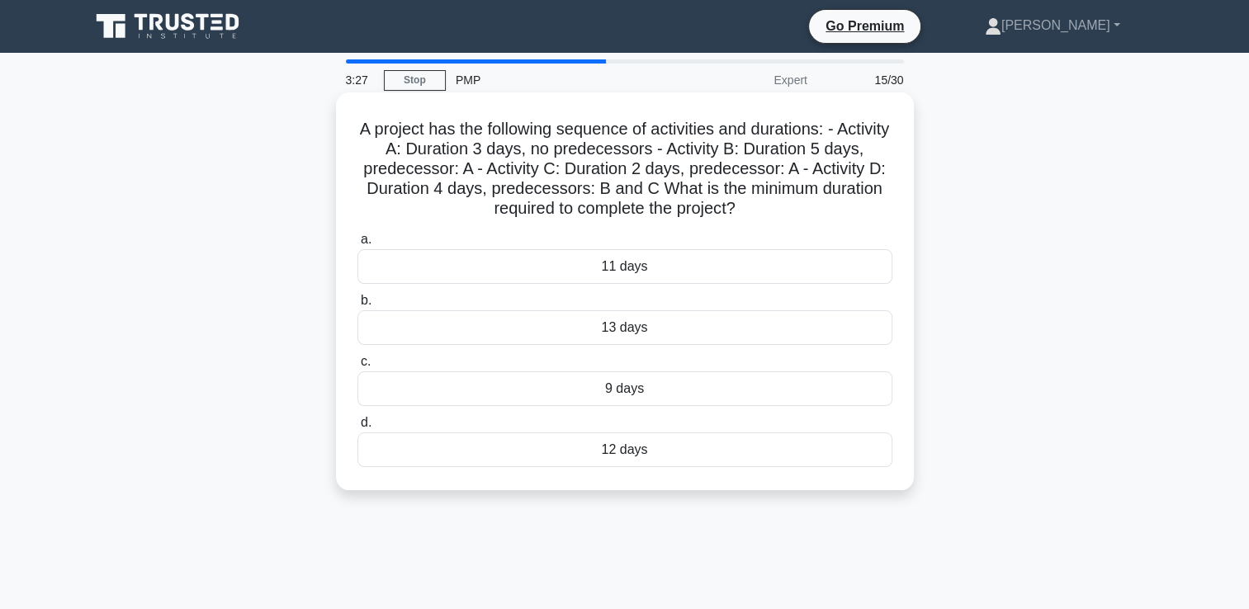
click at [581, 452] on div "12 days" at bounding box center [624, 450] width 535 height 35
click at [357, 428] on input "d. 12 days" at bounding box center [357, 423] width 0 height 11
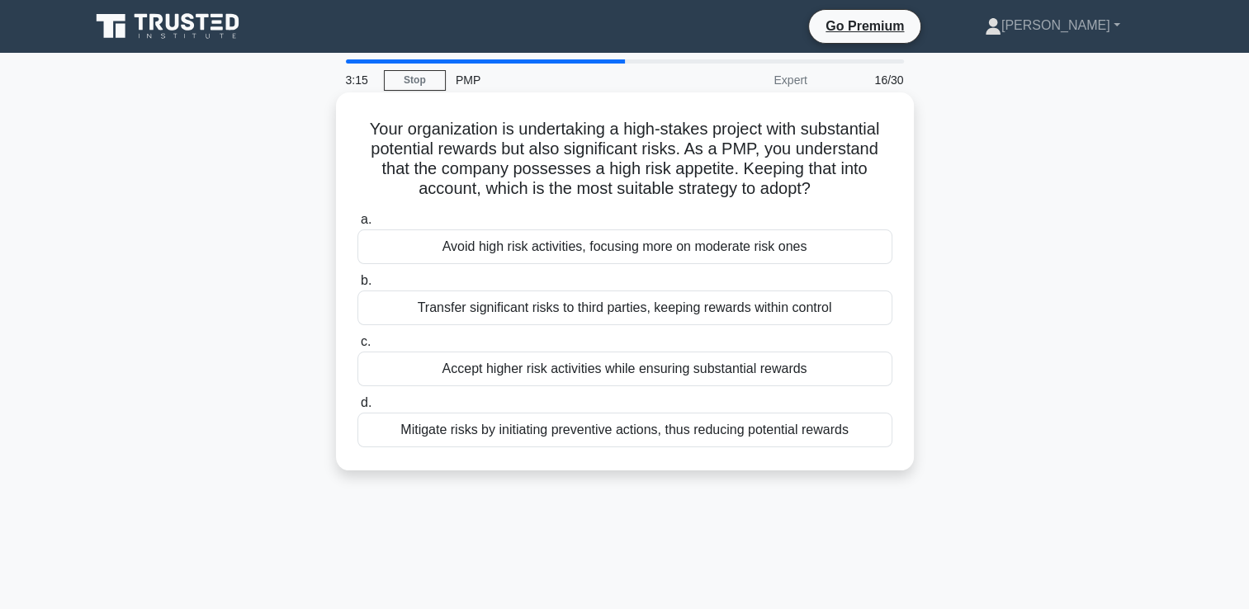
drag, startPoint x: 822, startPoint y: 196, endPoint x: 354, endPoint y: 134, distance: 472.1
click at [354, 134] on div "Your organization is undertaking a high-stakes project with substantial potenti…" at bounding box center [625, 281] width 565 height 365
copy h5 "Your organization is undertaking a high-stakes project with substantial potenti…"
click at [354, 134] on div "Your organization is undertaking a high-stakes project with substantial potenti…" at bounding box center [625, 281] width 565 height 365
click at [717, 309] on div "Transfer significant risks to third parties, keeping rewards within control" at bounding box center [624, 308] width 535 height 35
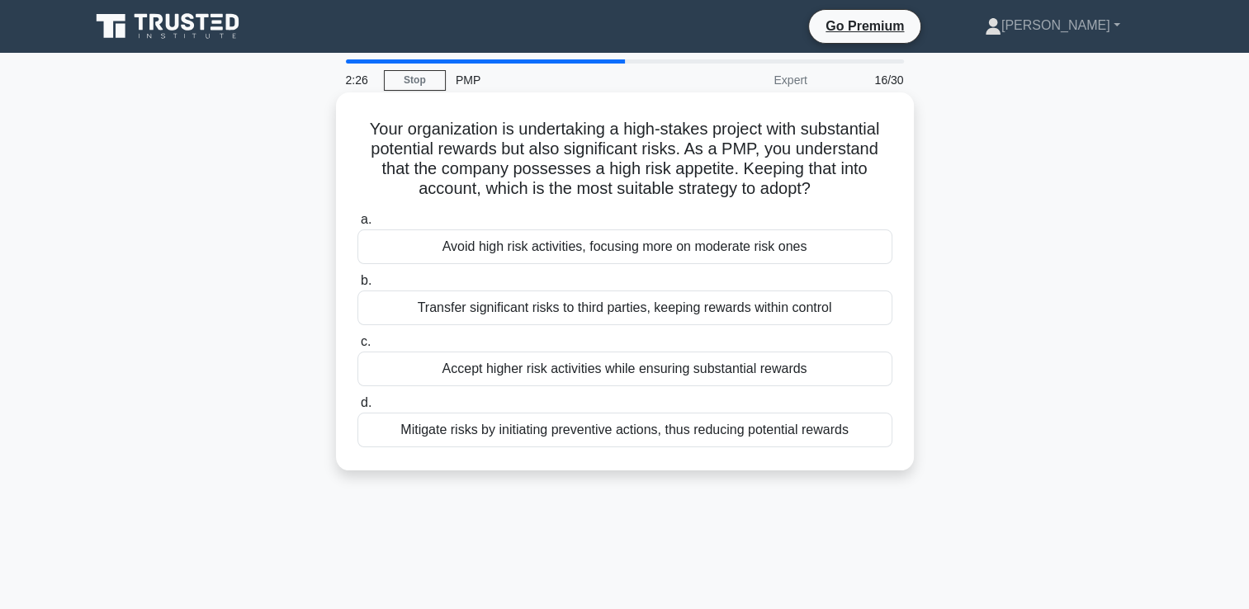
click at [357, 286] on input "b. Transfer significant risks to third parties, keeping rewards within control" at bounding box center [357, 281] width 0 height 11
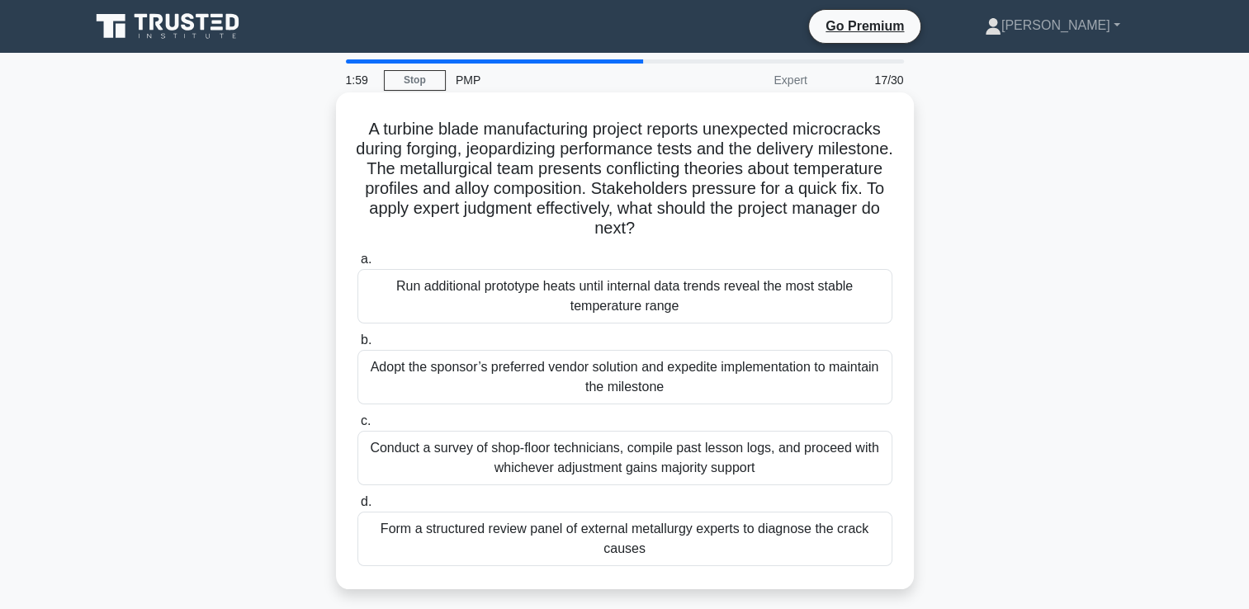
drag, startPoint x: 525, startPoint y: 209, endPoint x: 338, endPoint y: 116, distance: 209.3
click at [338, 116] on div "A turbine blade manufacturing project reports unexpected microcracks during for…" at bounding box center [625, 340] width 578 height 497
copy h5 "A turbine blade manufacturing project reports unexpected microcracks during for…"
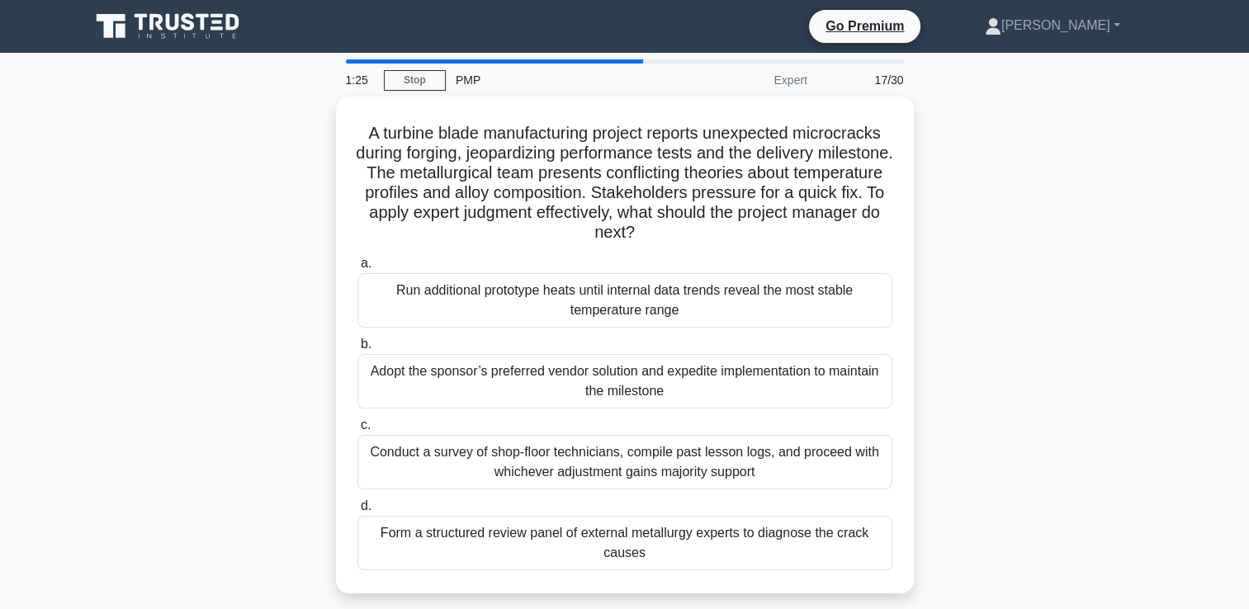
click at [1127, 324] on div "A turbine blade manufacturing project reports unexpected microcracks during for…" at bounding box center [625, 355] width 1090 height 517
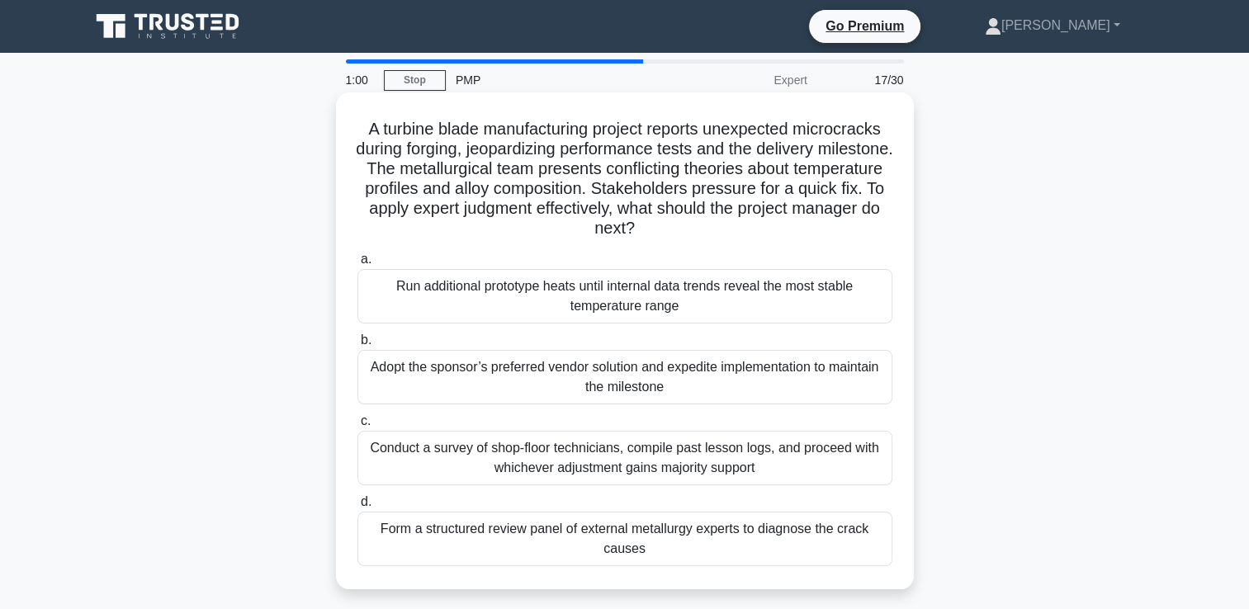
click at [759, 540] on div "Form a structured review panel of external metallurgy experts to diagnose the c…" at bounding box center [624, 539] width 535 height 54
click at [357, 508] on input "d. Form a structured review panel of external metallurgy experts to diagnose th…" at bounding box center [357, 502] width 0 height 11
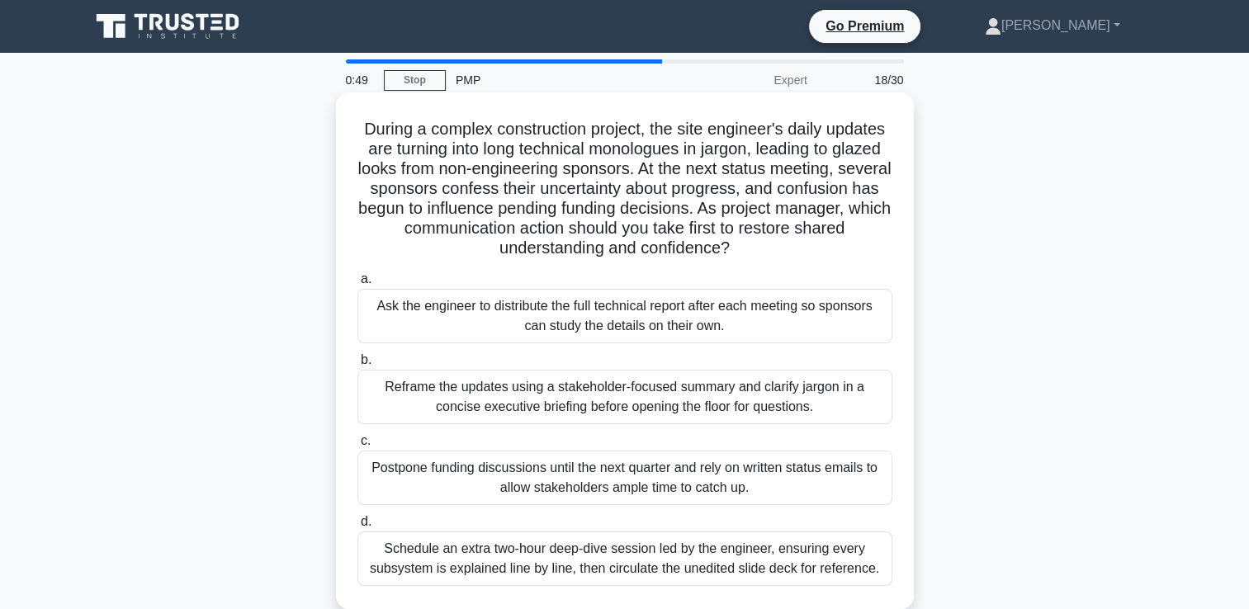
drag, startPoint x: 765, startPoint y: 254, endPoint x: 357, endPoint y: 137, distance: 425.1
click at [357, 137] on h5 "During a complex construction project, the site engineer's daily updates are tu…" at bounding box center [625, 189] width 538 height 140
copy h5 "During a complex construction project, the site engineer's daily updates are tu…"
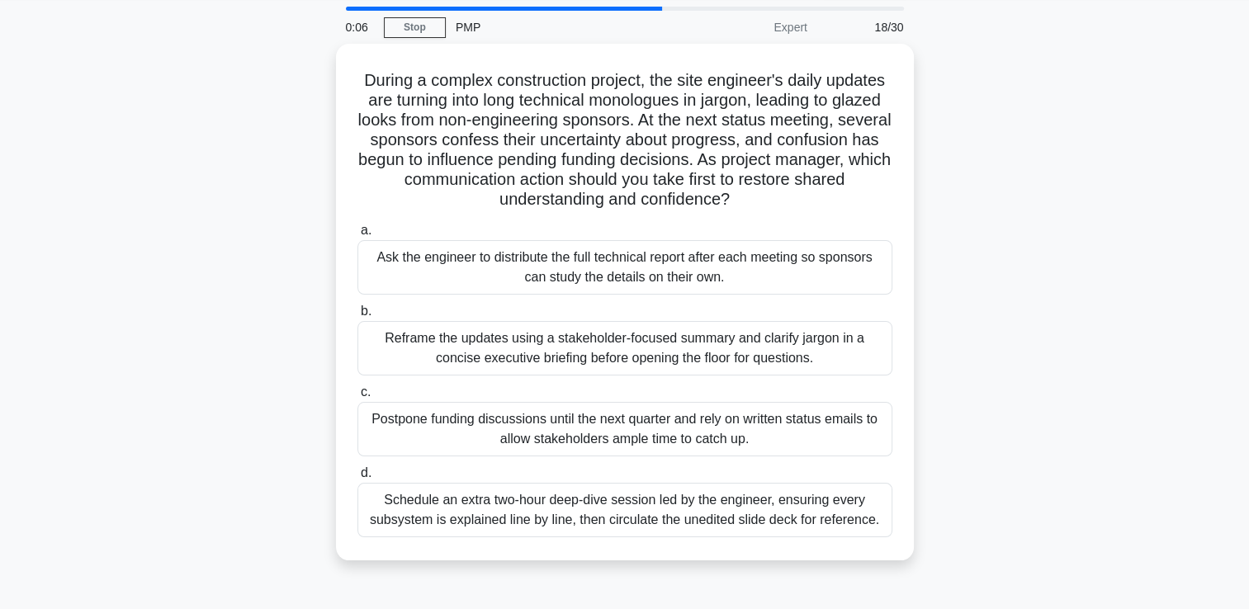
scroll to position [54, 0]
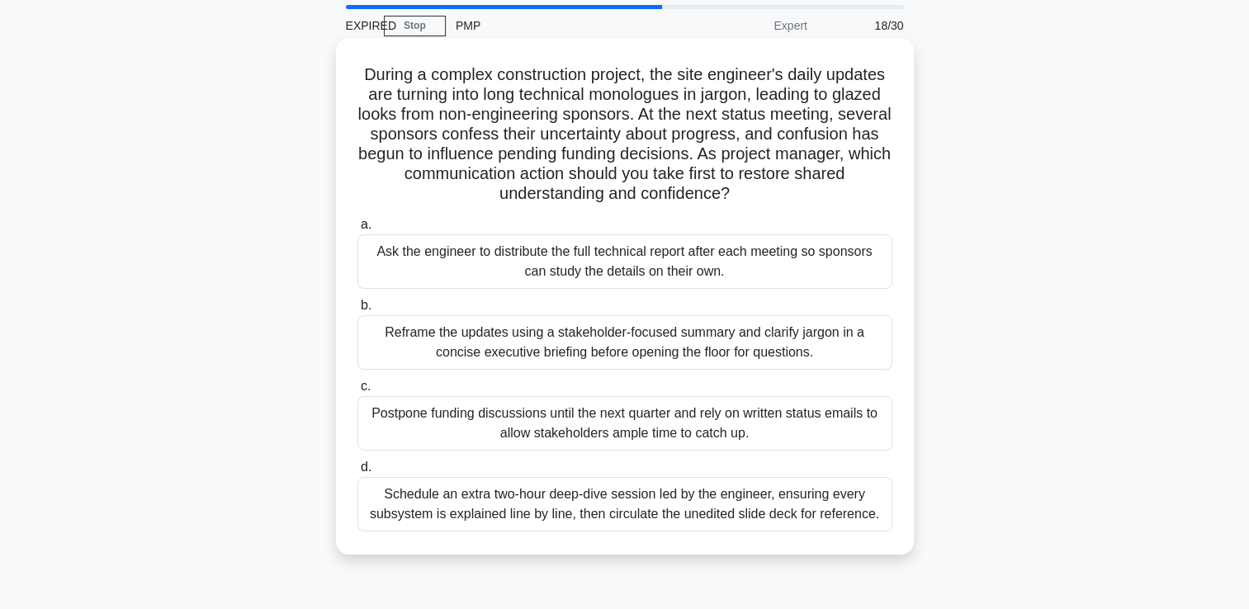
click at [709, 342] on div "Reframe the updates using a stakeholder-focused summary and clarify jargon in a…" at bounding box center [624, 342] width 535 height 54
click at [357, 311] on input "b. Reframe the updates using a stakeholder-focused summary and clarify jargon i…" at bounding box center [357, 305] width 0 height 11
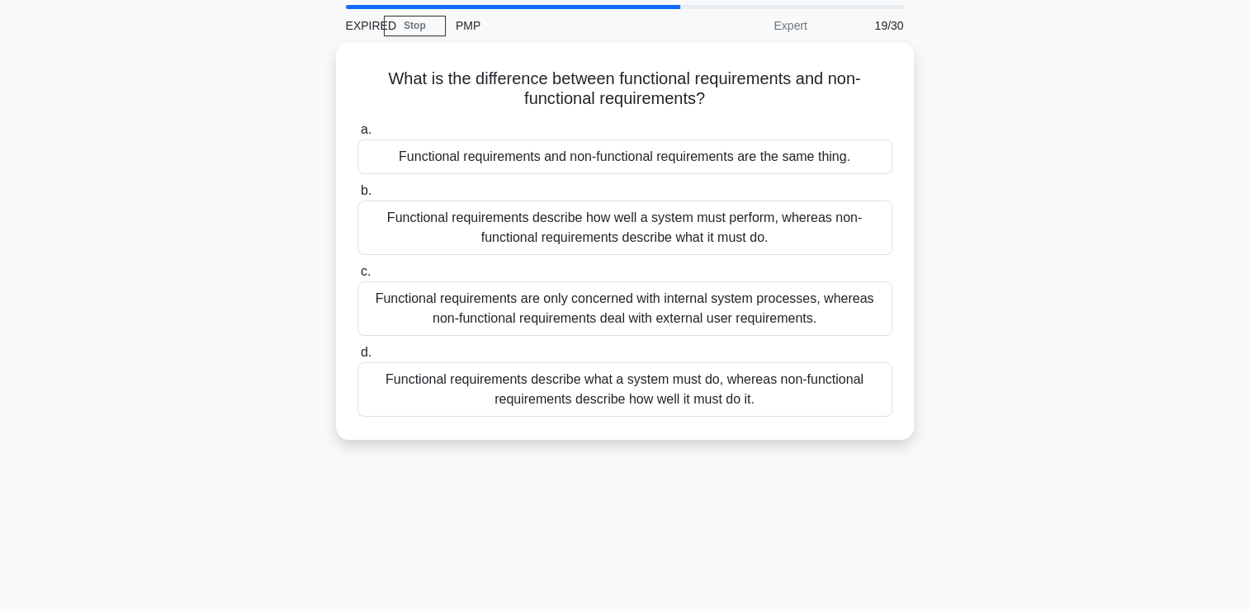
scroll to position [0, 0]
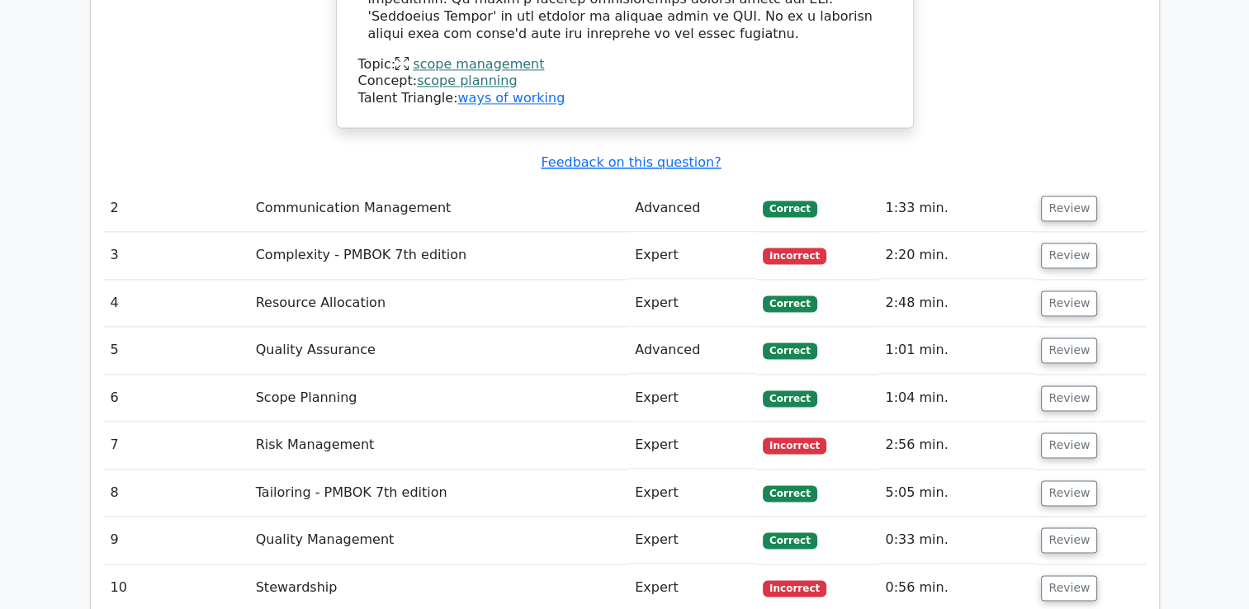
scroll to position [2384, 0]
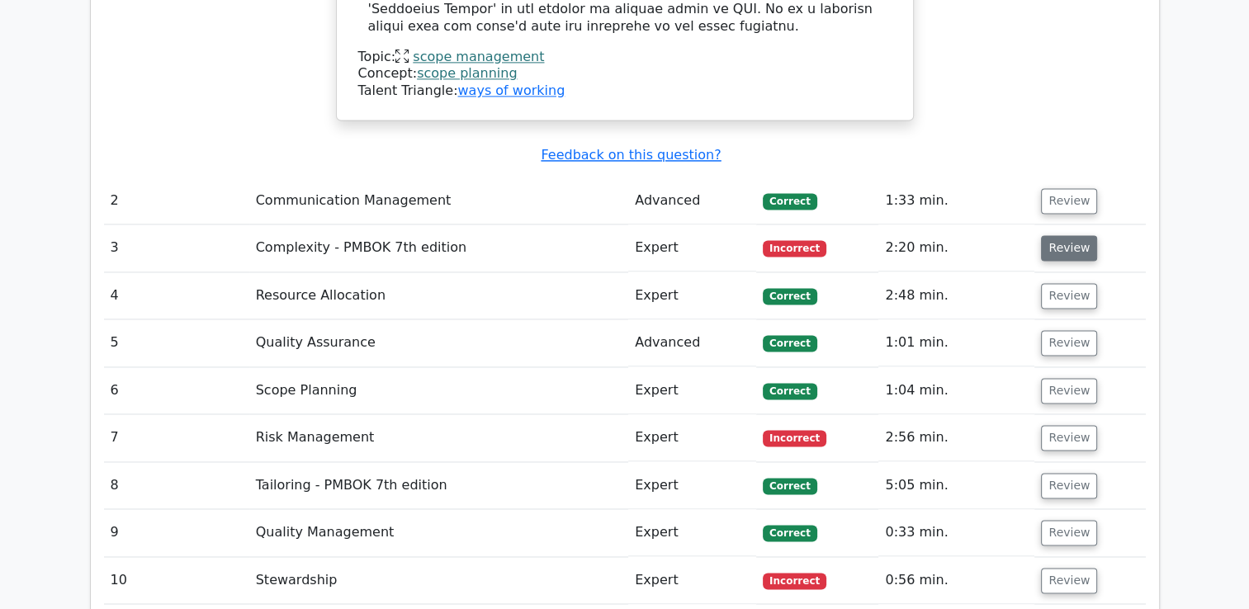
click at [1063, 235] on button "Review" at bounding box center [1069, 248] width 56 height 26
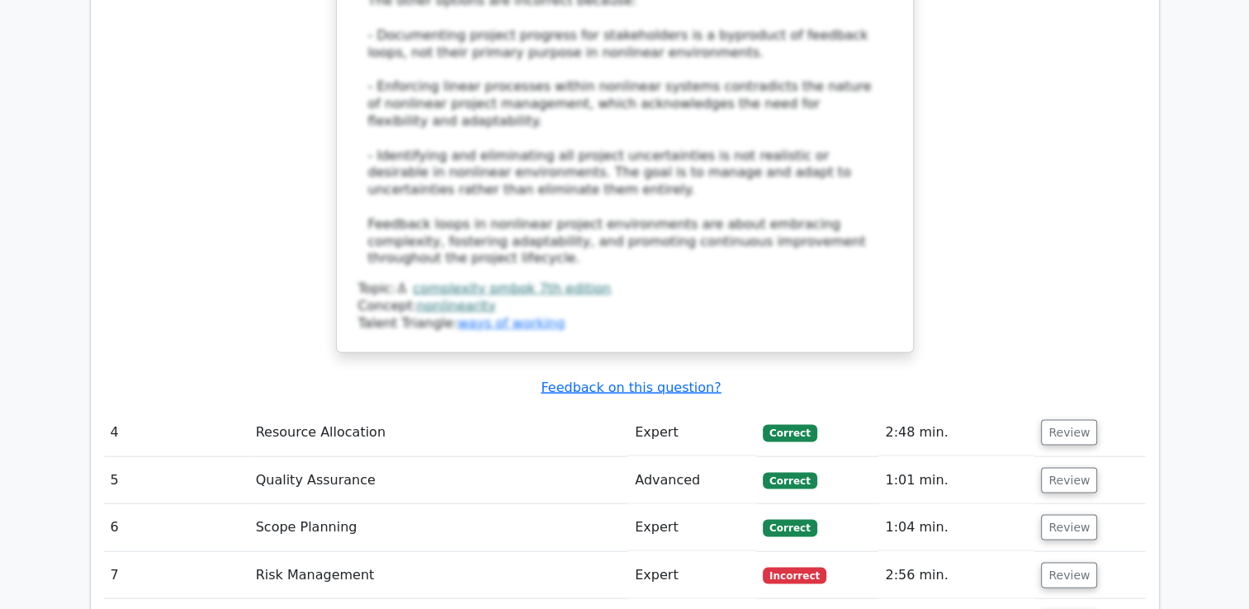
scroll to position [3318, 0]
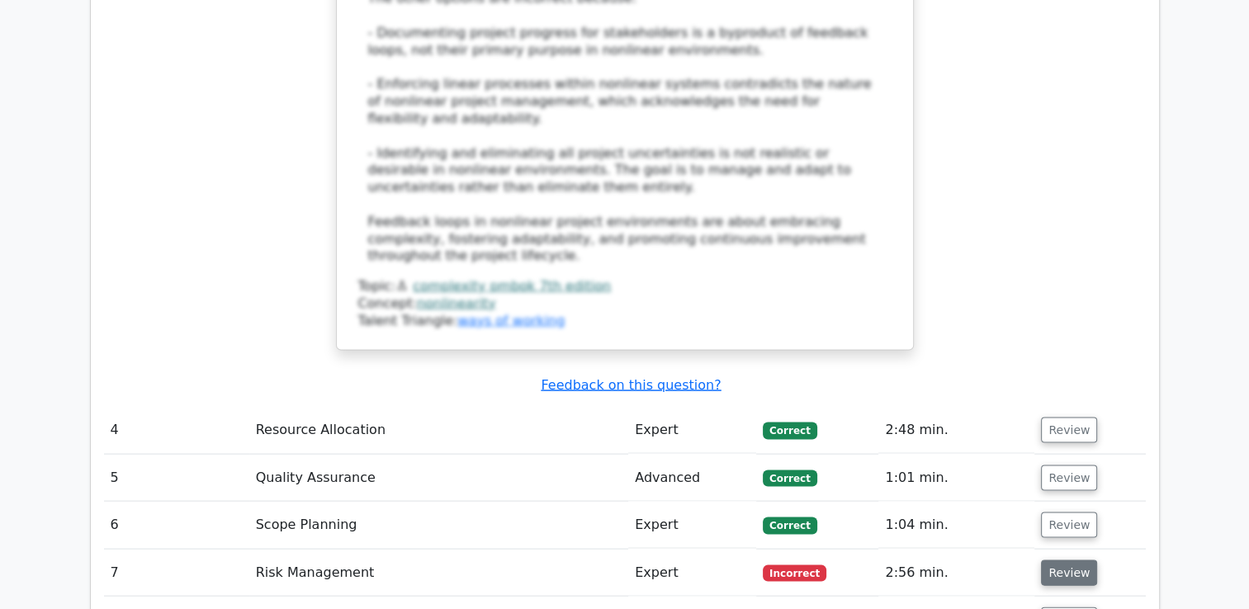
click at [1086, 561] on button "Review" at bounding box center [1069, 574] width 56 height 26
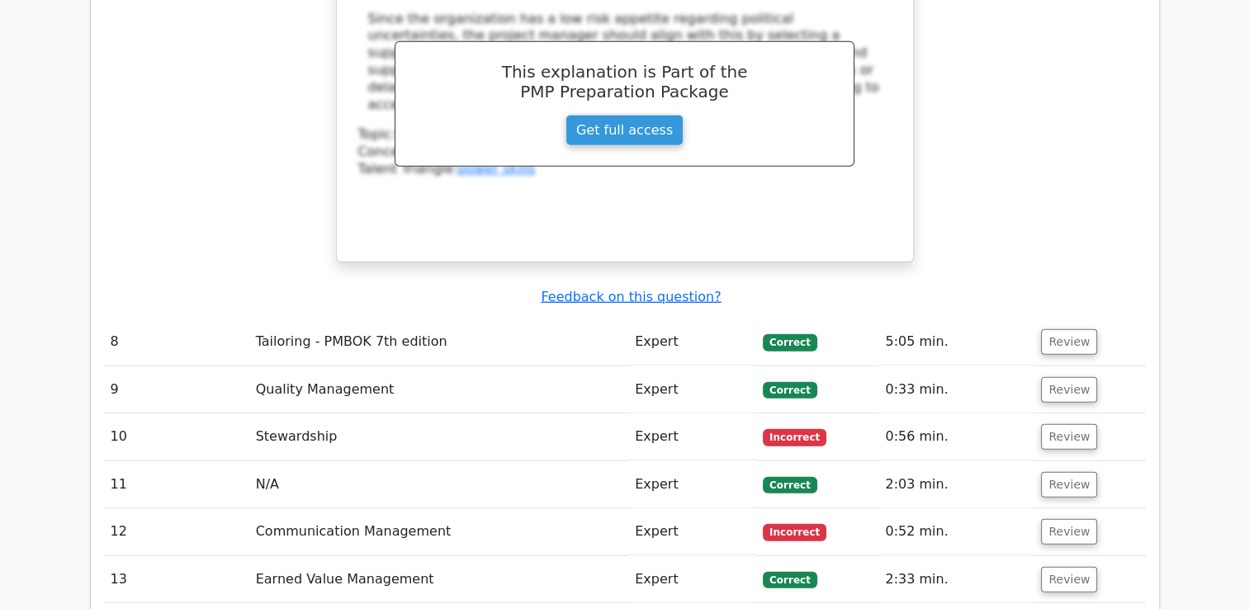
scroll to position [4439, 0]
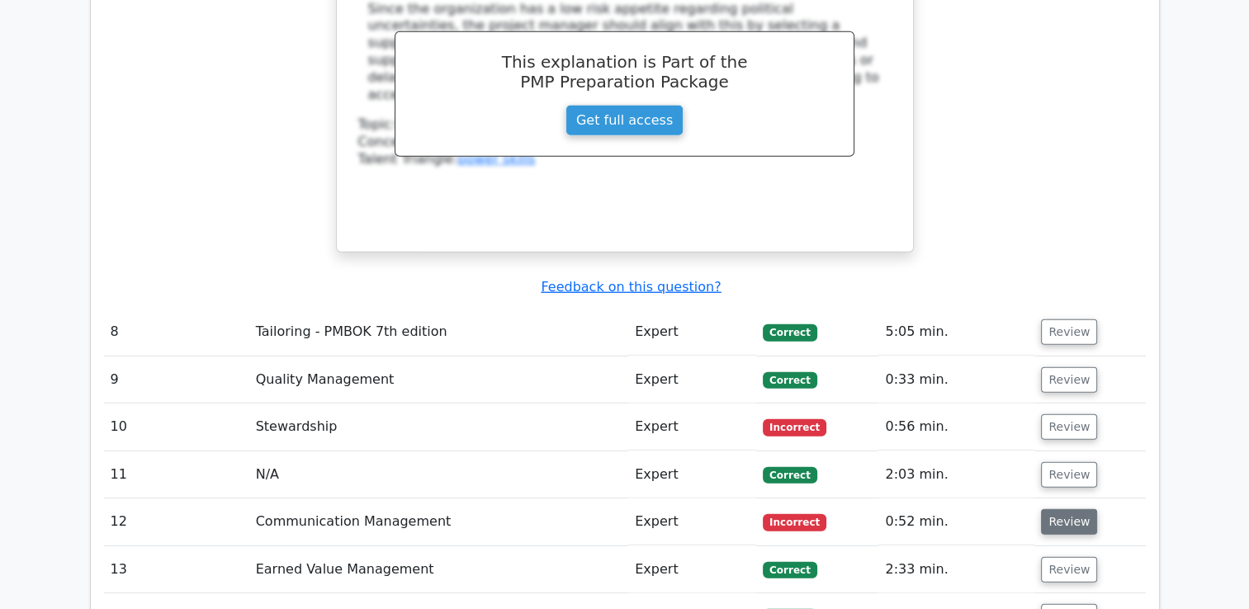
click at [1068, 509] on button "Review" at bounding box center [1069, 522] width 56 height 26
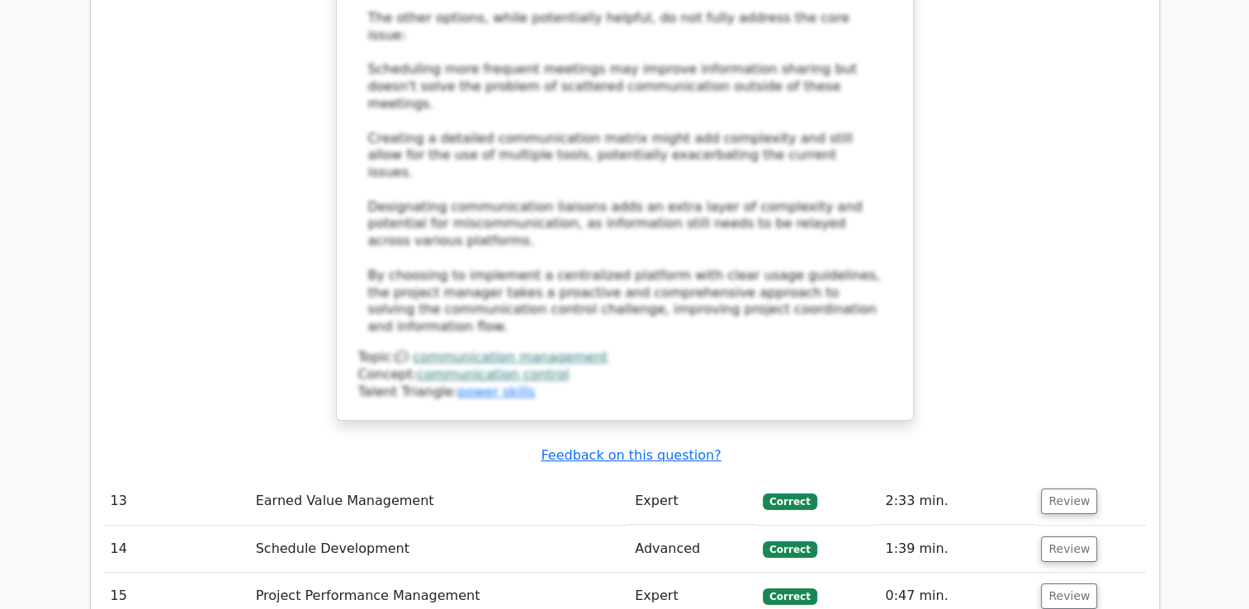
scroll to position [6018, 0]
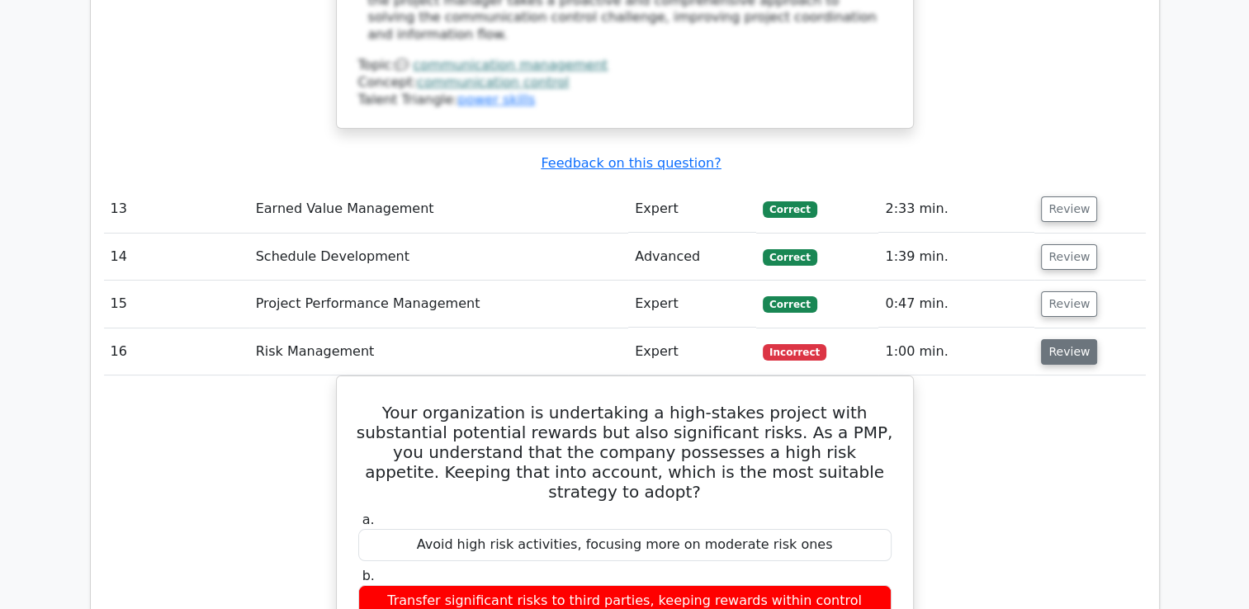
scroll to position [6320, 0]
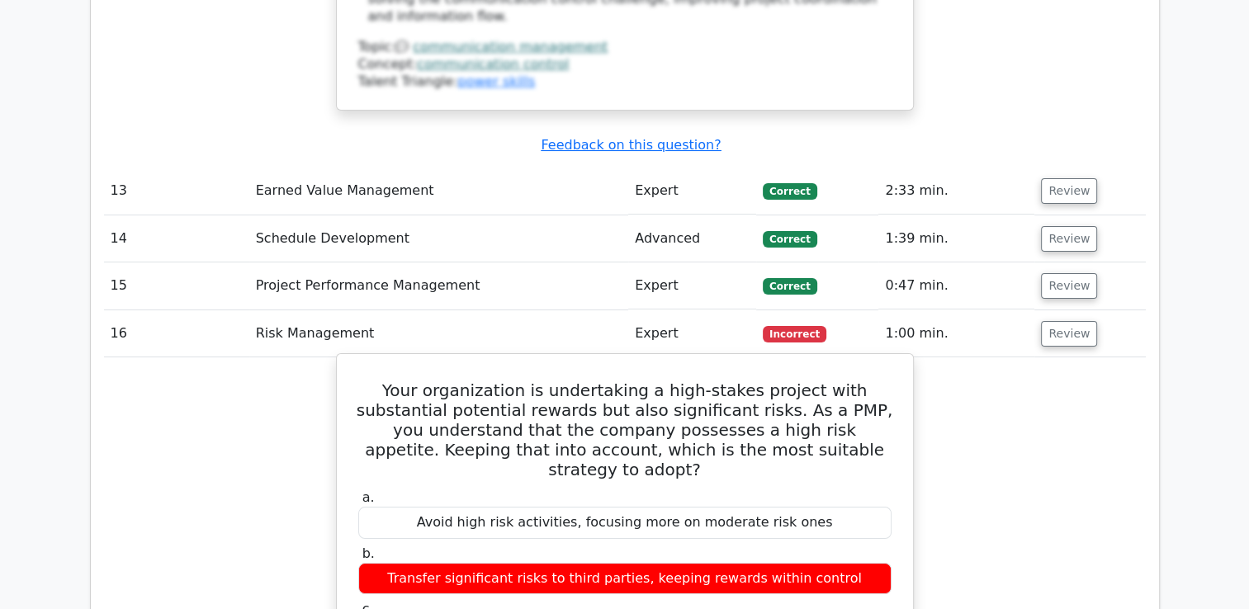
drag, startPoint x: 823, startPoint y: 300, endPoint x: 429, endPoint y: 299, distance: 393.8
copy div "Accept higher risk activities while ensuring substantial rewards"
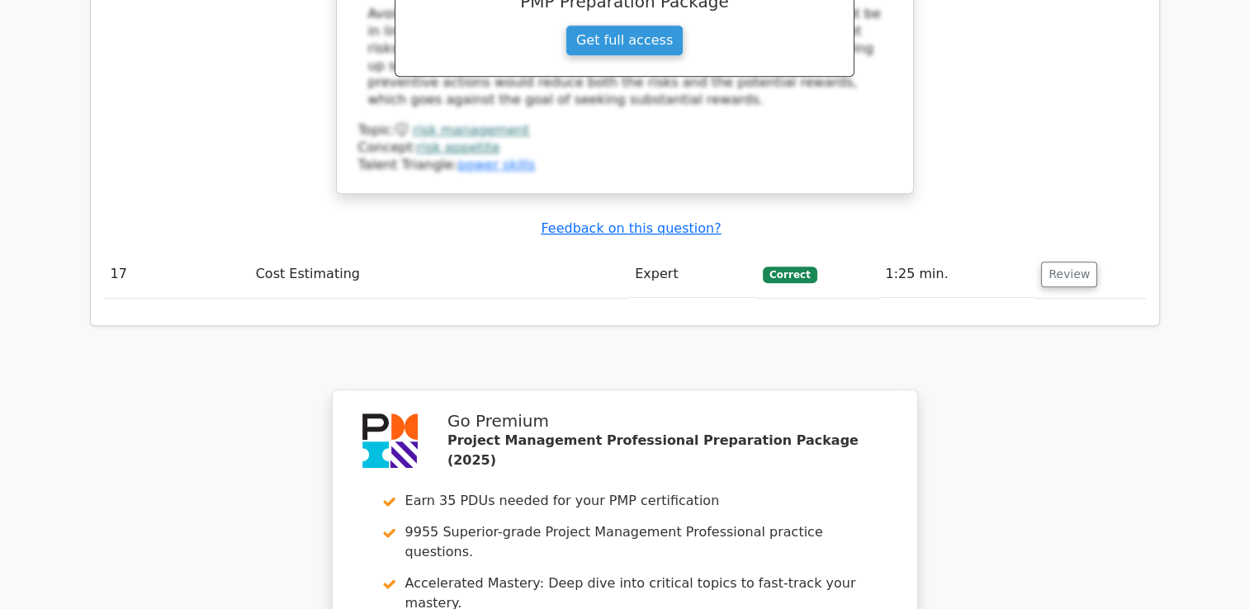
scroll to position [7310, 0]
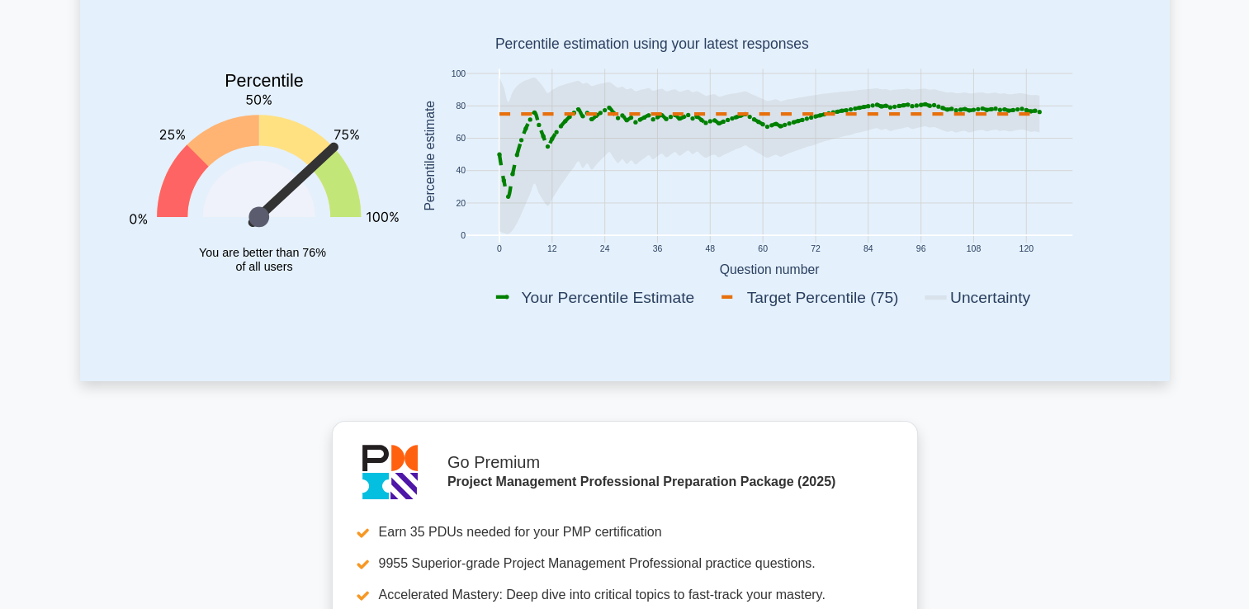
scroll to position [244, 0]
